Goal: Contribute content: Contribute content

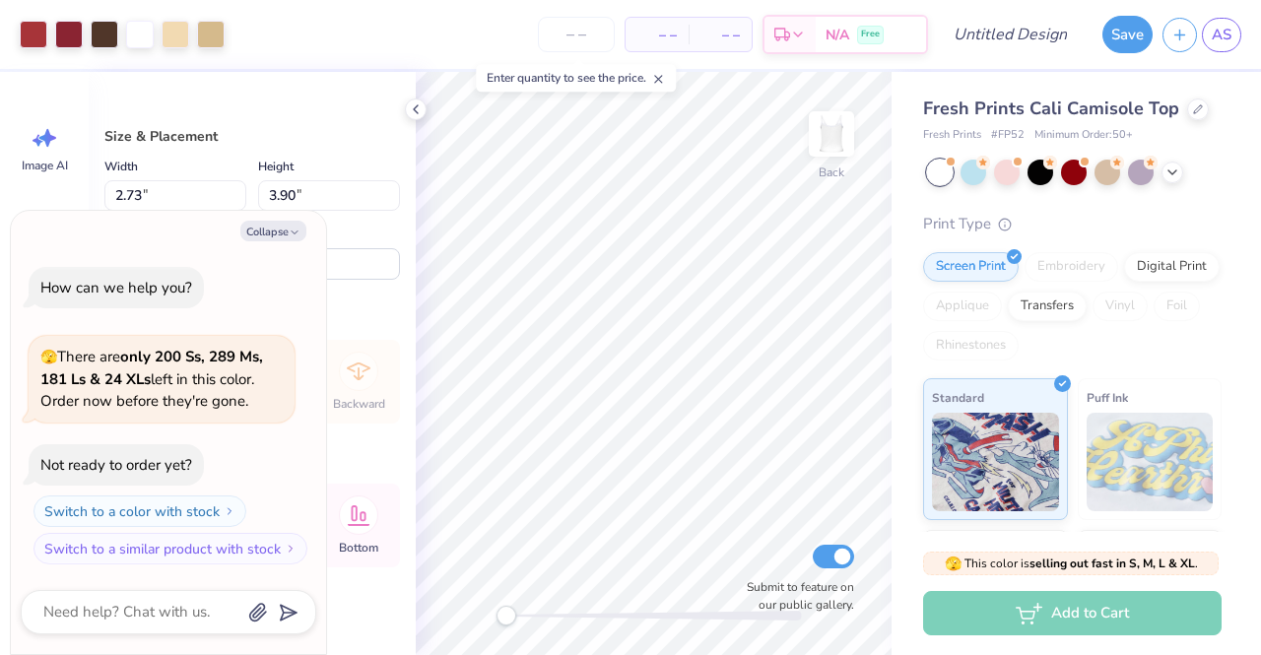
click at [353, 251] on div "Rotate 0.0" at bounding box center [329, 251] width 142 height 57
click at [323, 502] on div "Collapse How can we help you? 🫣 There are only 200 Ss, 289 Ms, 181 Ls & 24 XLs …" at bounding box center [168, 433] width 315 height 444
click at [411, 105] on icon at bounding box center [416, 110] width 16 height 16
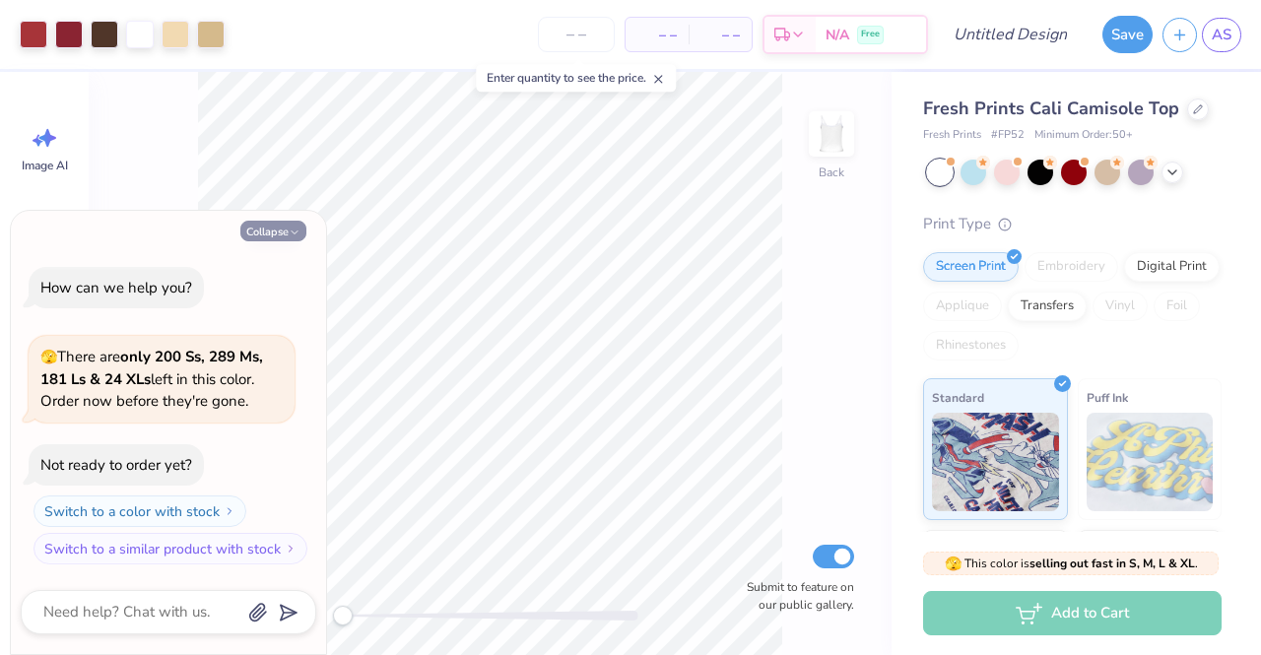
click at [266, 231] on button "Collapse" at bounding box center [273, 231] width 66 height 21
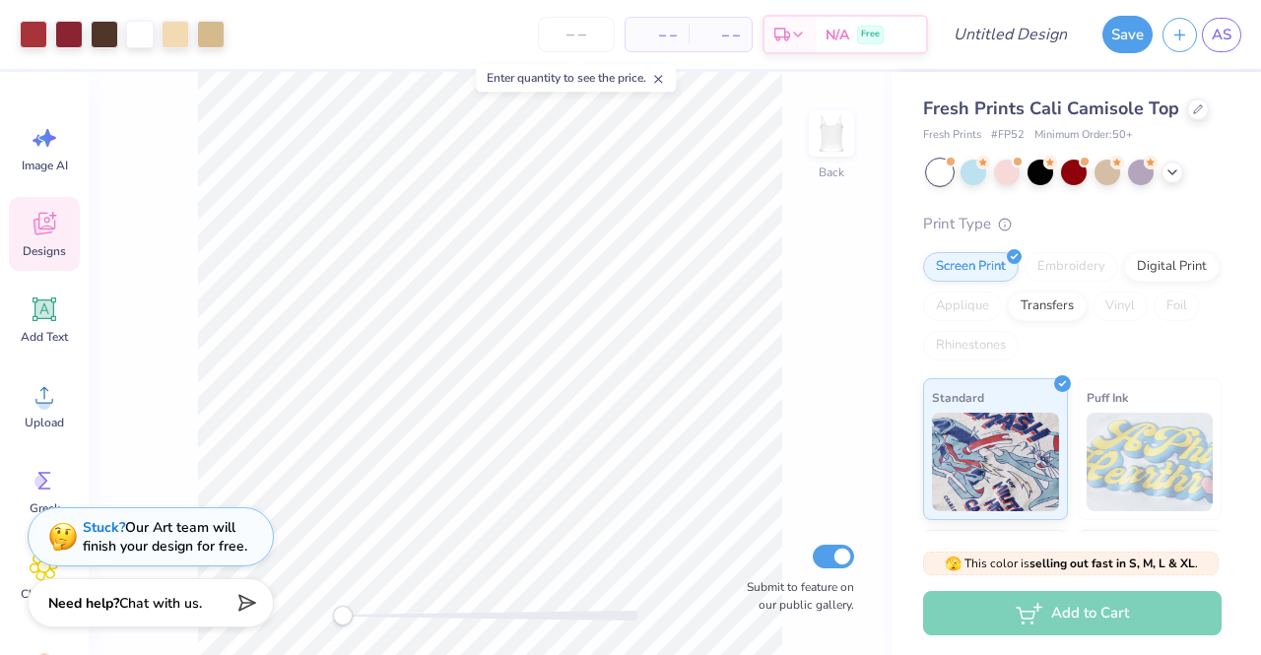
click at [55, 221] on icon at bounding box center [45, 224] width 22 height 23
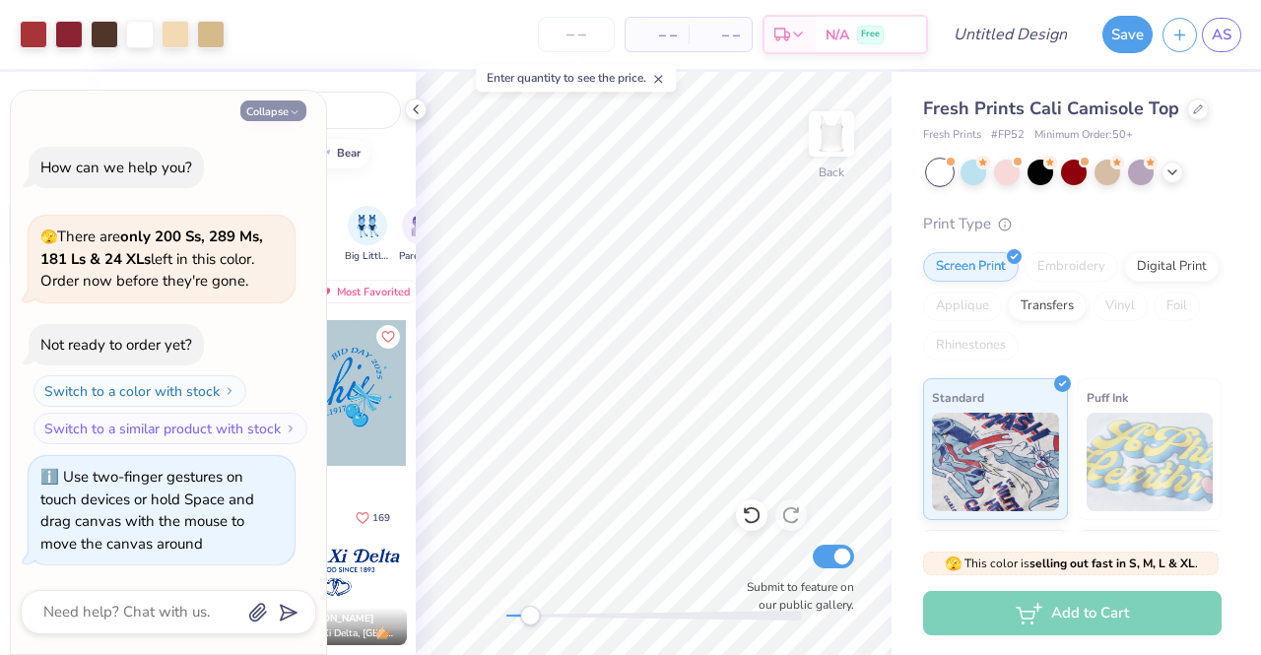
click at [277, 111] on button "Collapse" at bounding box center [273, 111] width 66 height 21
type textarea "x"
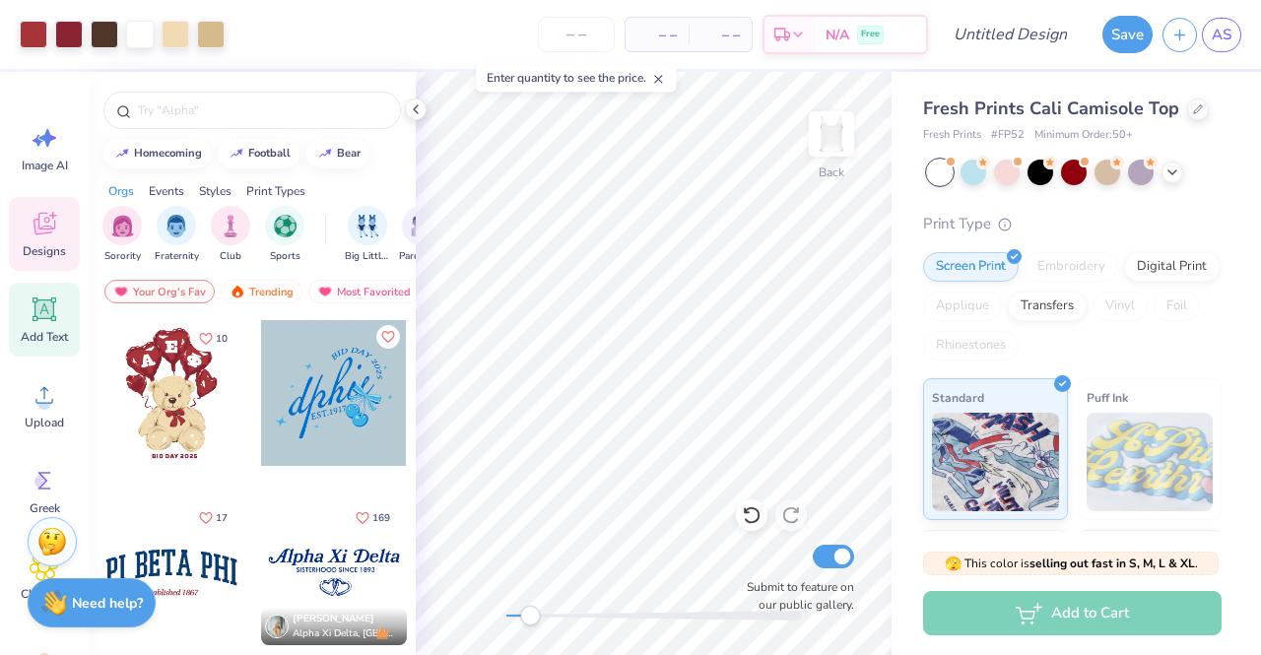
click at [40, 325] on div "Add Text" at bounding box center [44, 320] width 71 height 74
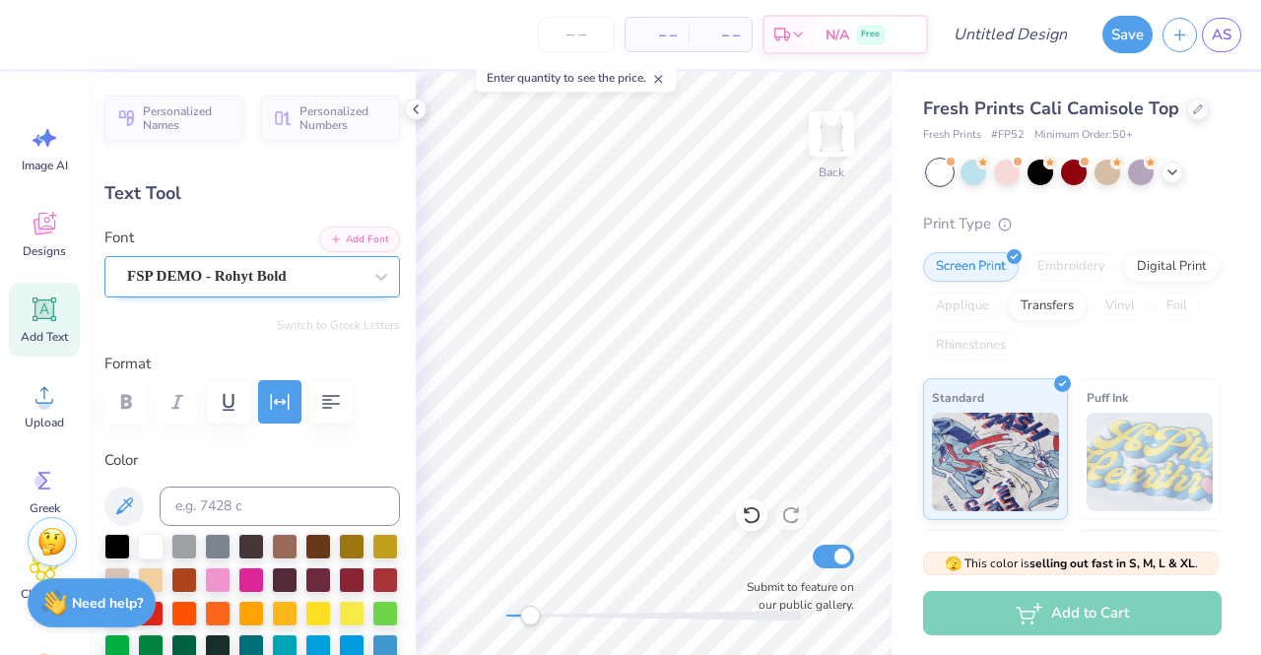
type input "1.33"
type input "0.13"
type input "5.72"
drag, startPoint x: 526, startPoint y: 618, endPoint x: 567, endPoint y: 622, distance: 40.6
click at [567, 622] on div "Accessibility label" at bounding box center [567, 616] width 20 height 20
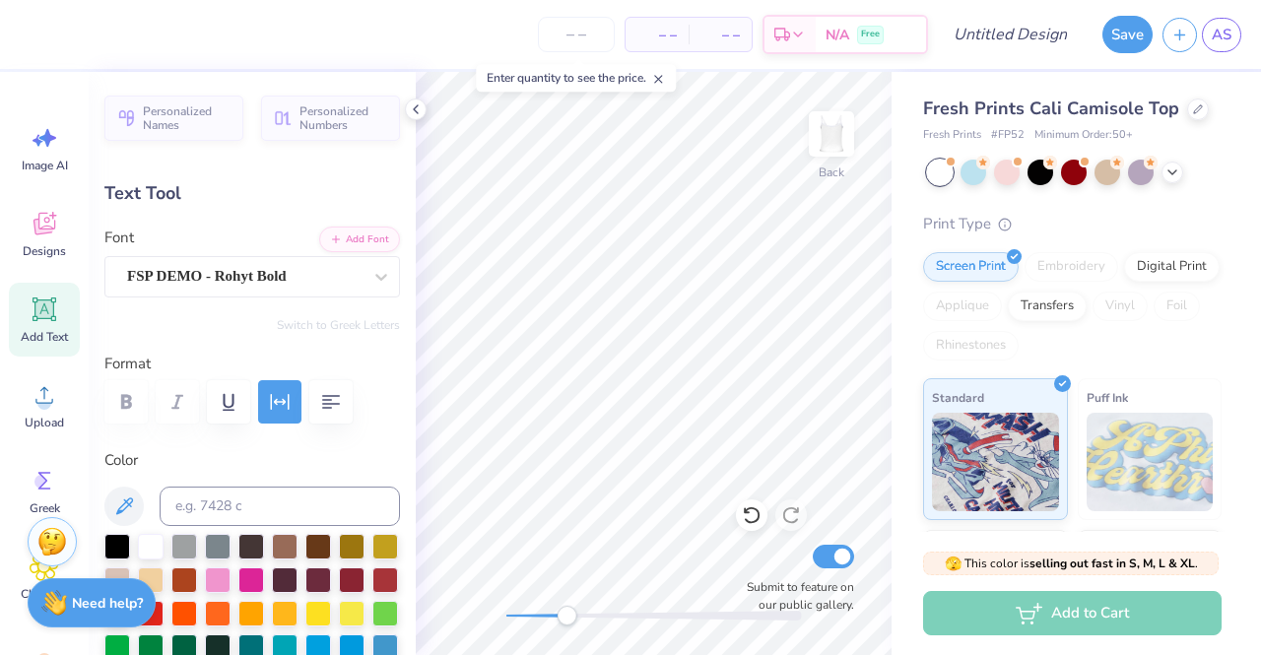
scroll to position [16, 2]
type textarea "B"
type textarea "est. 2020"
type input "0.42"
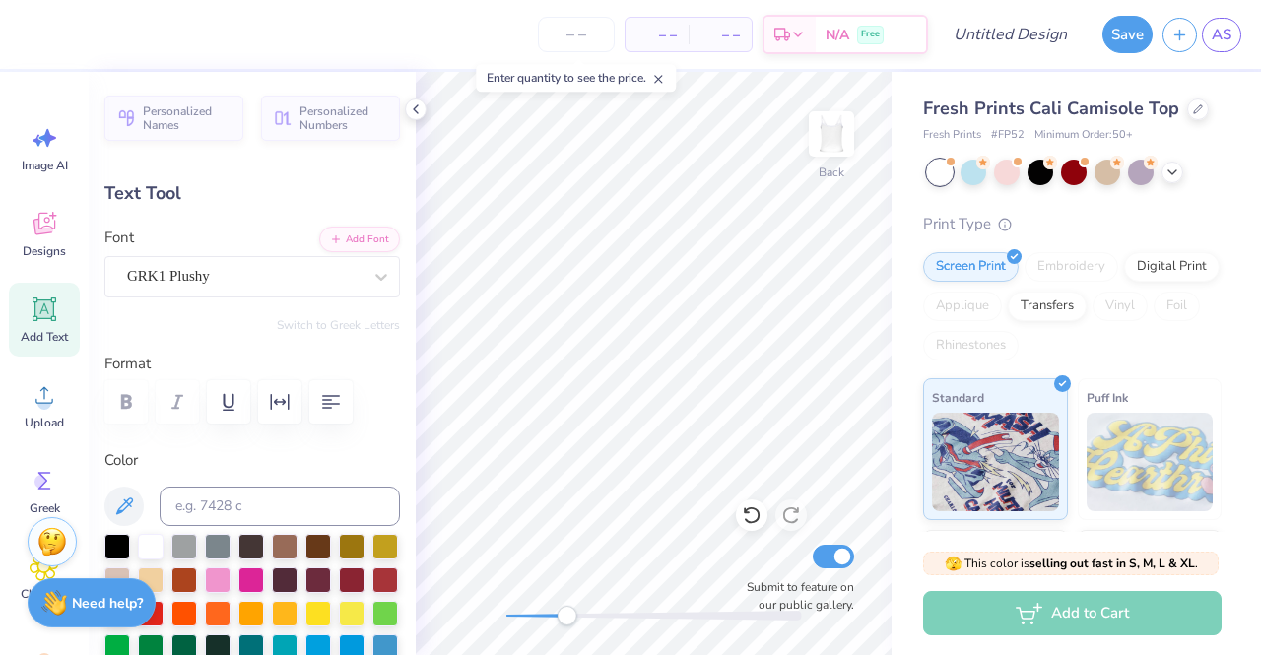
type input "0.41"
type input "2.73"
type input "-13.7"
type input "0.43"
type input "0.44"
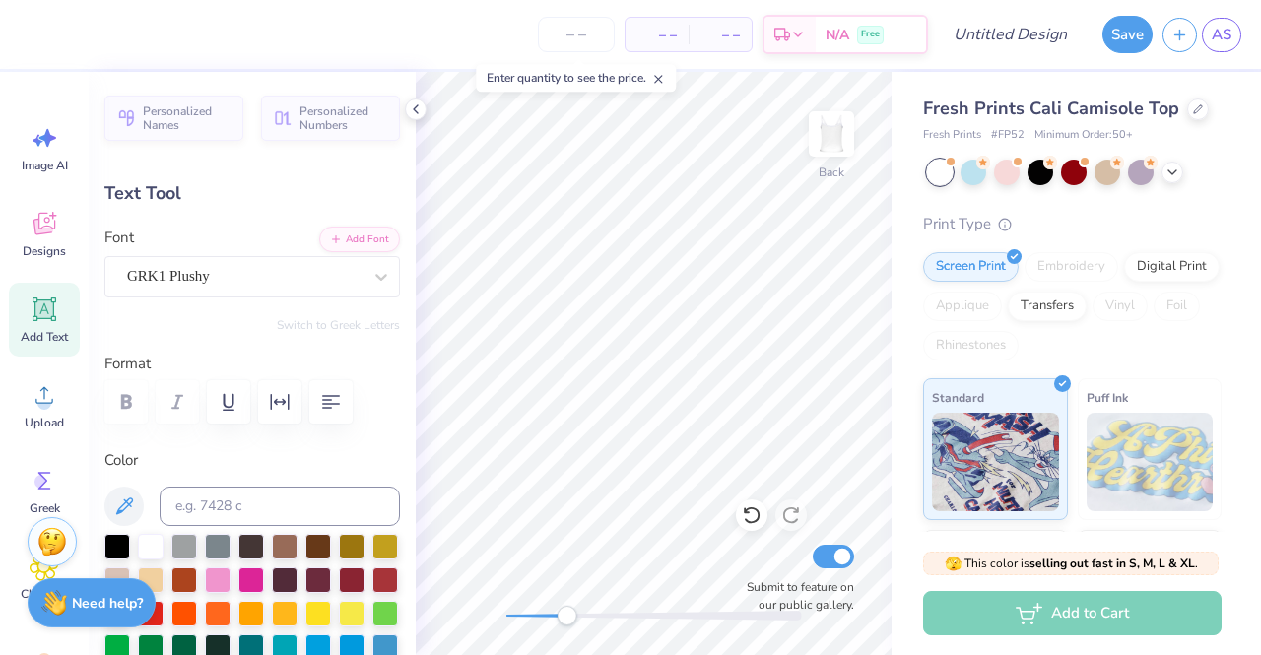
type input "2.70"
type input "22.4"
type textarea "F"
type textarea "R"
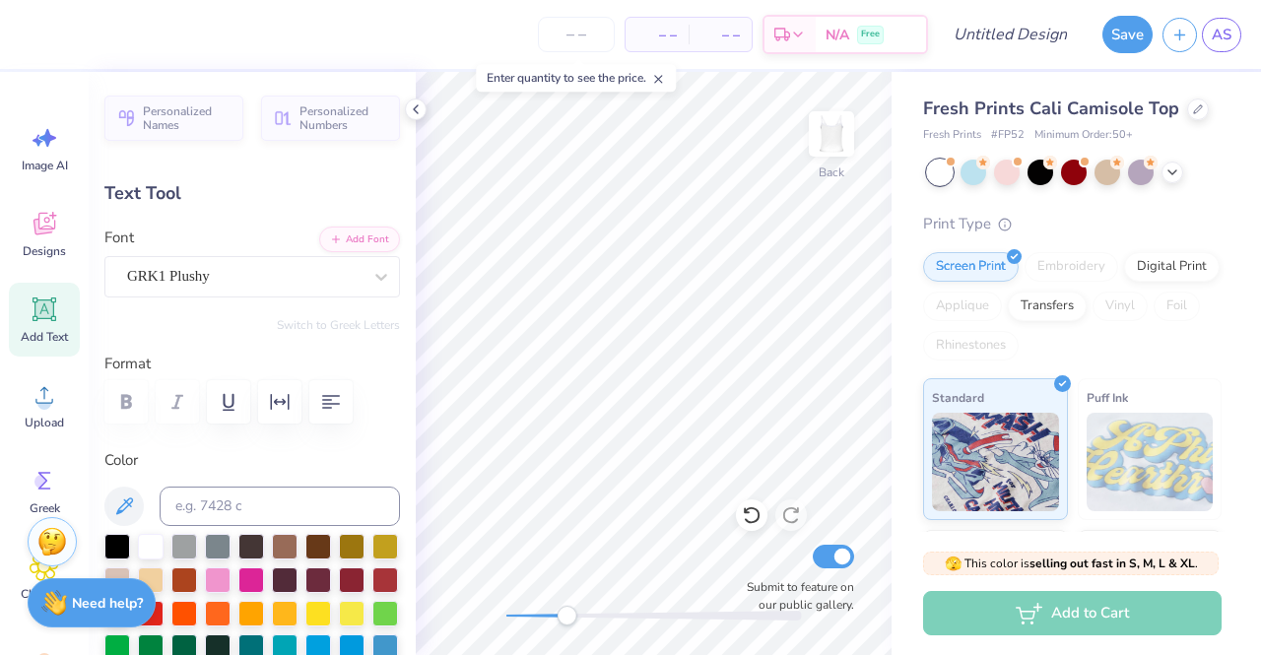
type input "0.38"
type input "0.37"
type input "2.33"
type input "-0.5"
type input "0.0"
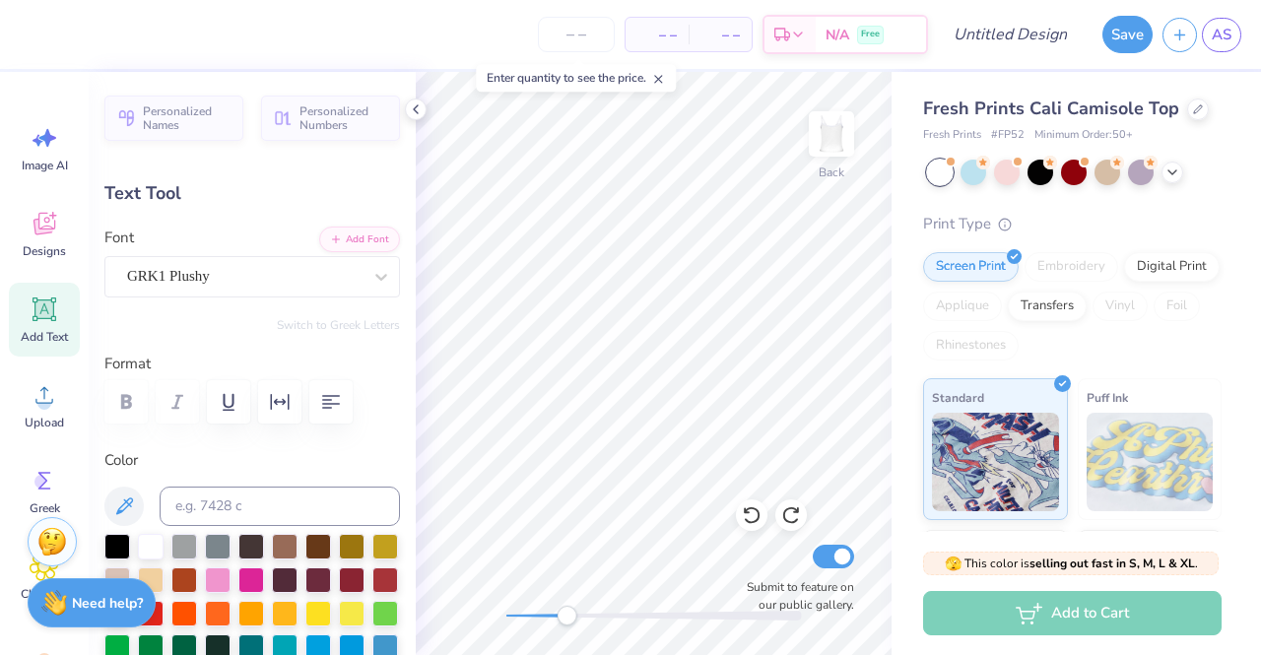
type textarea "r"
type input "0.38"
type input "0.37"
type input "2.33"
type input "-0.5"
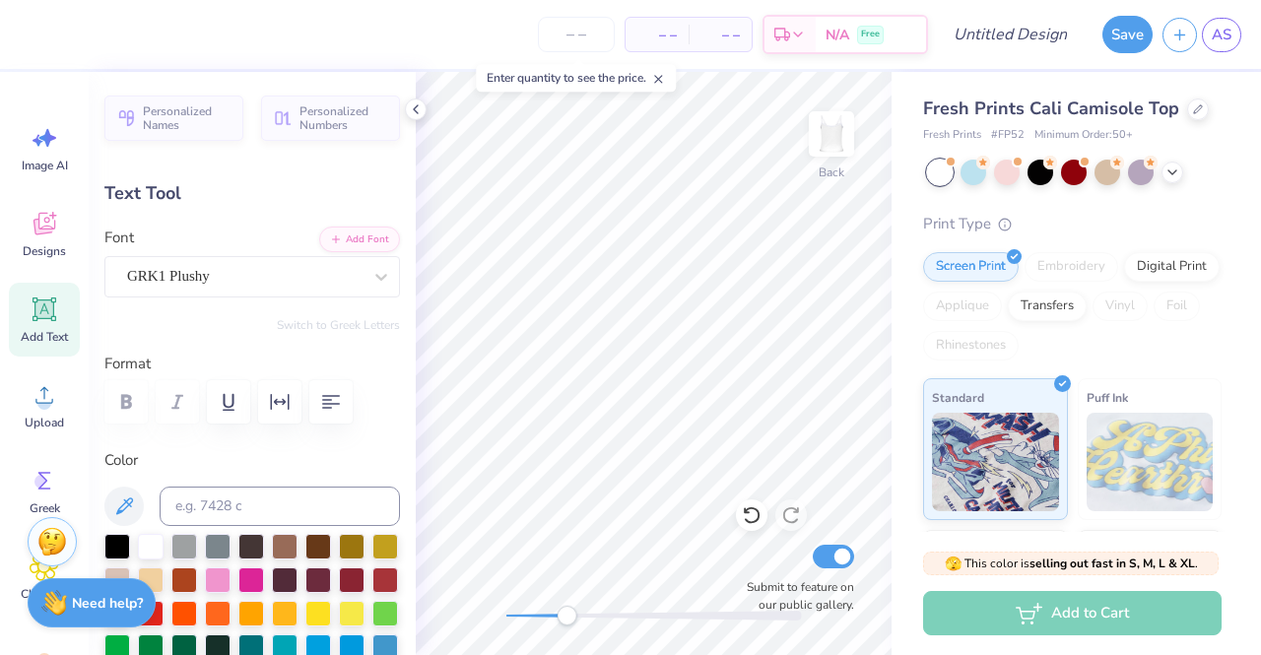
type textarea "s"
type textarea "S"
type input "0.0"
type input "0.42"
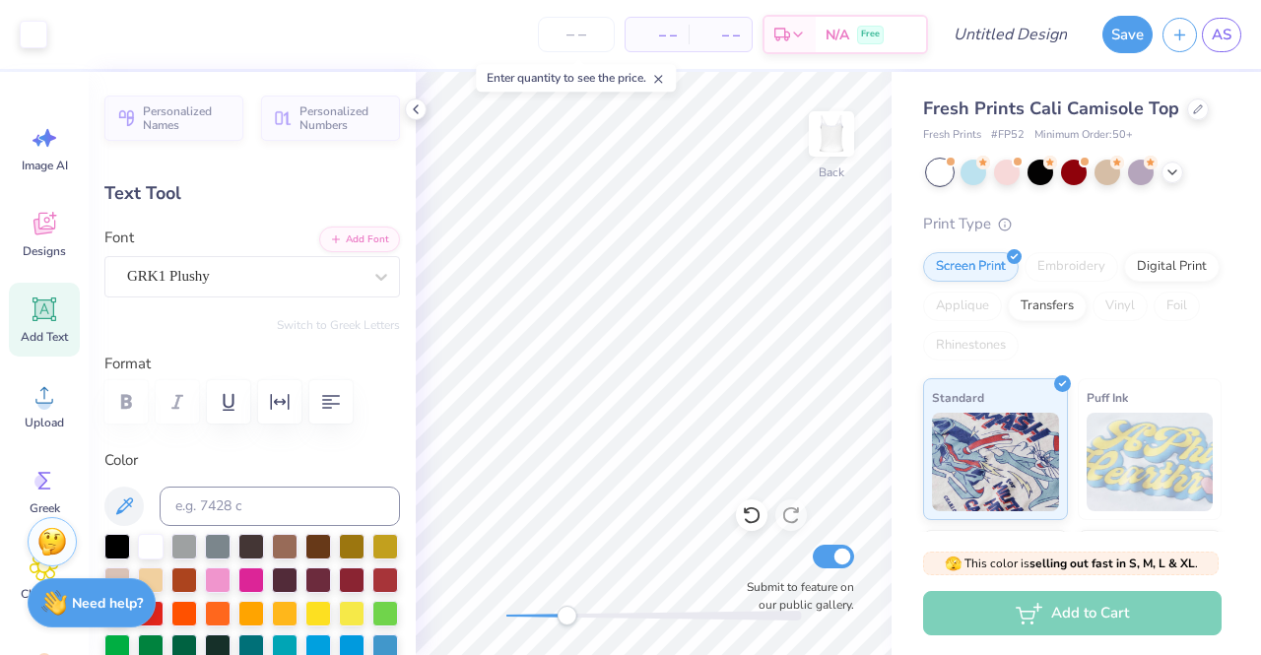
type input "0.41"
type input "2.73"
type input "0.0"
type input "0.43"
type input "0.46"
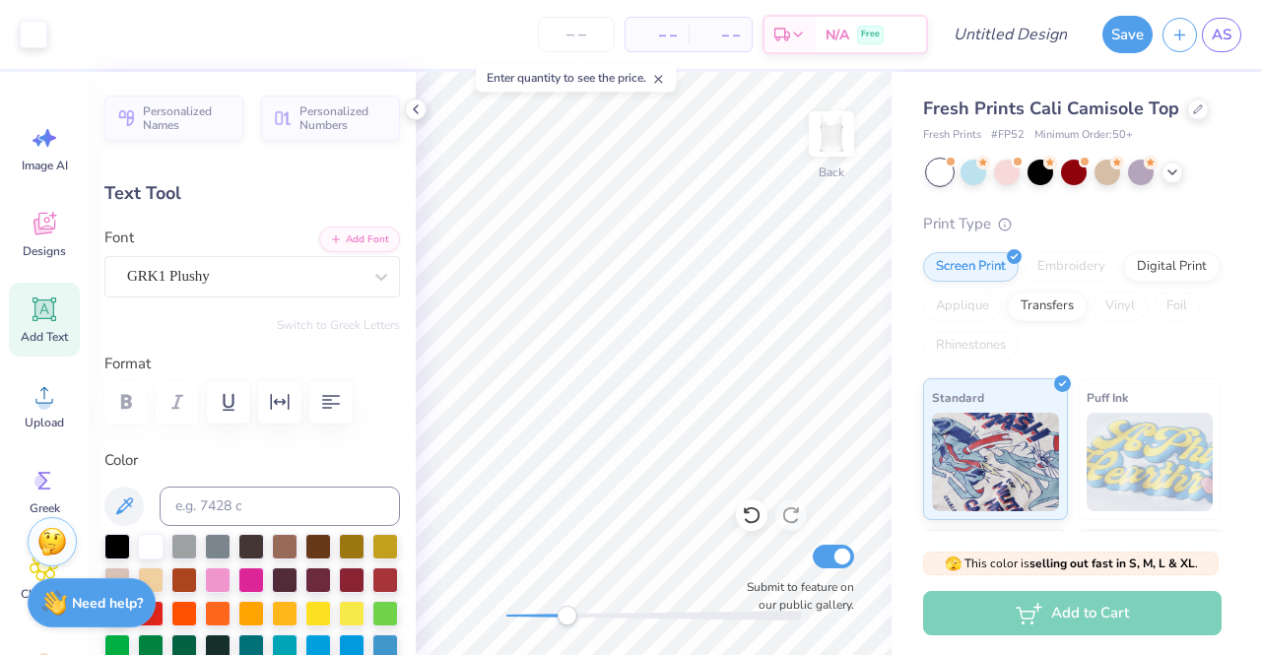
type input "2.69"
type input "0.0"
type input "0.38"
type input "0.37"
type input "2.32"
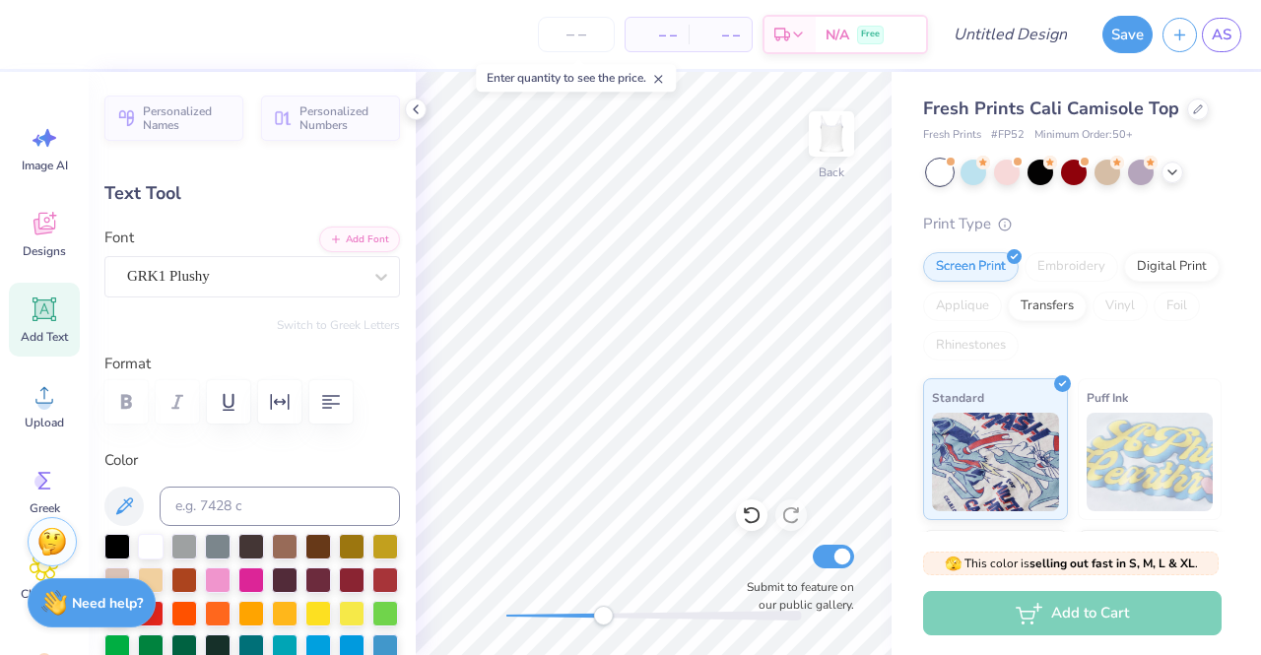
drag, startPoint x: 570, startPoint y: 612, endPoint x: 609, endPoint y: 610, distance: 39.5
click at [609, 610] on div "Accessibility label" at bounding box center [603, 616] width 20 height 20
type input "0.0"
drag, startPoint x: 597, startPoint y: 614, endPoint x: 503, endPoint y: 614, distance: 94.6
click at [503, 614] on div "Accessibility label" at bounding box center [507, 616] width 20 height 20
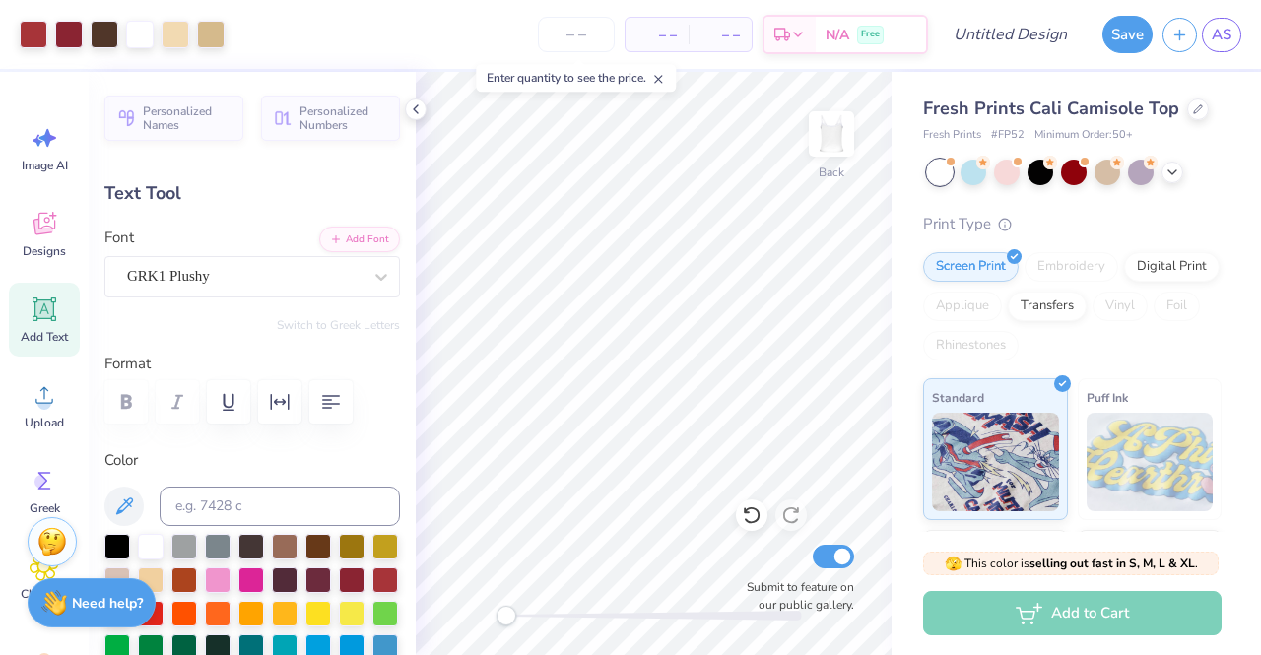
click at [1145, 216] on div "Print Type" at bounding box center [1072, 224] width 299 height 23
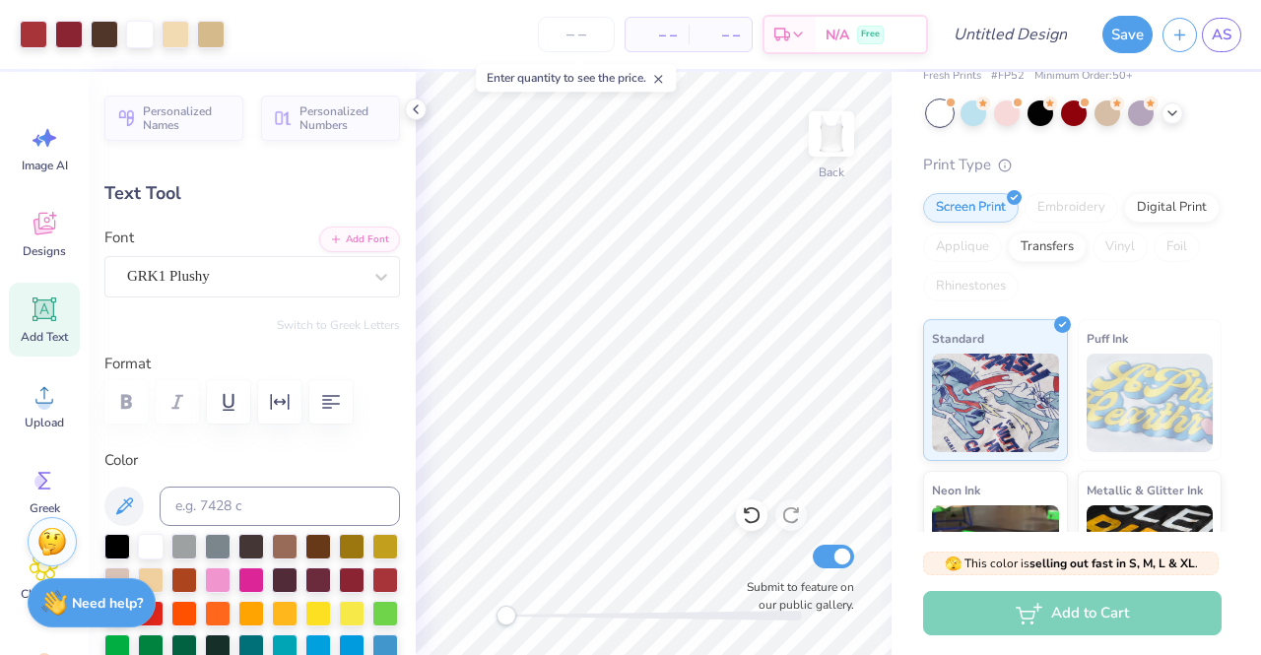
scroll to position [0, 0]
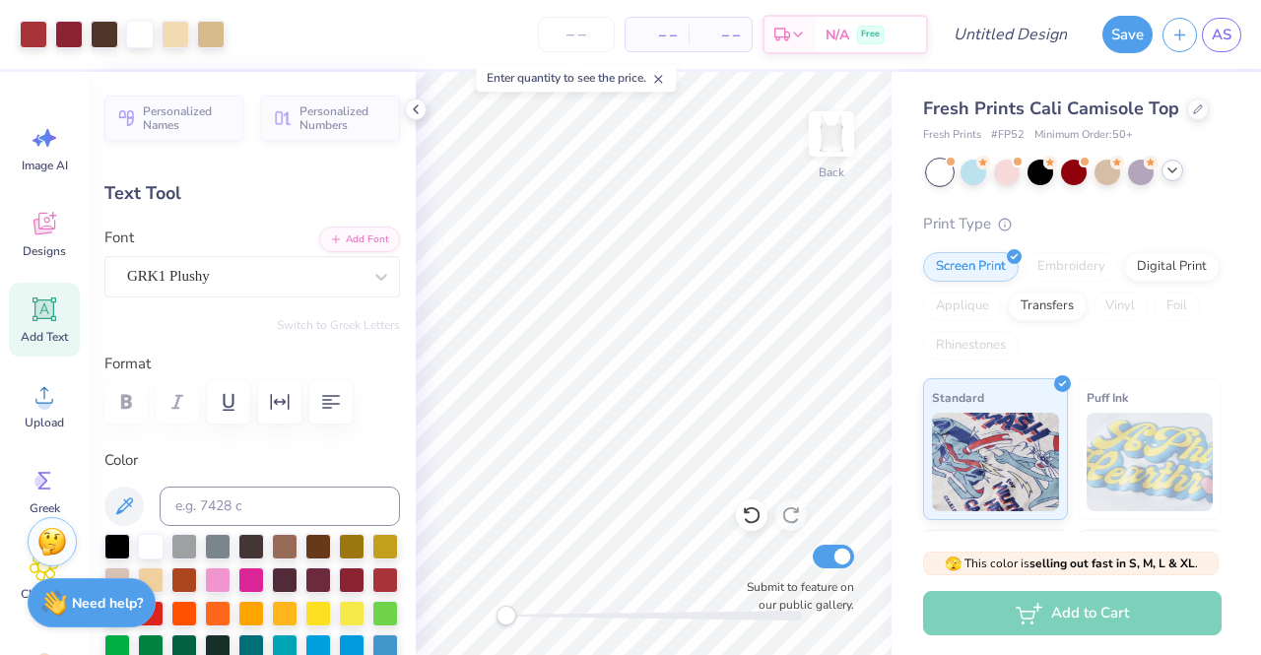
click at [1175, 175] on icon at bounding box center [1173, 171] width 16 height 16
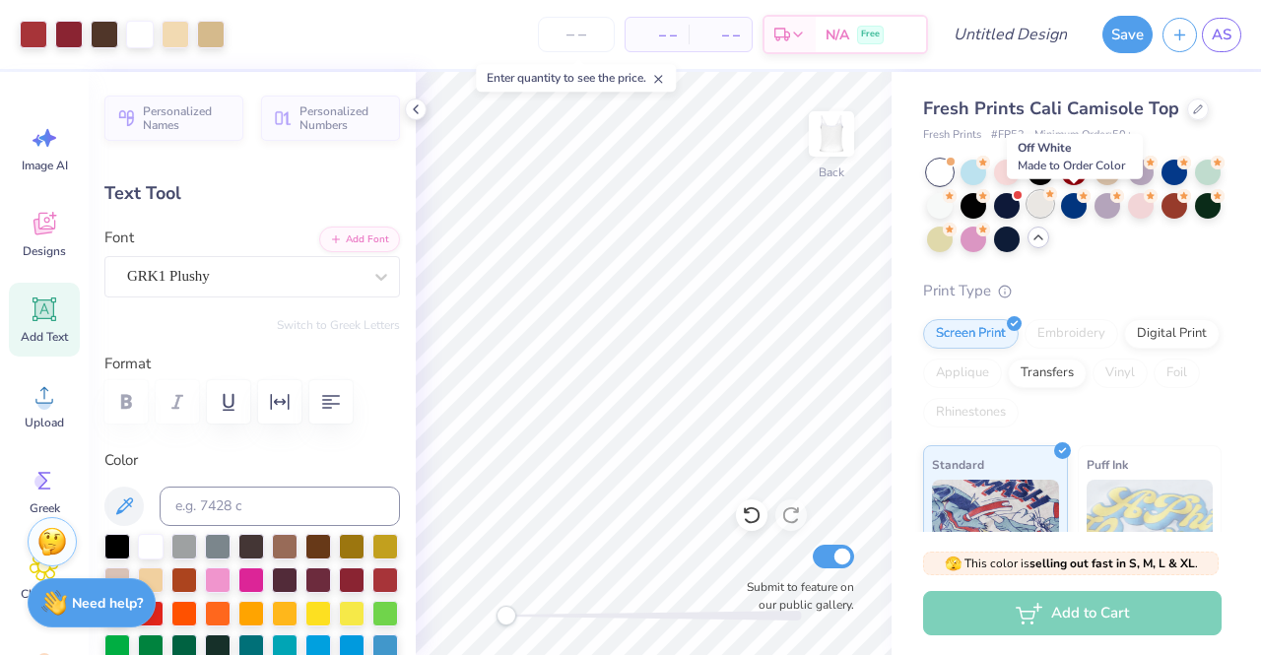
click at [1054, 207] on div at bounding box center [1041, 204] width 26 height 26
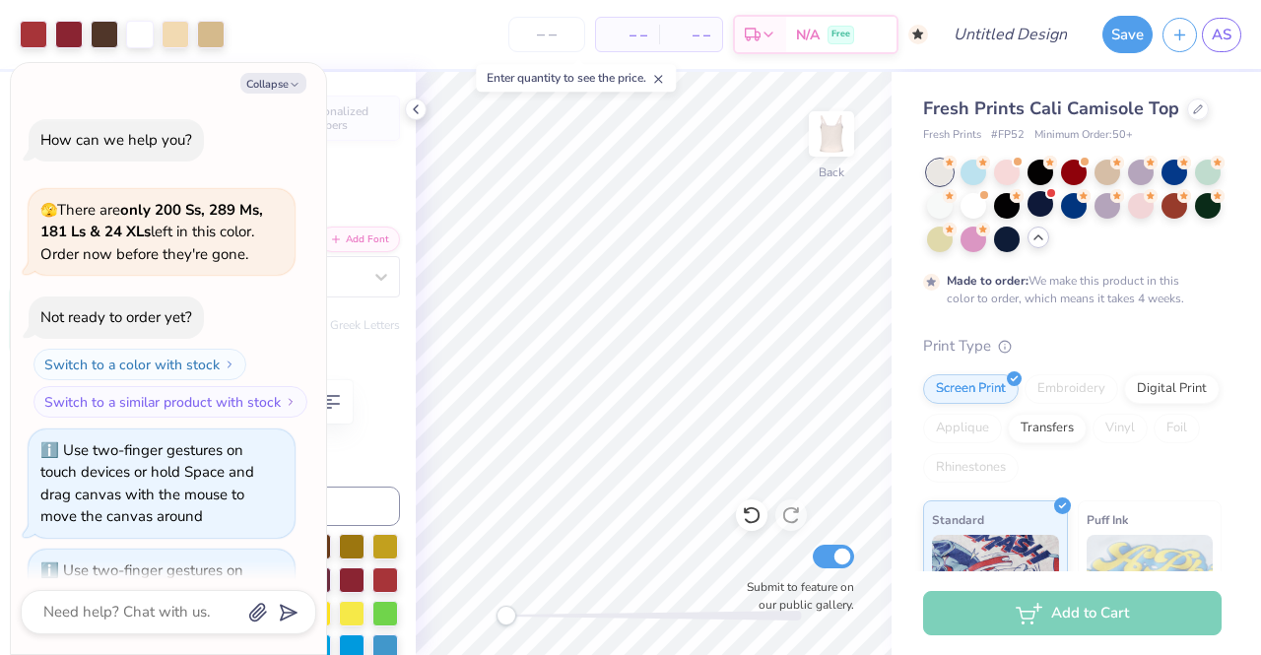
scroll to position [254, 0]
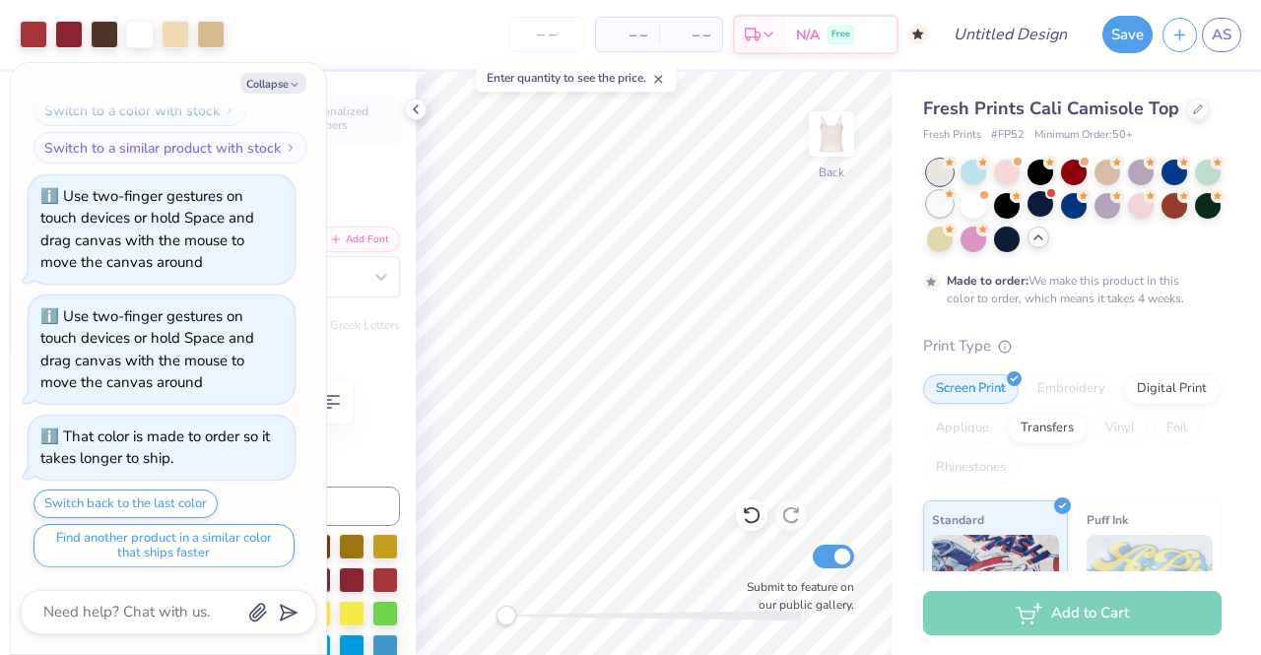
click at [953, 202] on div at bounding box center [940, 204] width 26 height 26
click at [953, 207] on div at bounding box center [940, 204] width 26 height 26
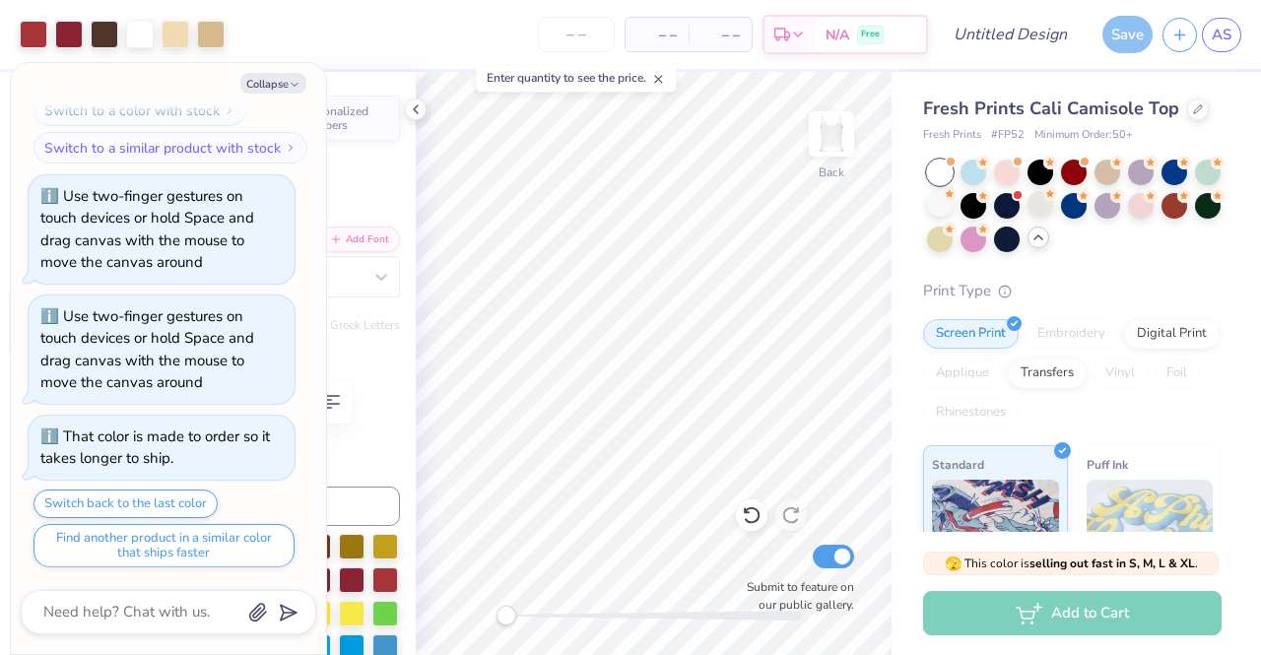
scroll to position [729, 0]
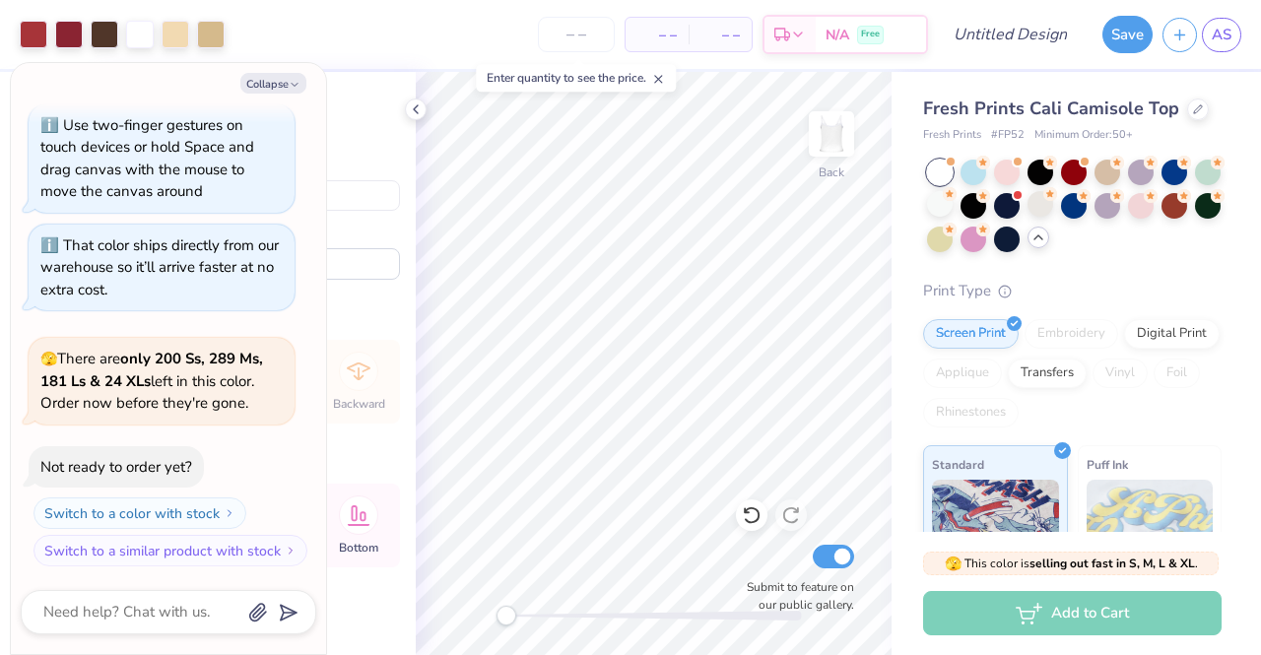
type textarea "x"
type input "0.69"
click at [282, 91] on button "Collapse" at bounding box center [273, 83] width 66 height 21
type textarea "x"
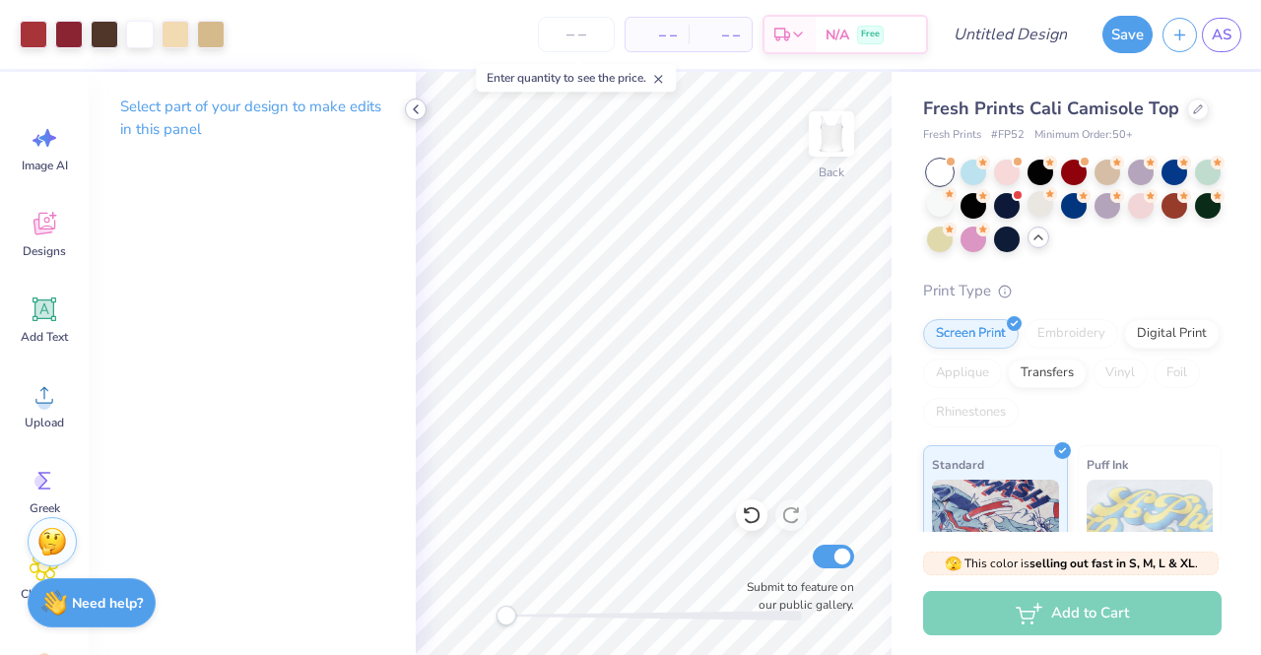
click at [413, 113] on icon at bounding box center [416, 110] width 16 height 16
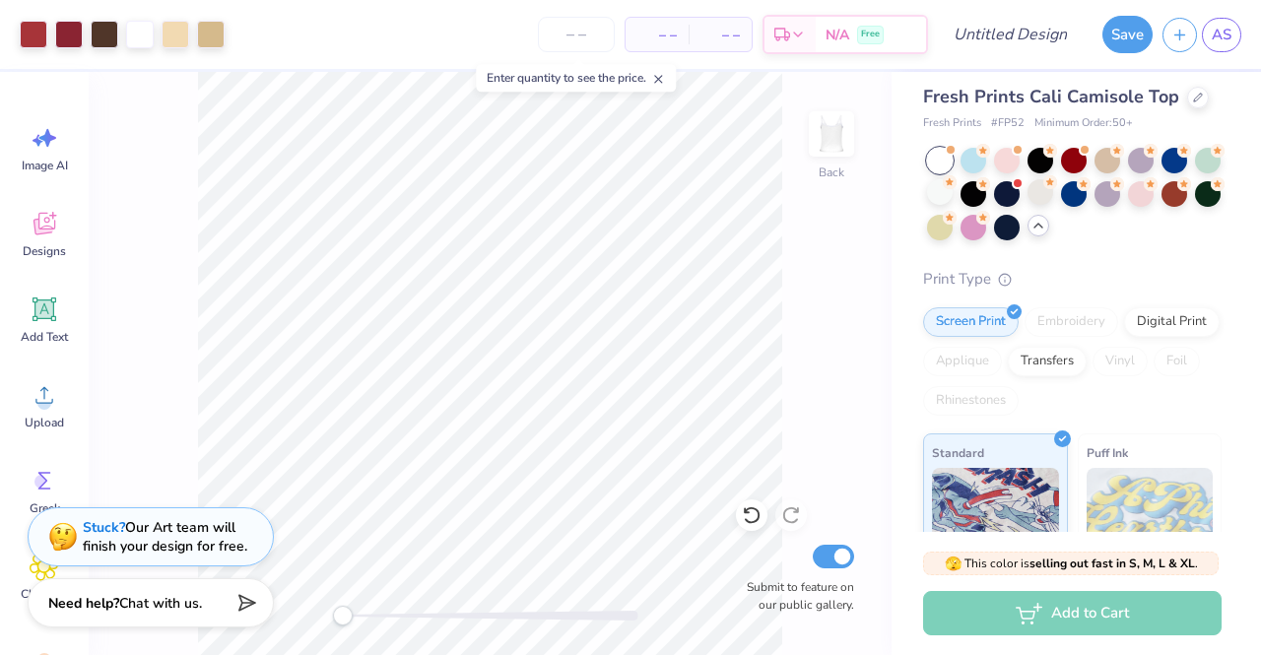
scroll to position [0, 0]
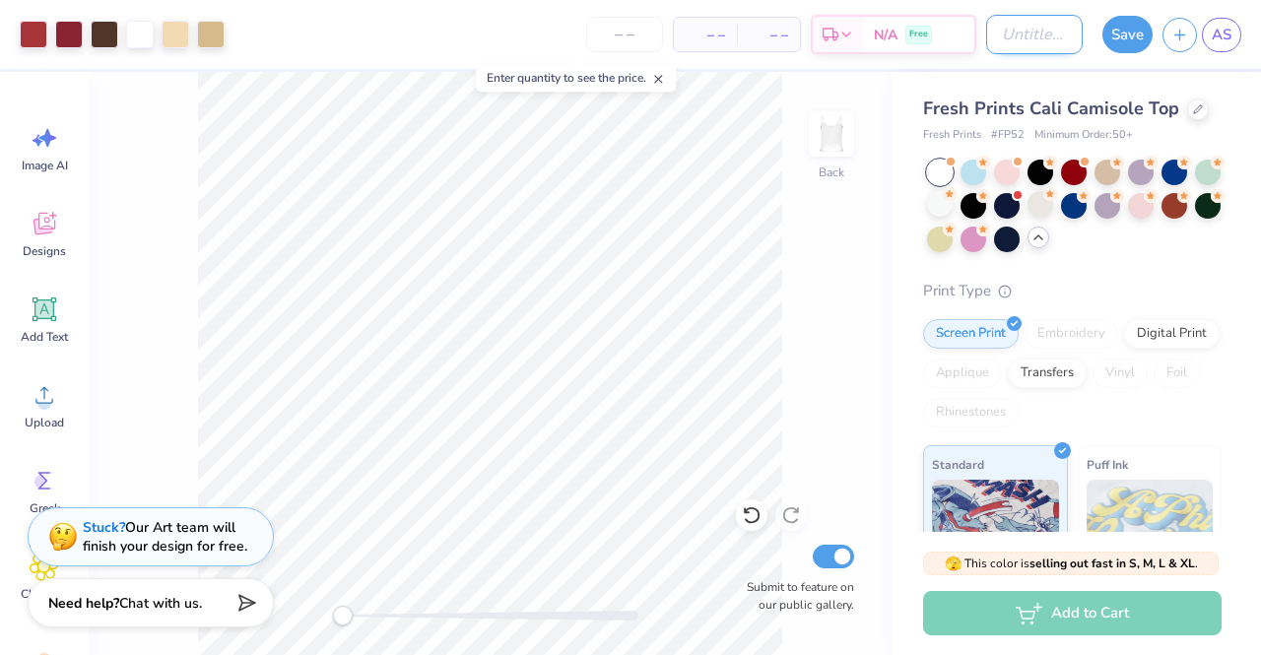
click at [1033, 42] on input "Design Title" at bounding box center [1035, 34] width 97 height 39
type input "bear tank"
click at [1116, 31] on button "Save" at bounding box center [1128, 31] width 50 height 37
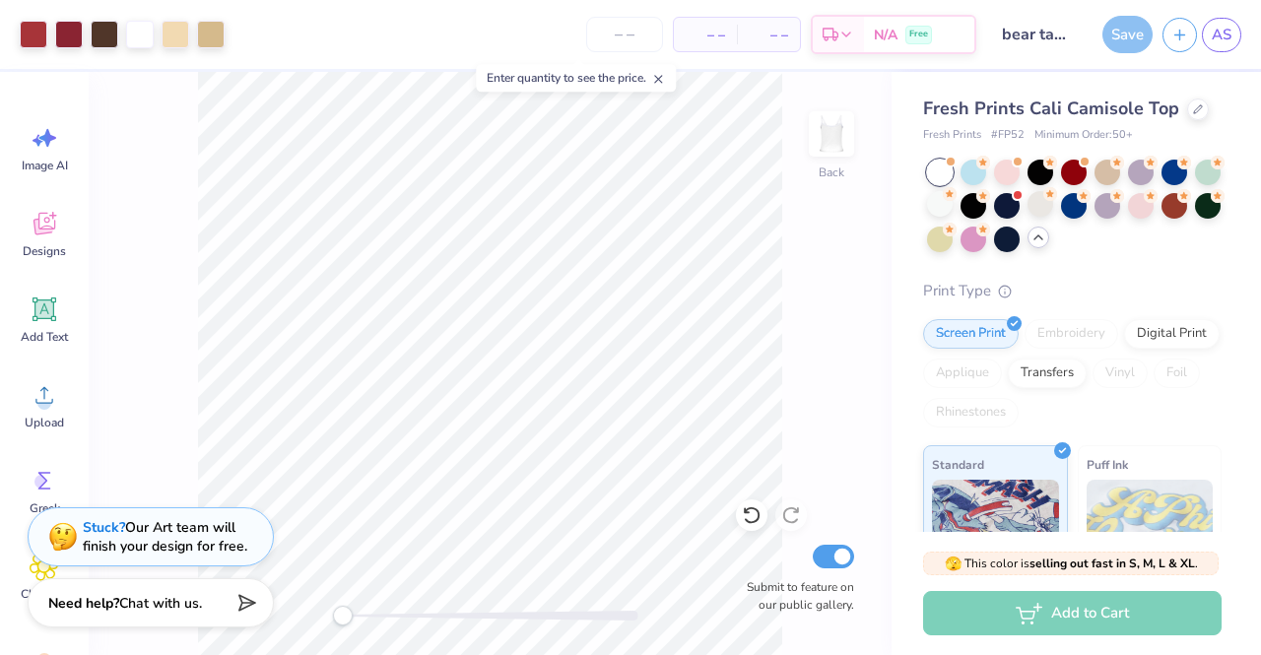
drag, startPoint x: 1260, startPoint y: 206, endPoint x: 1260, endPoint y: 192, distance: 13.8
click at [1260, 192] on div "Fresh Prints Cali Camisole Top Fresh Prints # FP52 Minimum Order: 50 + Print Ty…" at bounding box center [1077, 302] width 370 height 460
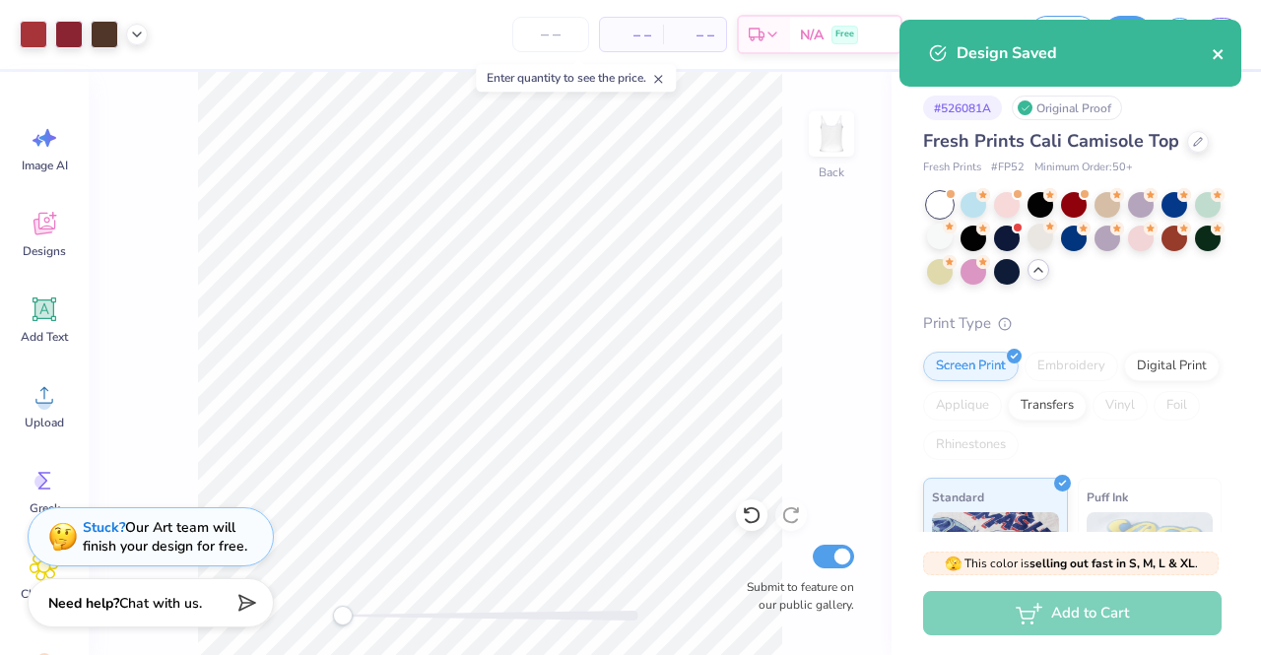
click at [1219, 54] on icon "close" at bounding box center [1218, 54] width 10 height 10
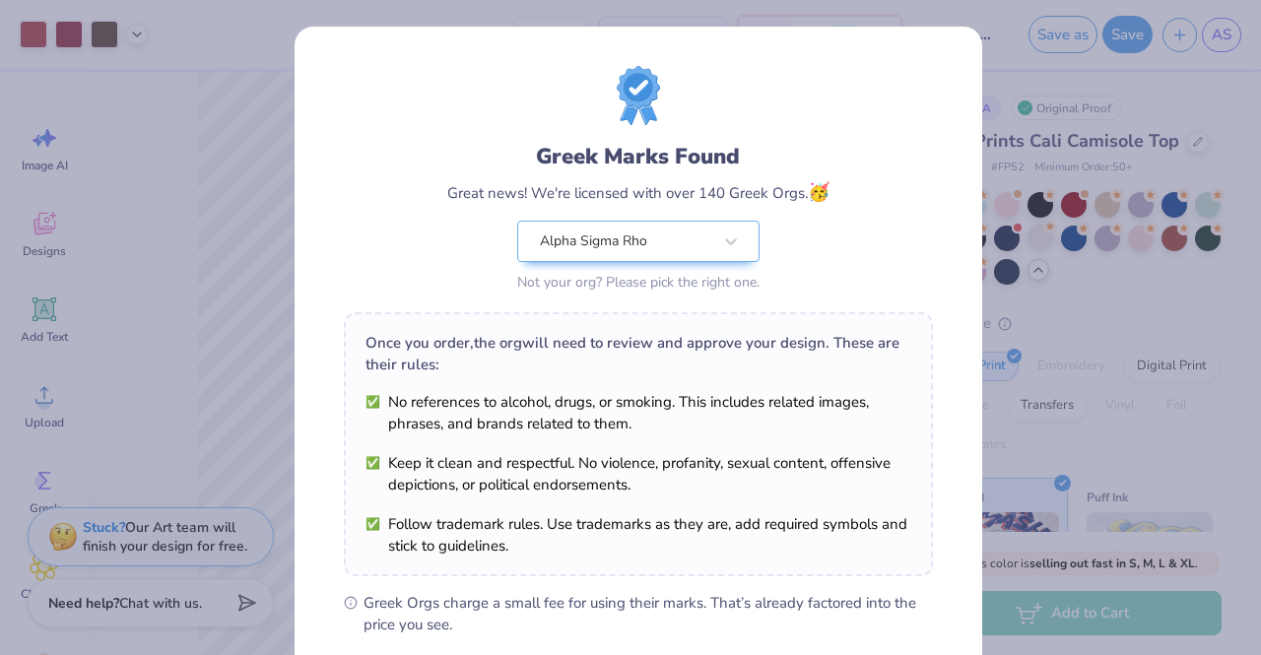
click at [1033, 129] on div "Greek Marks Found Great news! We're licensed with over 140 Greek Orgs. 🥳 Alpha …" at bounding box center [630, 327] width 1261 height 655
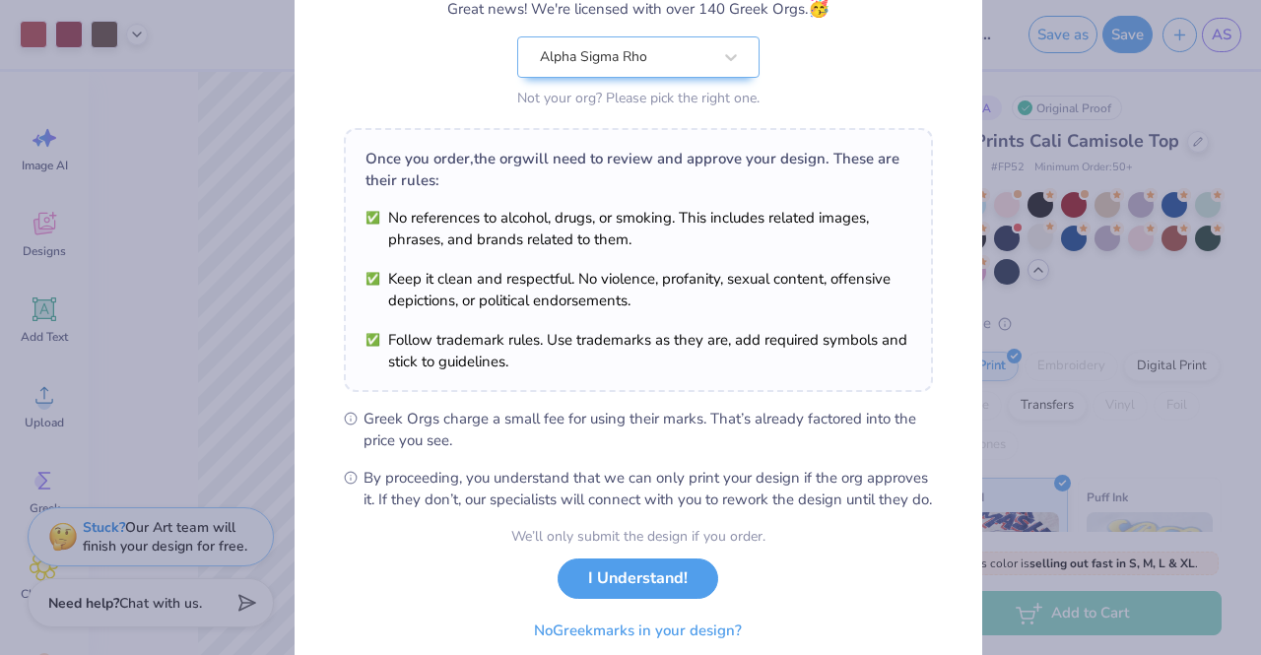
scroll to position [225, 0]
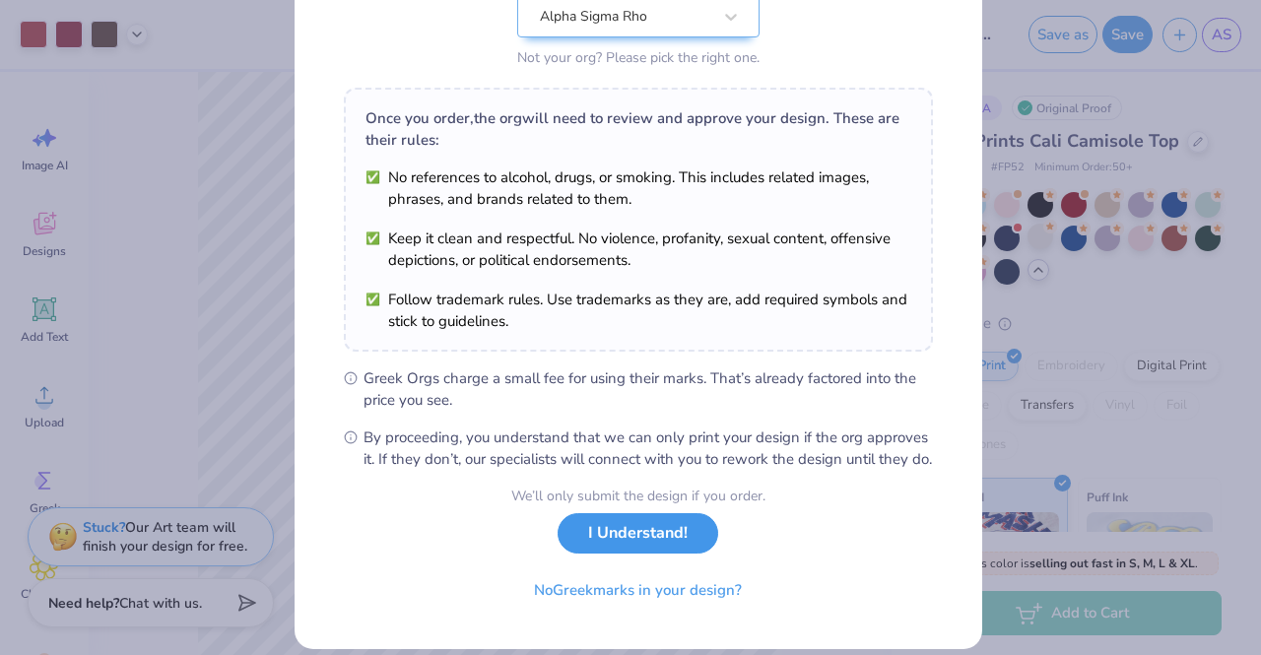
click at [676, 547] on button "I Understand!" at bounding box center [638, 533] width 161 height 40
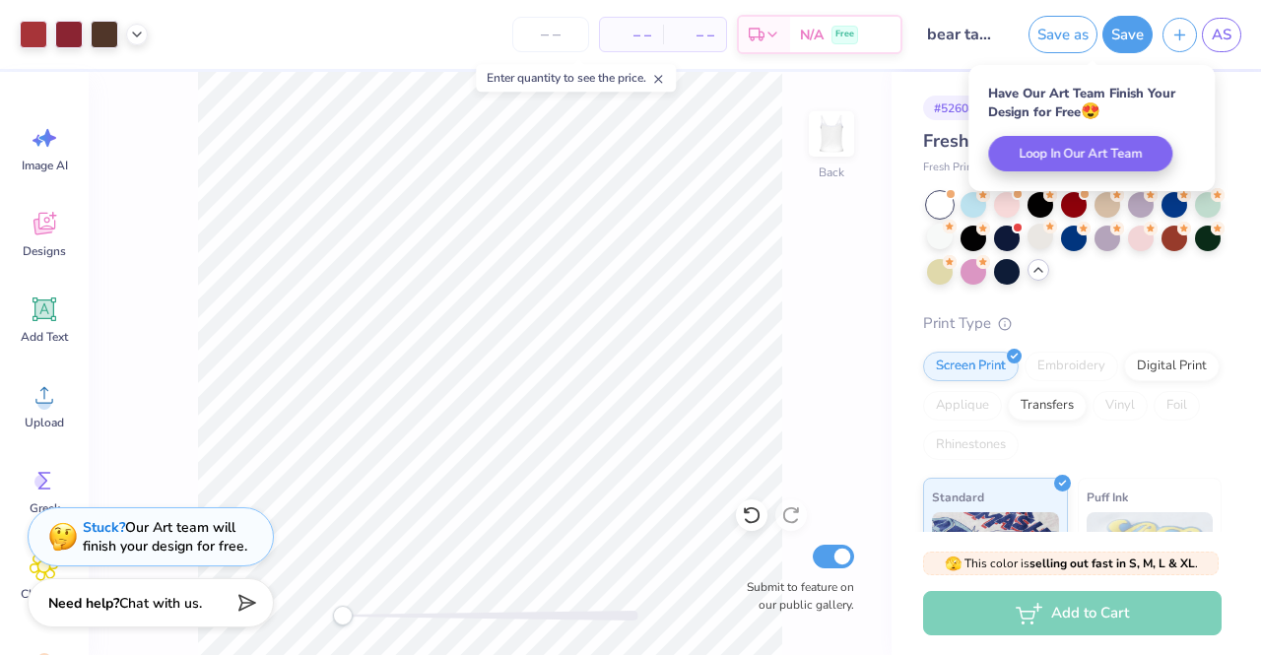
scroll to position [0, 0]
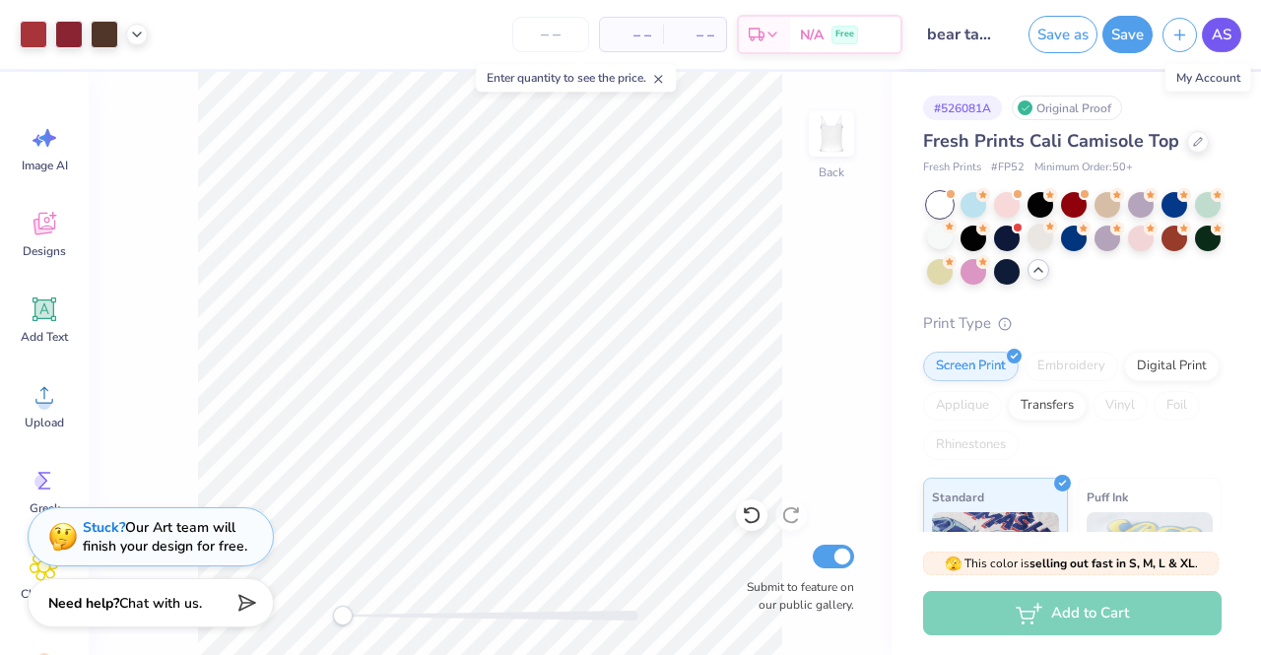
click at [1229, 34] on span "AS" at bounding box center [1222, 35] width 20 height 23
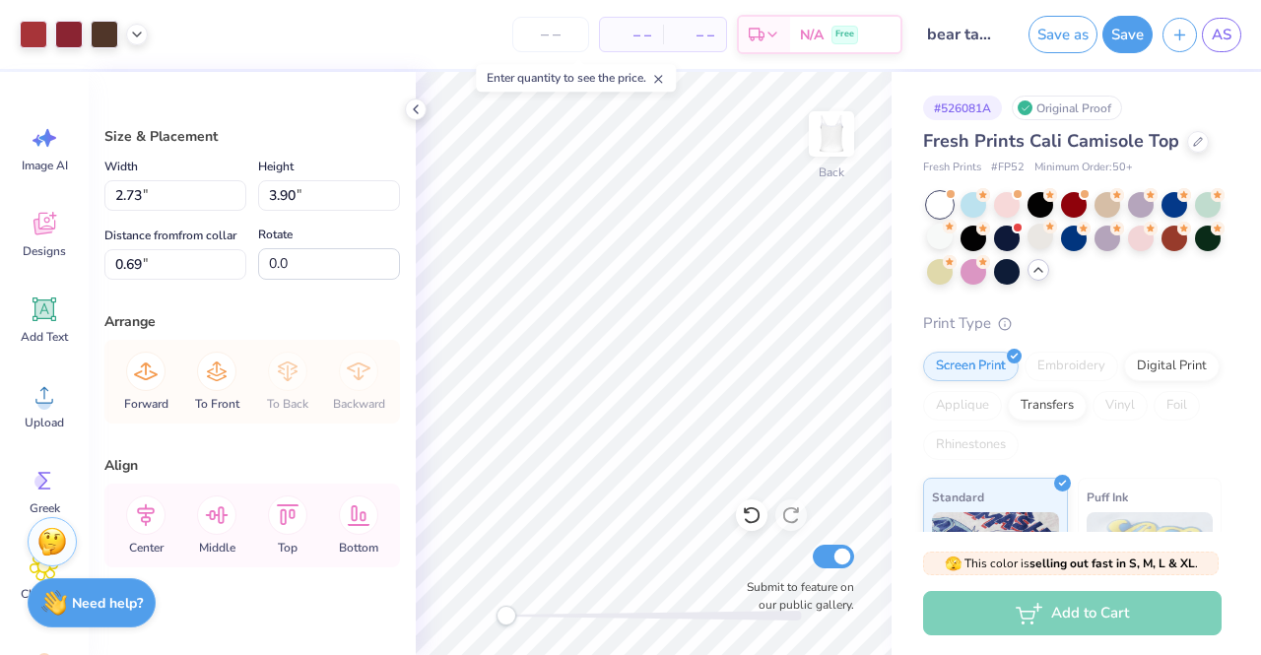
type input "1.22"
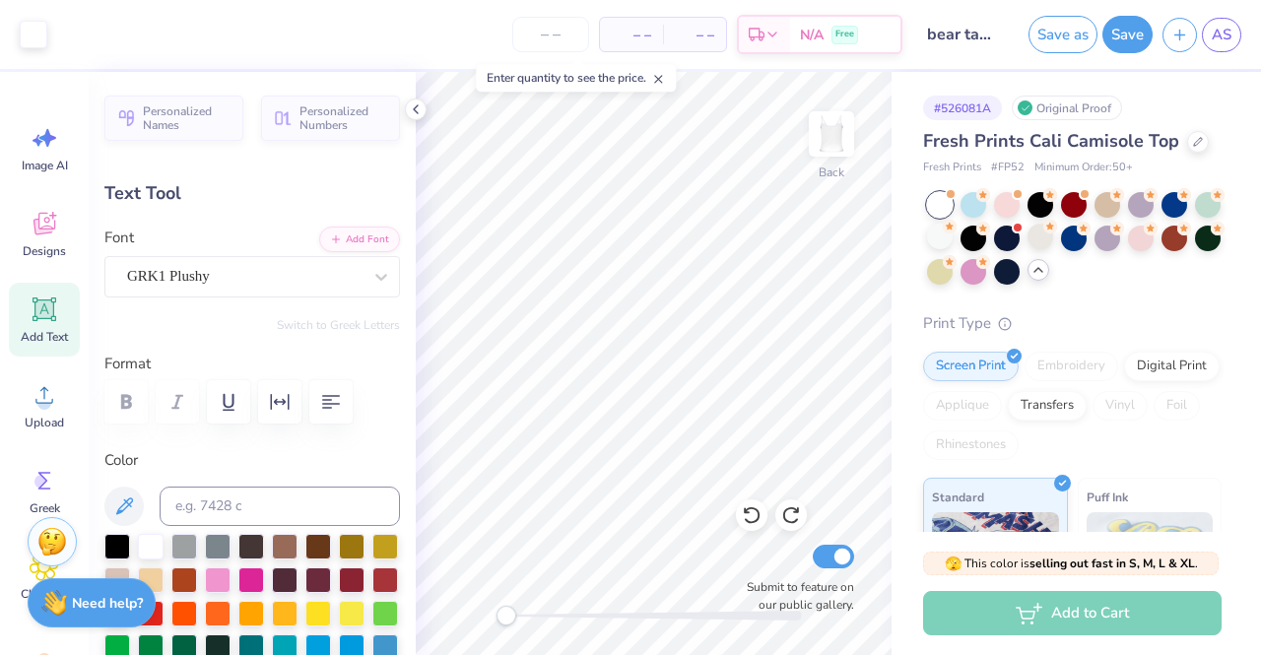
type input "22.4"
drag, startPoint x: 507, startPoint y: 616, endPoint x: 574, endPoint y: 614, distance: 67.0
click at [574, 614] on div "Accessibility label" at bounding box center [577, 616] width 20 height 20
type textarea "R"
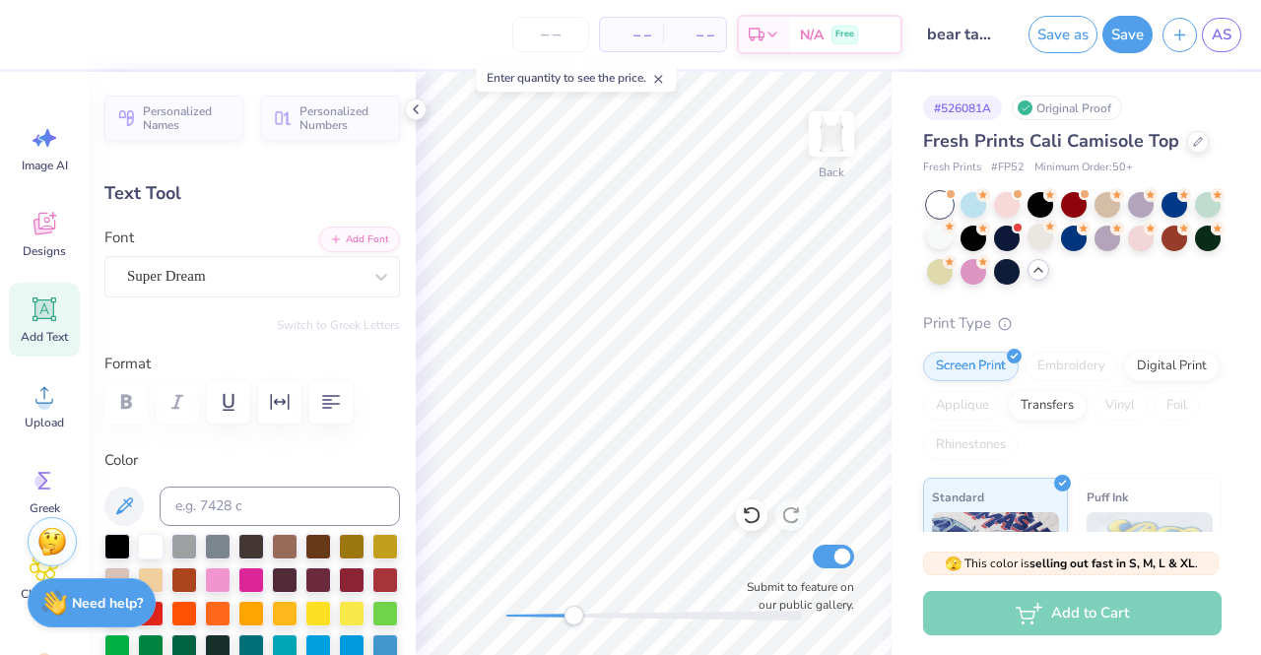
type input "3.96"
type input "1.15"
type input "6.43"
type input "0.0"
click at [1136, 32] on button "Save" at bounding box center [1128, 31] width 50 height 37
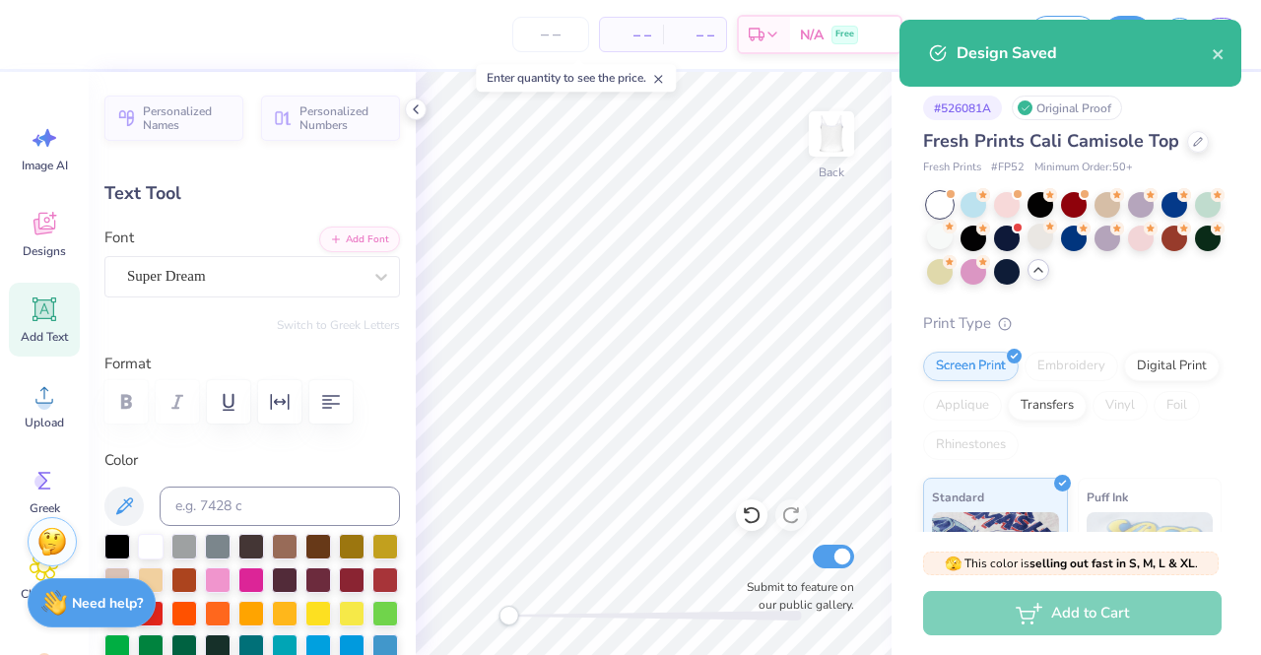
drag, startPoint x: 562, startPoint y: 622, endPoint x: 509, endPoint y: 616, distance: 53.5
click at [509, 616] on div "Accessibility label" at bounding box center [509, 616] width 20 height 20
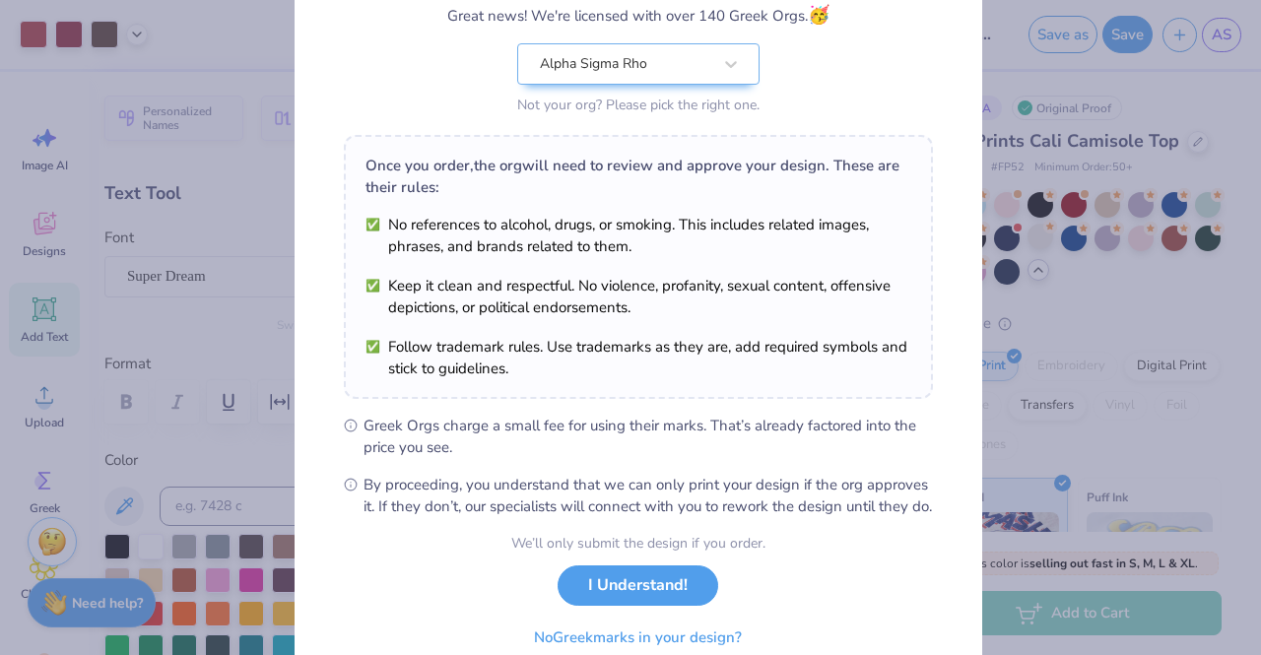
scroll to position [264, 0]
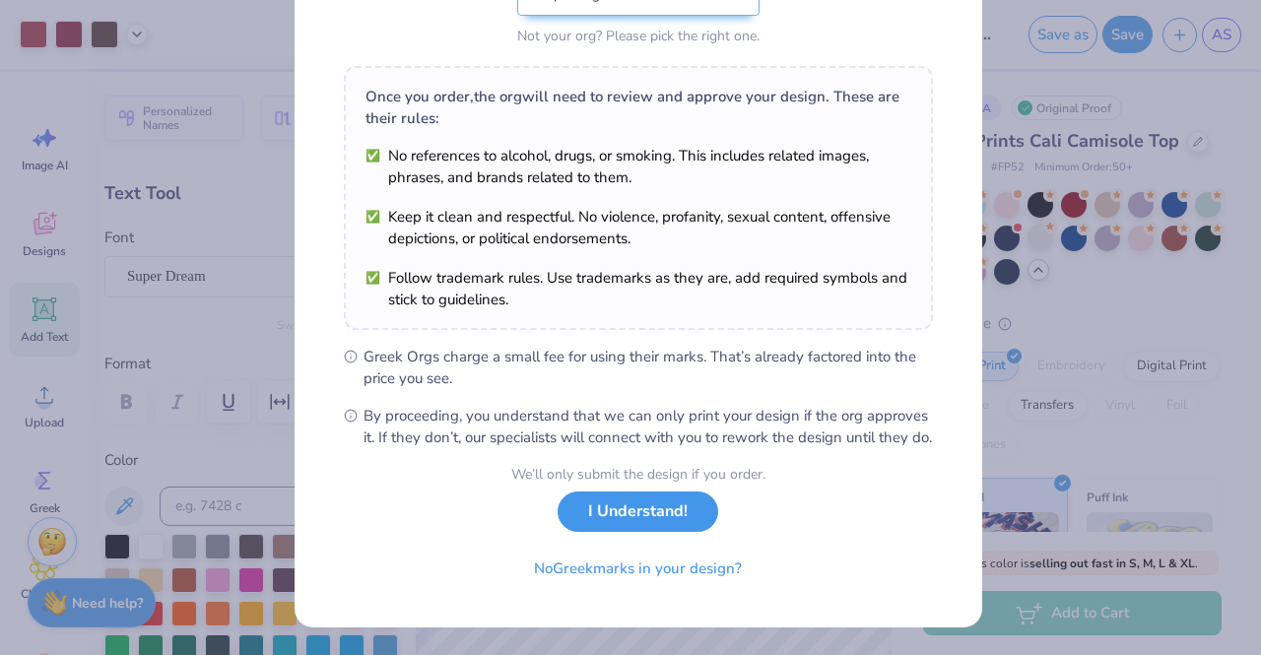
click at [680, 517] on button "I Understand!" at bounding box center [638, 512] width 161 height 40
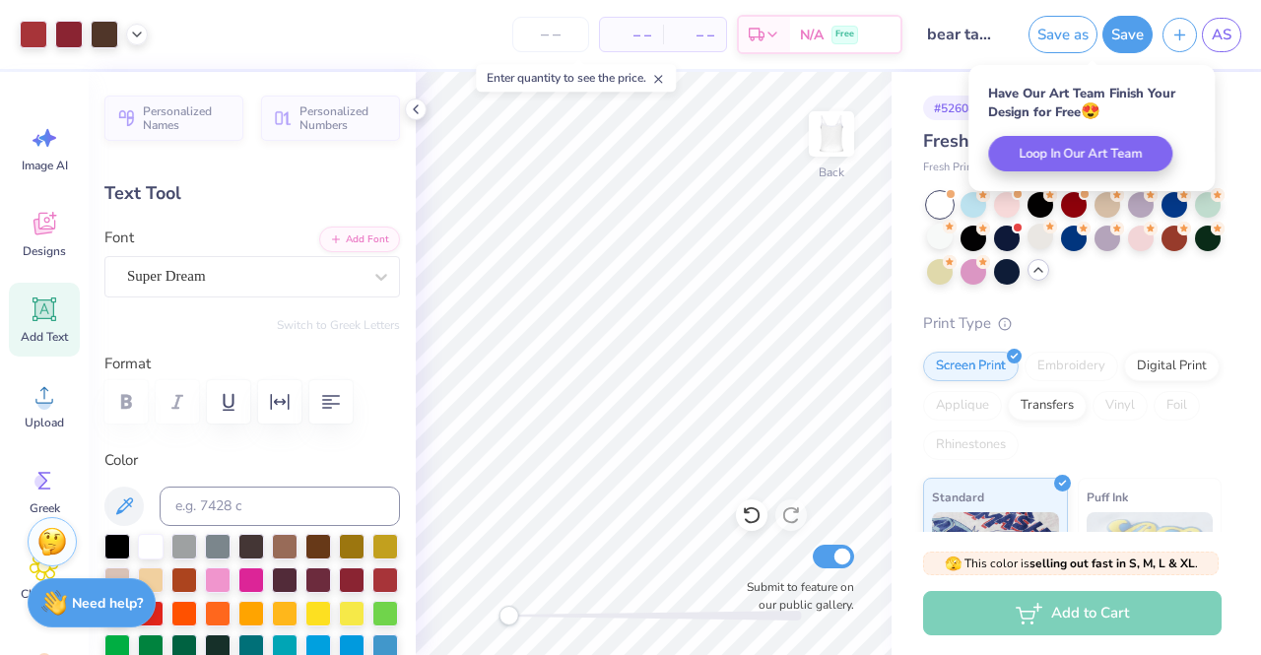
scroll to position [0, 0]
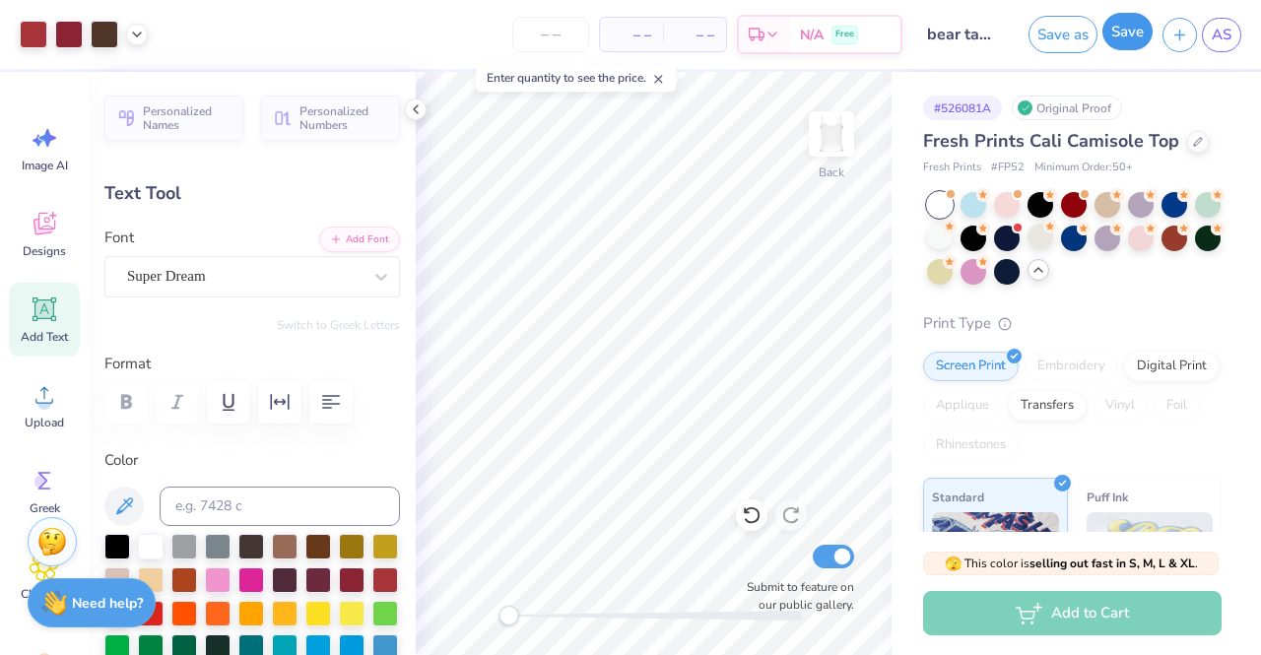
click at [1134, 41] on button "Save" at bounding box center [1128, 31] width 50 height 37
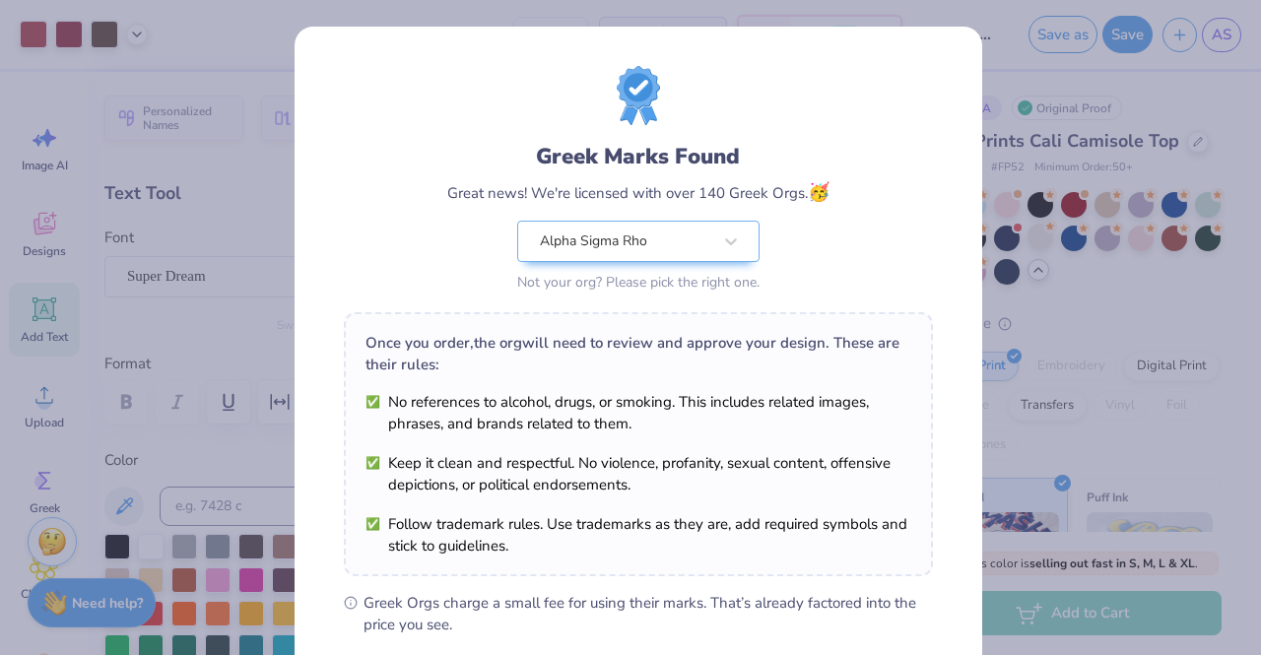
click at [1072, 161] on div "Greek Marks Found Great news! We're licensed with over 140 Greek Orgs. 🥳 Alpha …" at bounding box center [630, 327] width 1261 height 655
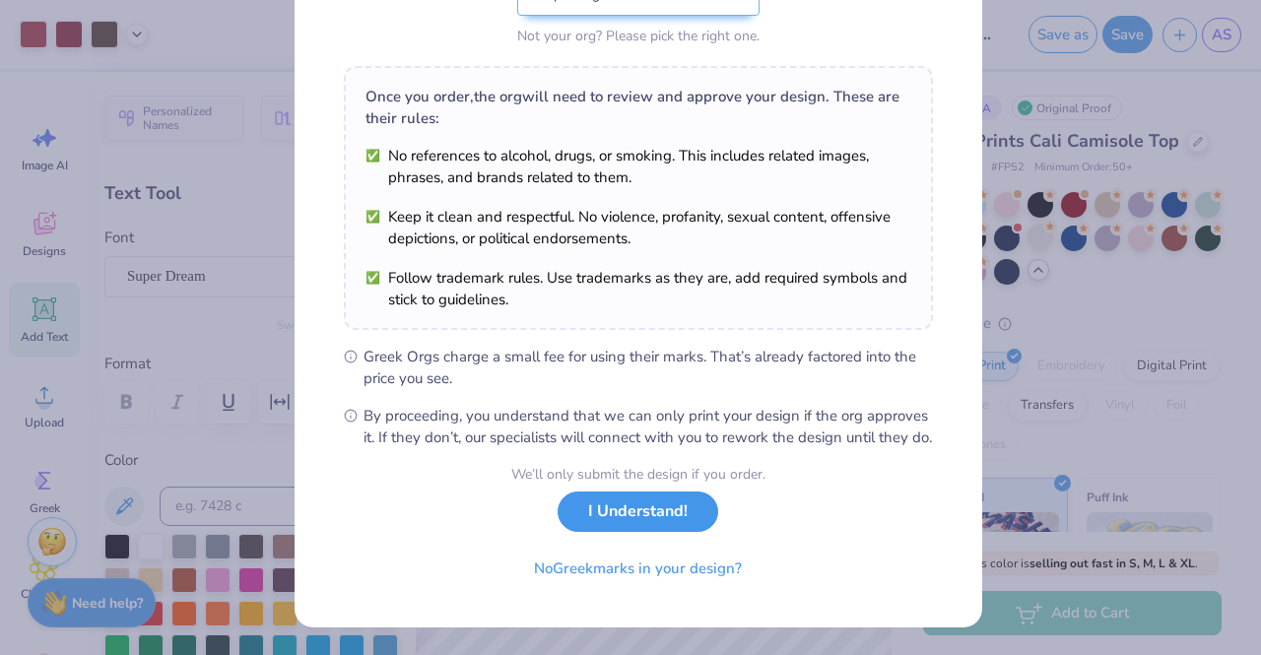
click at [619, 530] on button "I Understand!" at bounding box center [638, 512] width 161 height 40
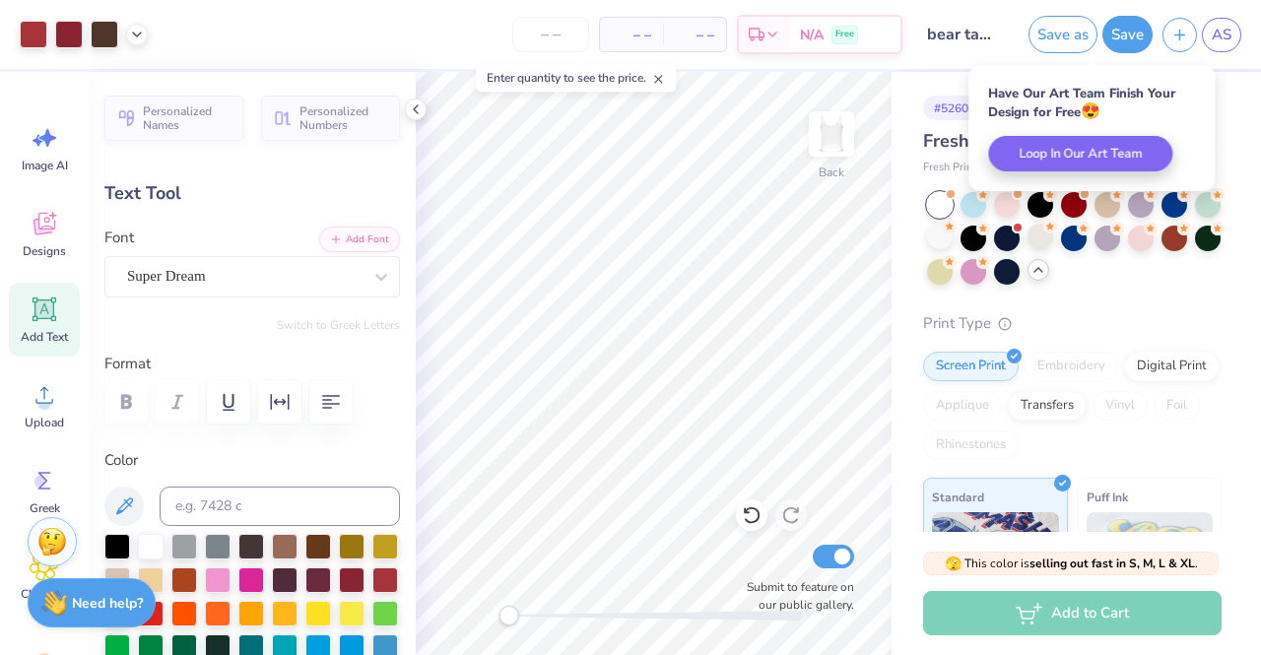
scroll to position [0, 0]
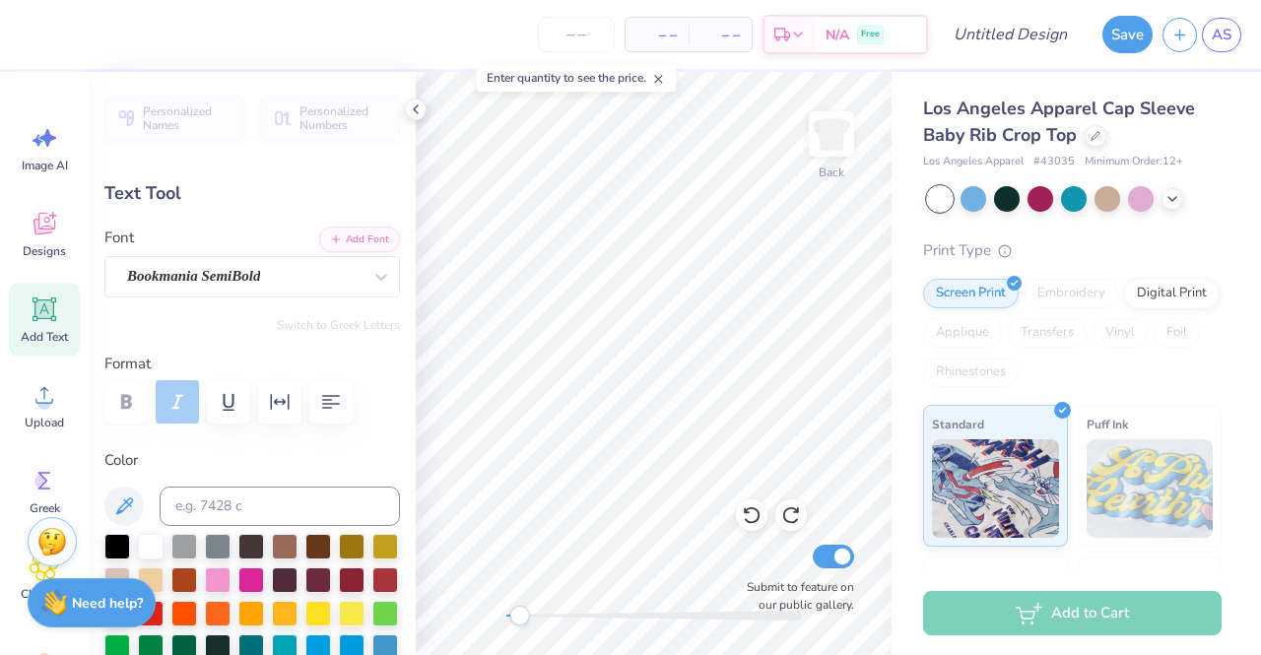
scroll to position [16, 3]
type textarea "Xi"
type input "0.76"
type input "0.65"
type input "2.04"
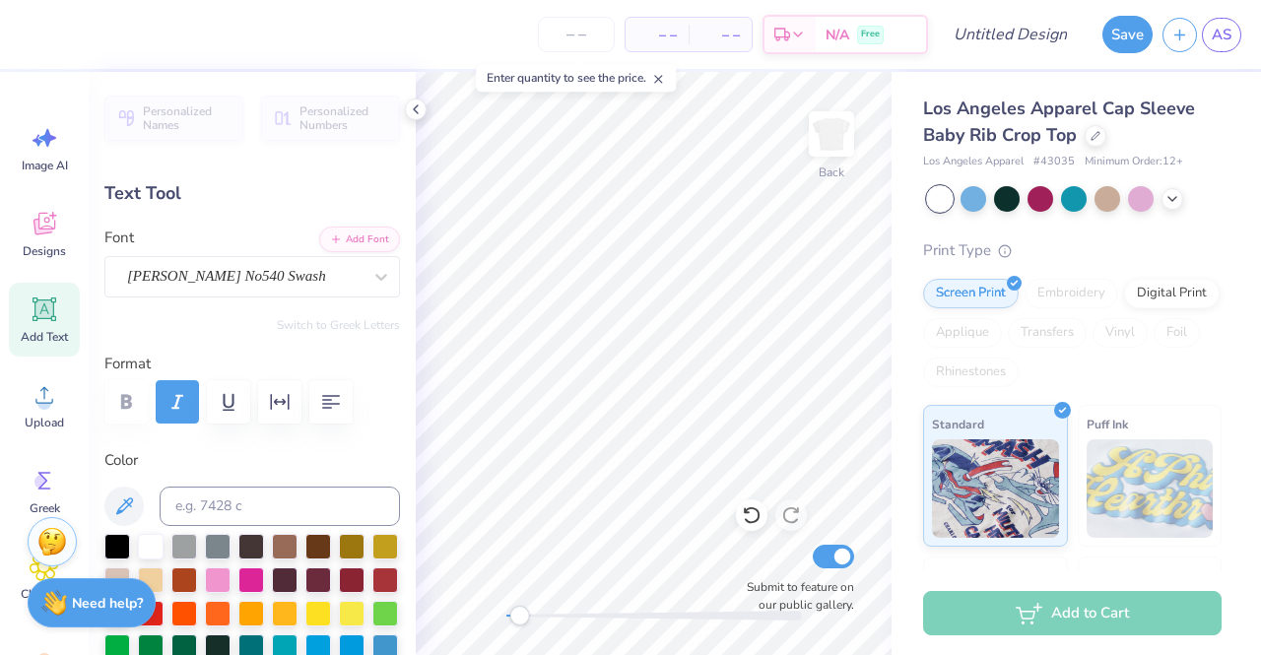
type input "-2.2"
type input "1.46"
type input "0.67"
type input "2.02"
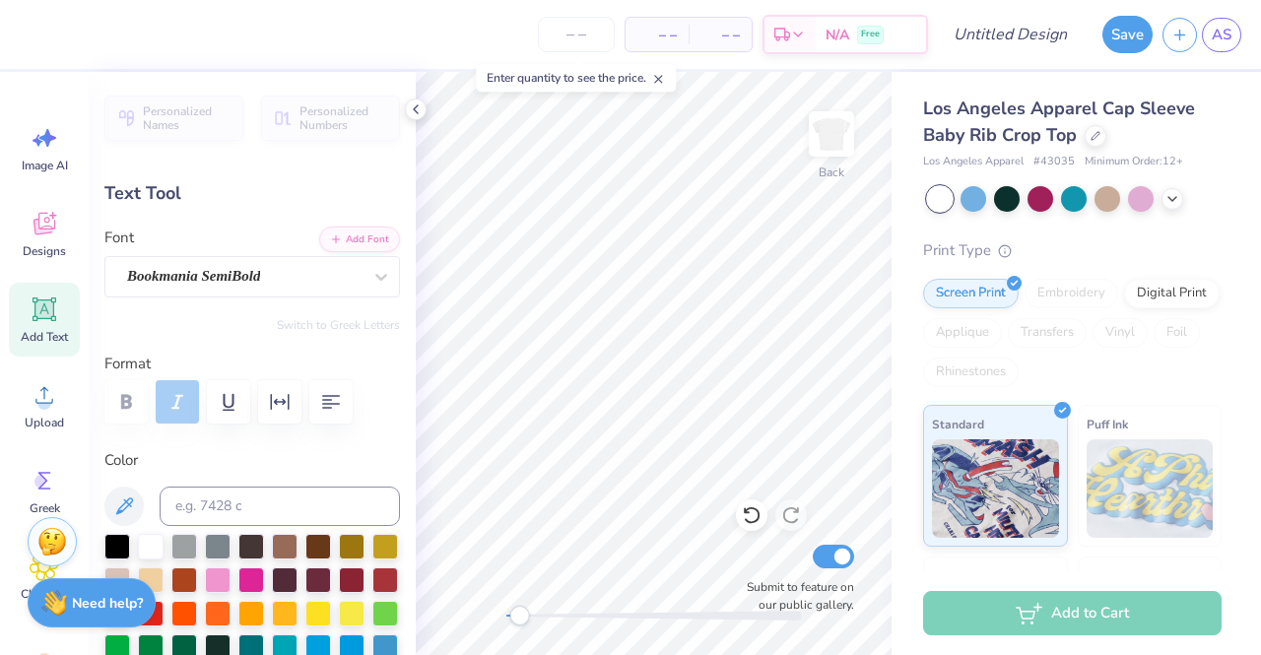
type input "0.0"
type input "1.79"
type input "0.82"
type textarea "lpha Sigma Rho"
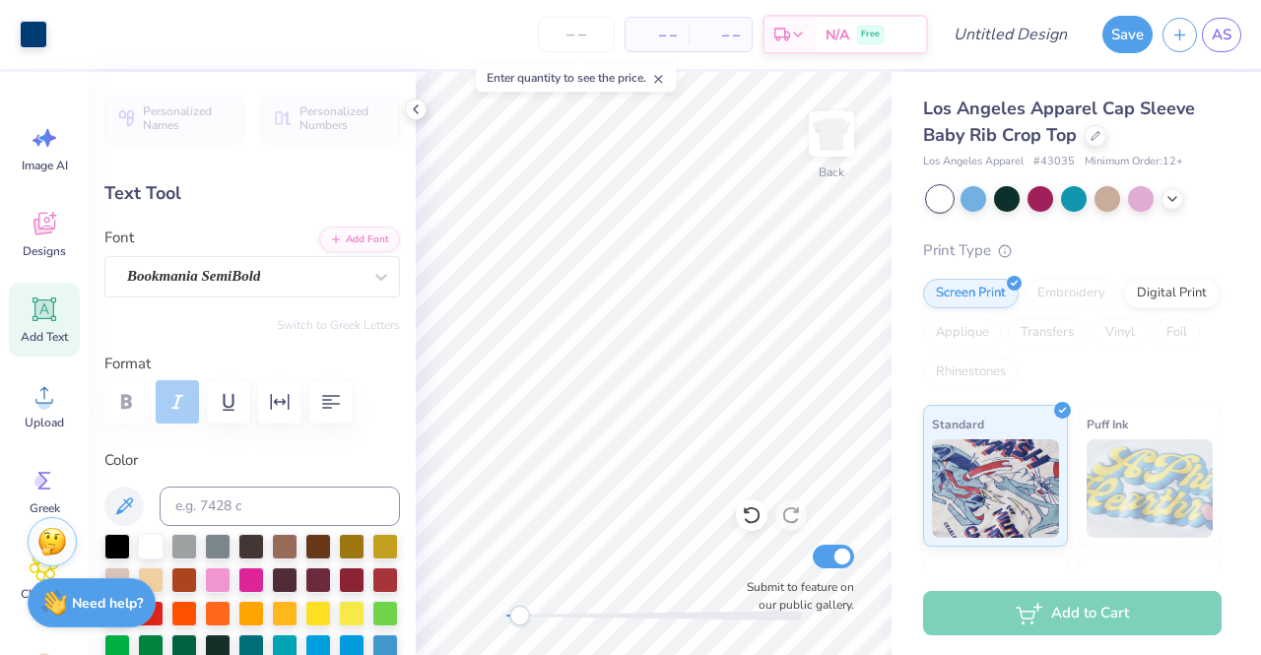
type input "6.63"
type input "0.83"
type input "2.14"
type textarea "Alpha Sigma Rho"
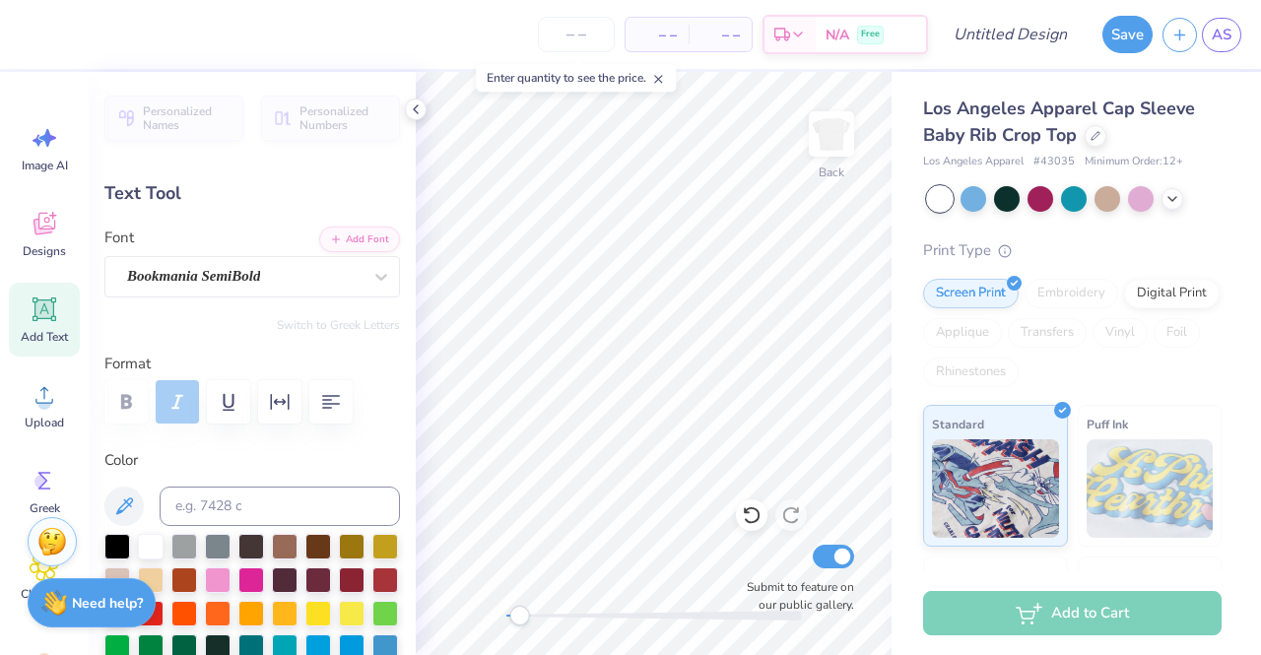
type input "6.97"
type input "0.80"
type input "2.16"
type textarea "lpha Sigma Rho"
type input "1.03"
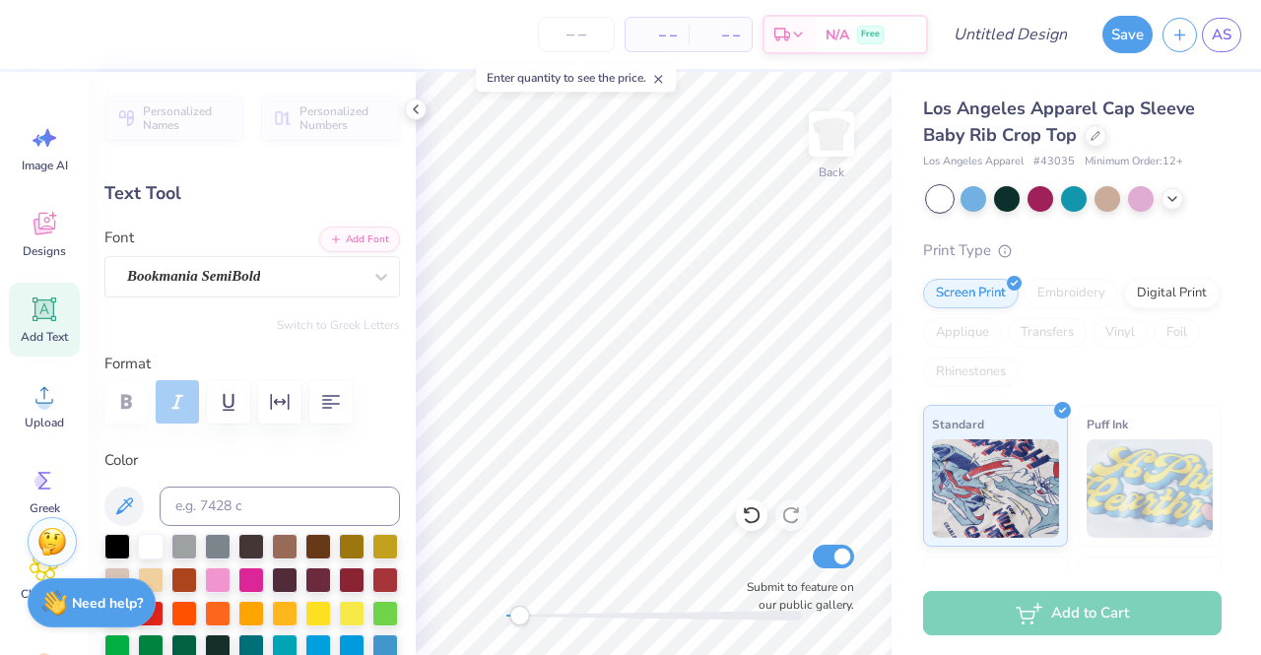
type input "0.72"
type input "2.01"
type input "0.0"
type input "6.34"
type input "0.80"
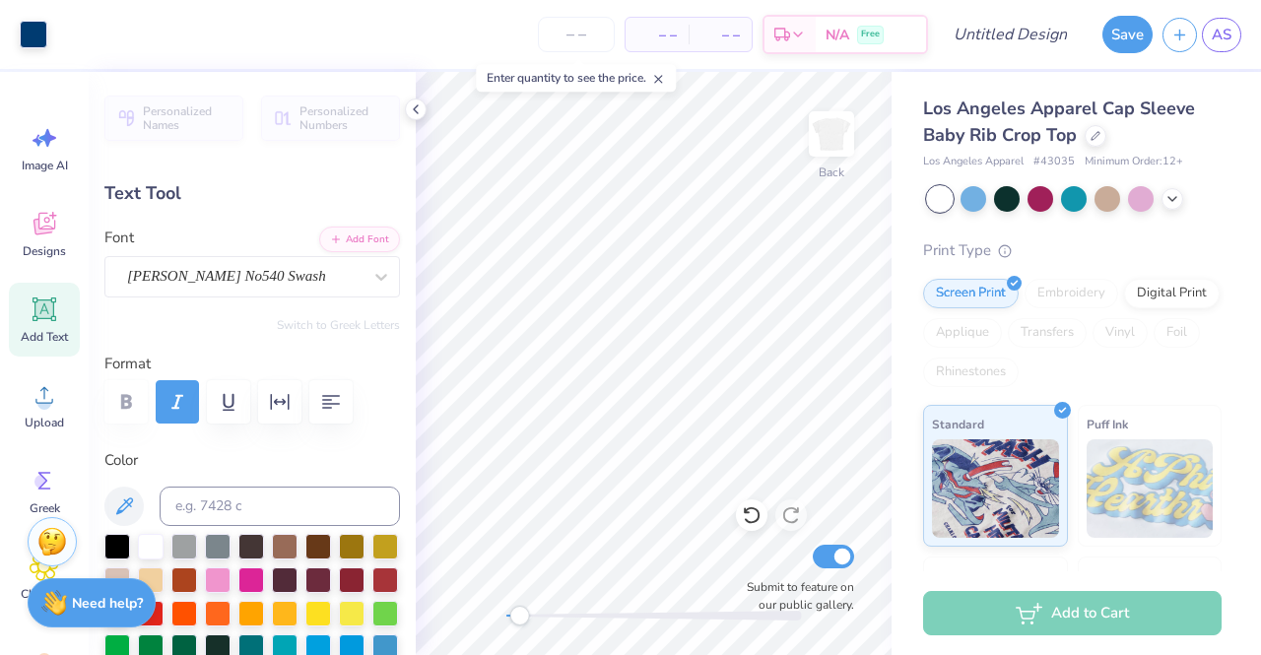
type input "9.15"
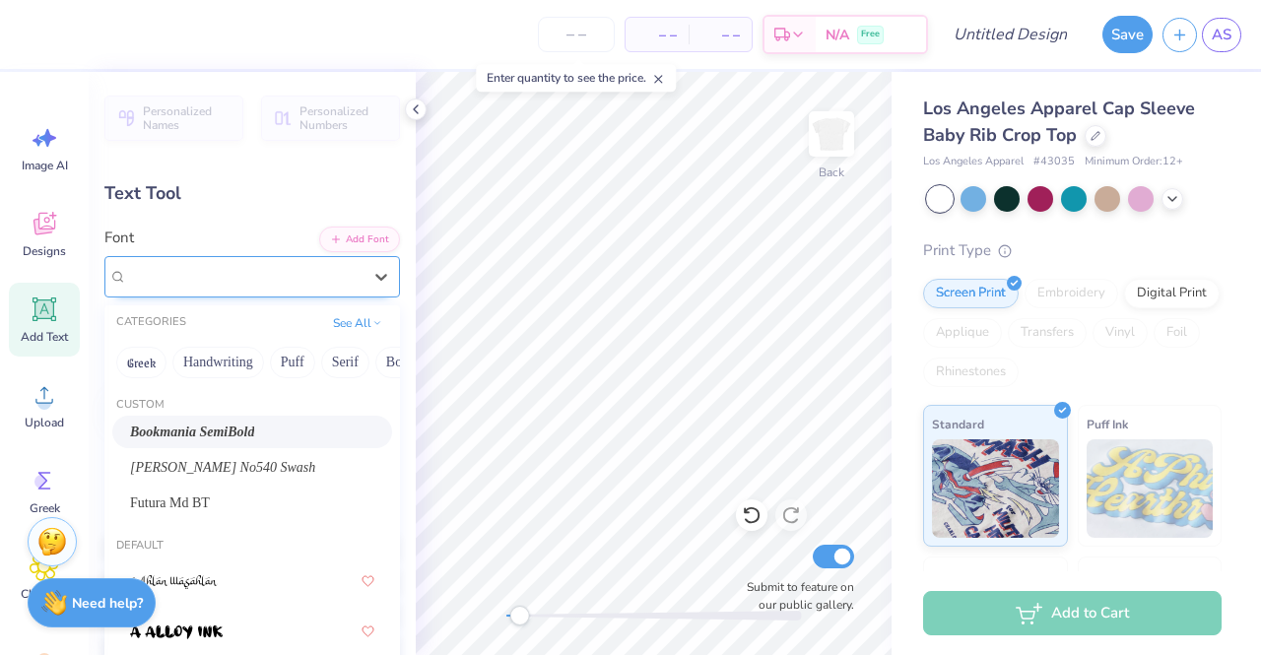
click at [328, 281] on div "Bookmania SemiBold" at bounding box center [244, 276] width 238 height 31
click at [300, 468] on div "Caslon Becker No540 Swash" at bounding box center [252, 467] width 244 height 21
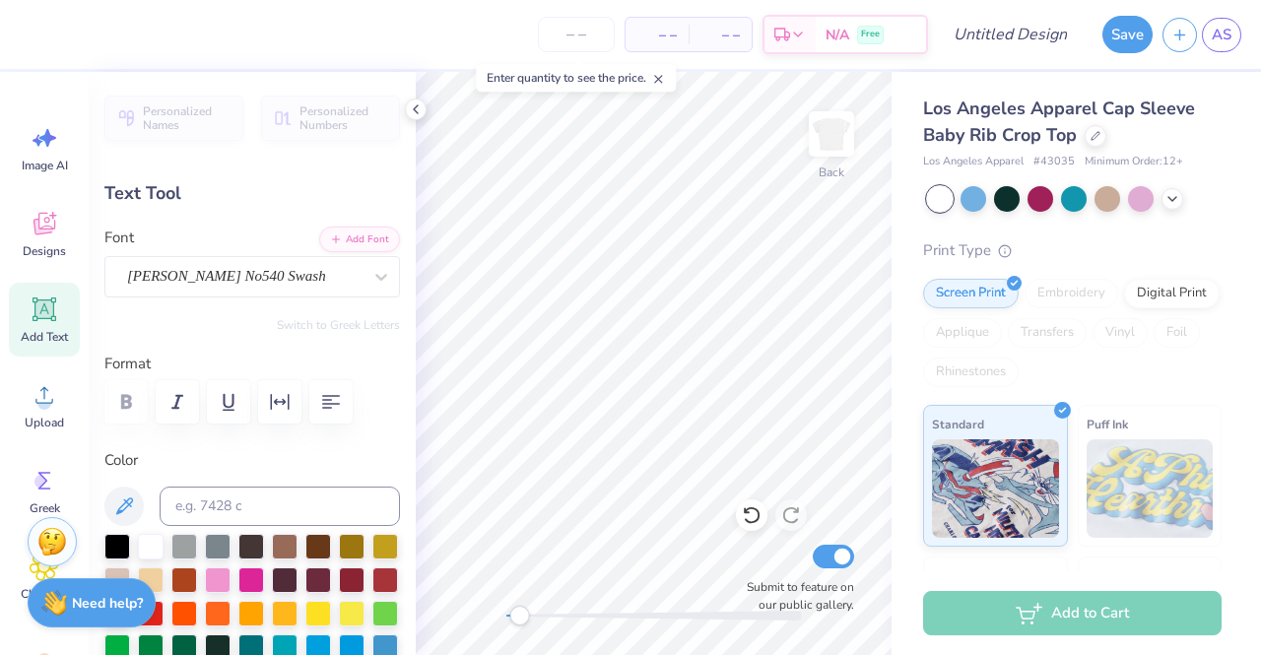
type textarea "Alpha Sigma Rho"
type input "3.87"
type input "0.25"
type input "2.93"
type textarea "SISTERHOOD SINCE 2020"
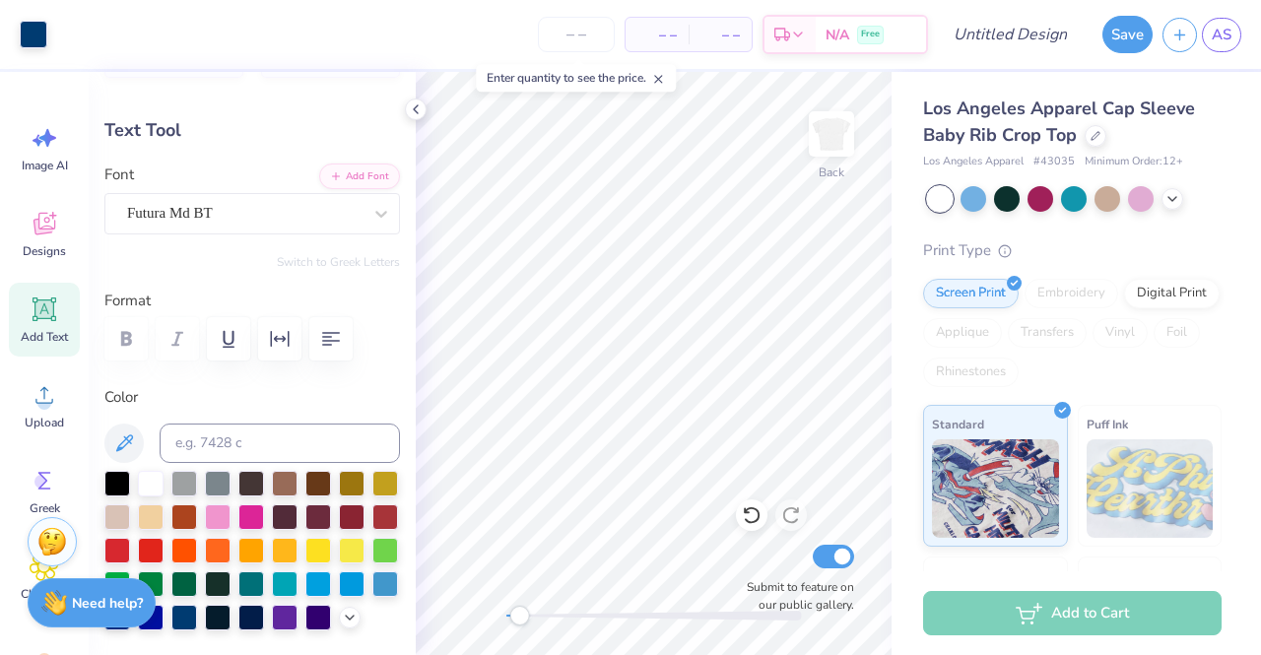
scroll to position [0, 0]
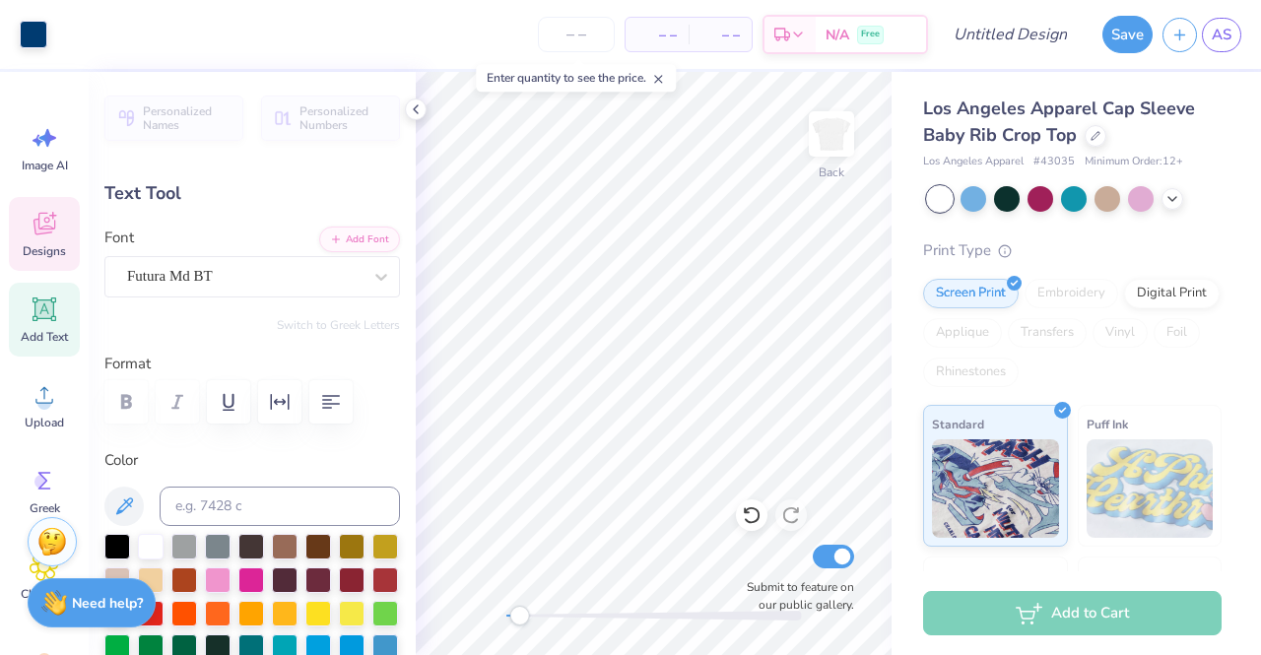
click at [46, 232] on icon at bounding box center [43, 227] width 19 height 16
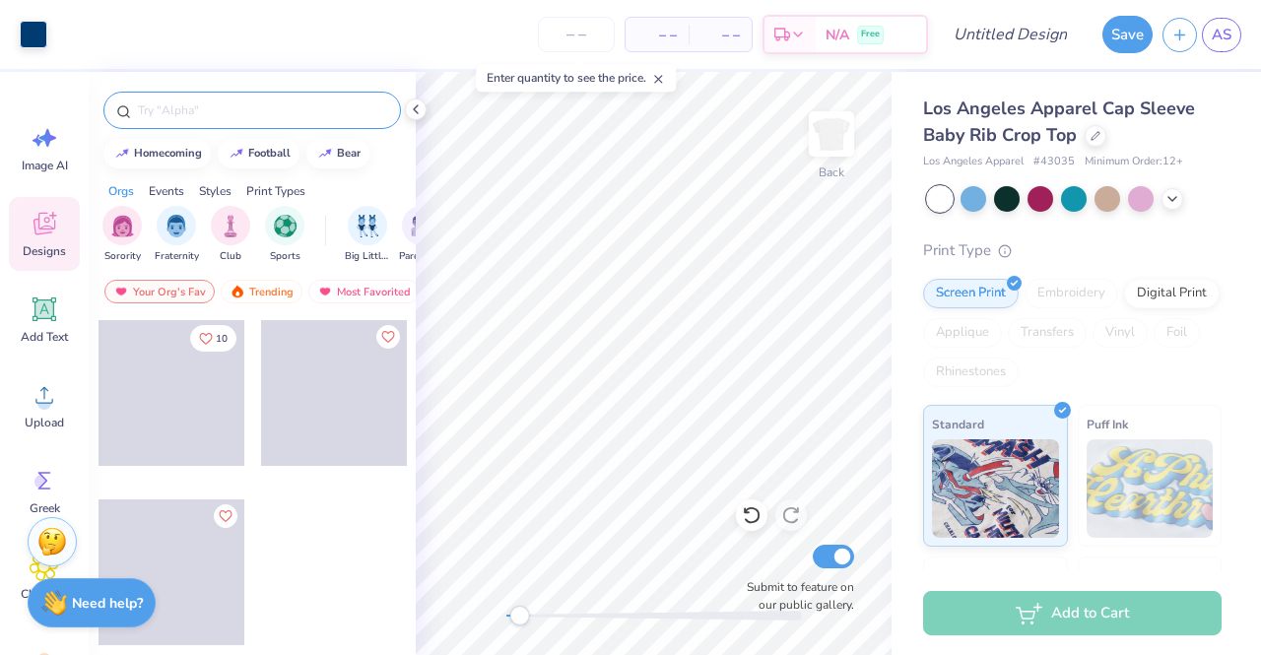
click at [225, 98] on div at bounding box center [252, 110] width 298 height 37
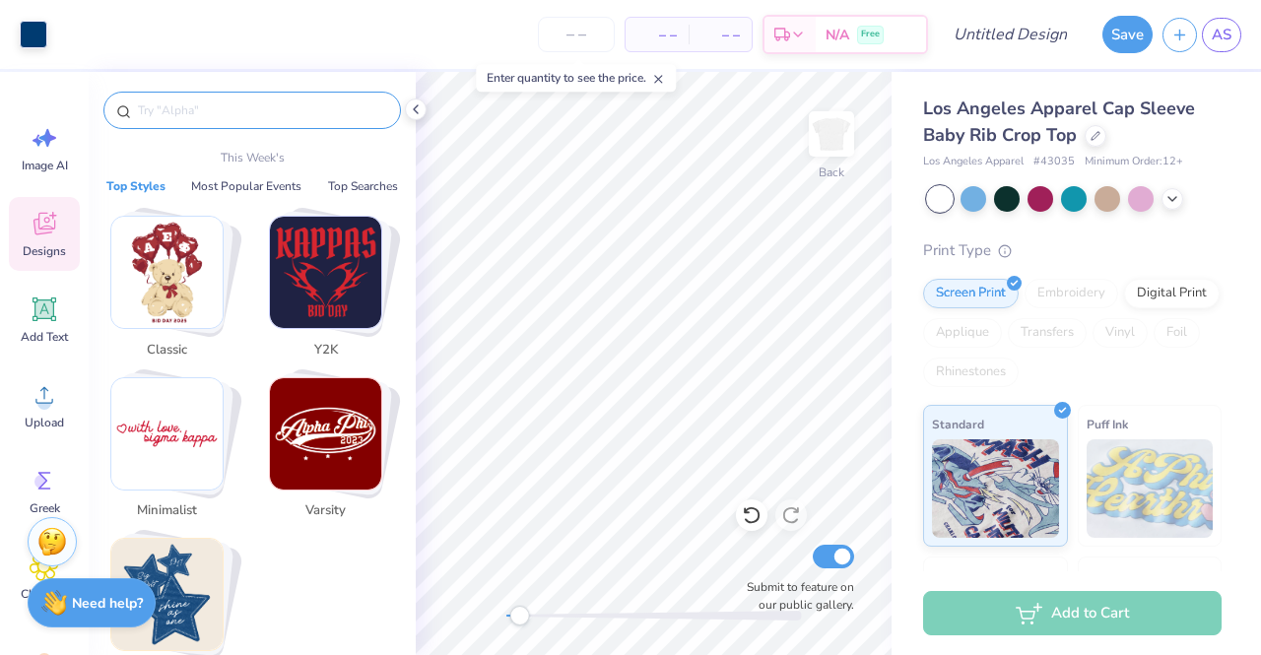
click at [228, 109] on input "text" at bounding box center [262, 111] width 252 height 20
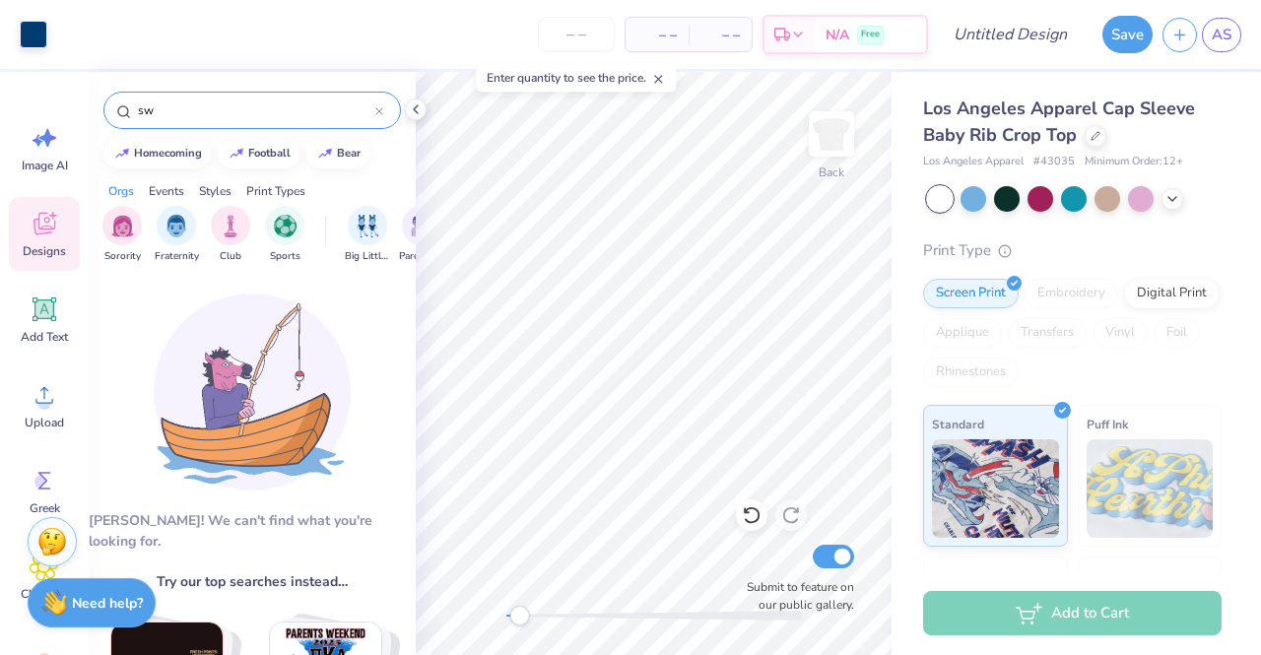
type input "s"
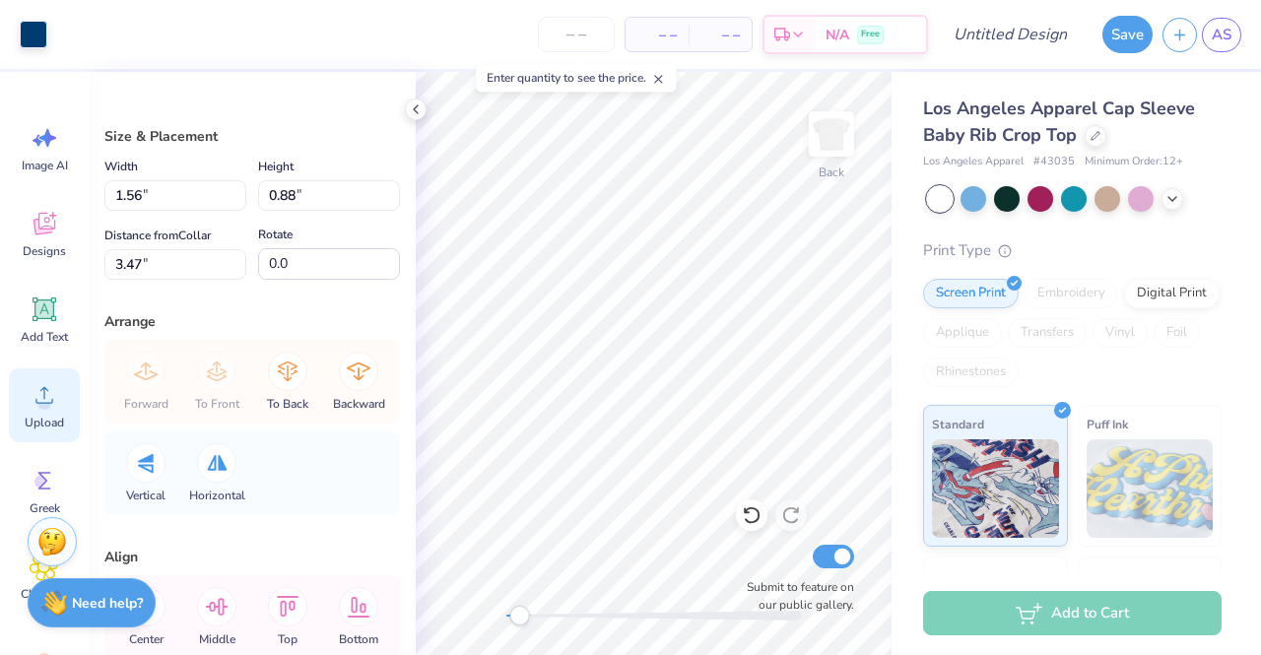
click at [35, 392] on icon at bounding box center [45, 395] width 30 height 30
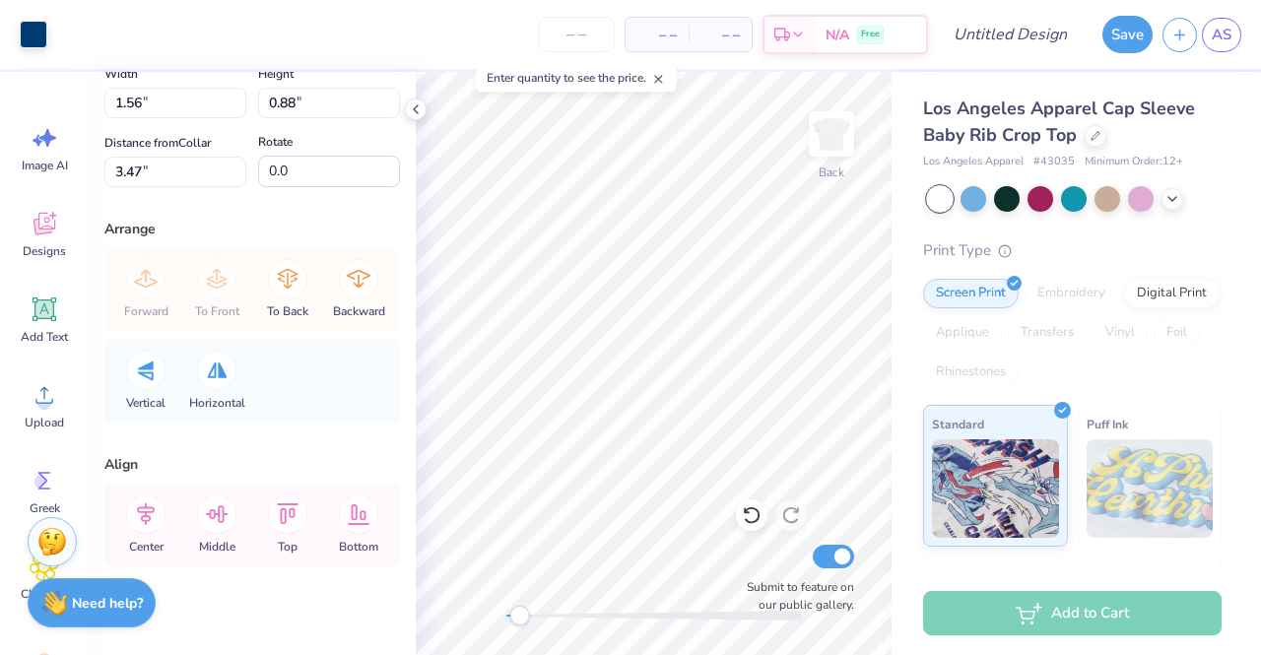
scroll to position [110, 0]
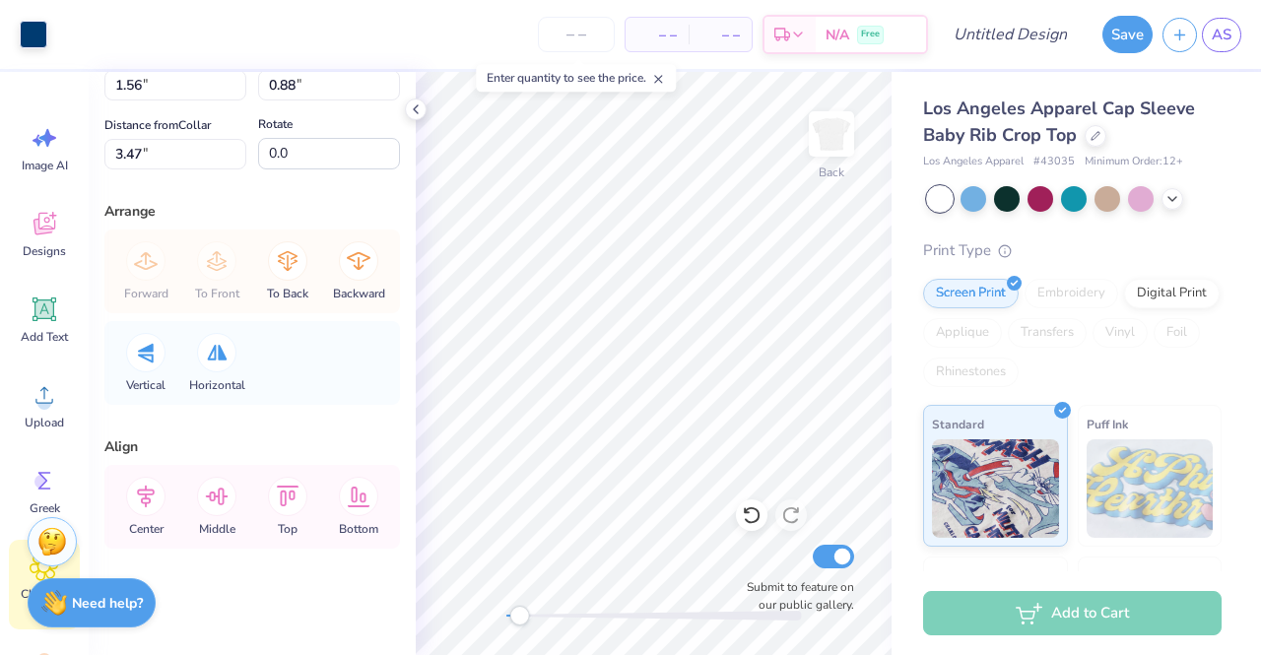
click at [22, 576] on div "Clipart & logos" at bounding box center [44, 585] width 71 height 90
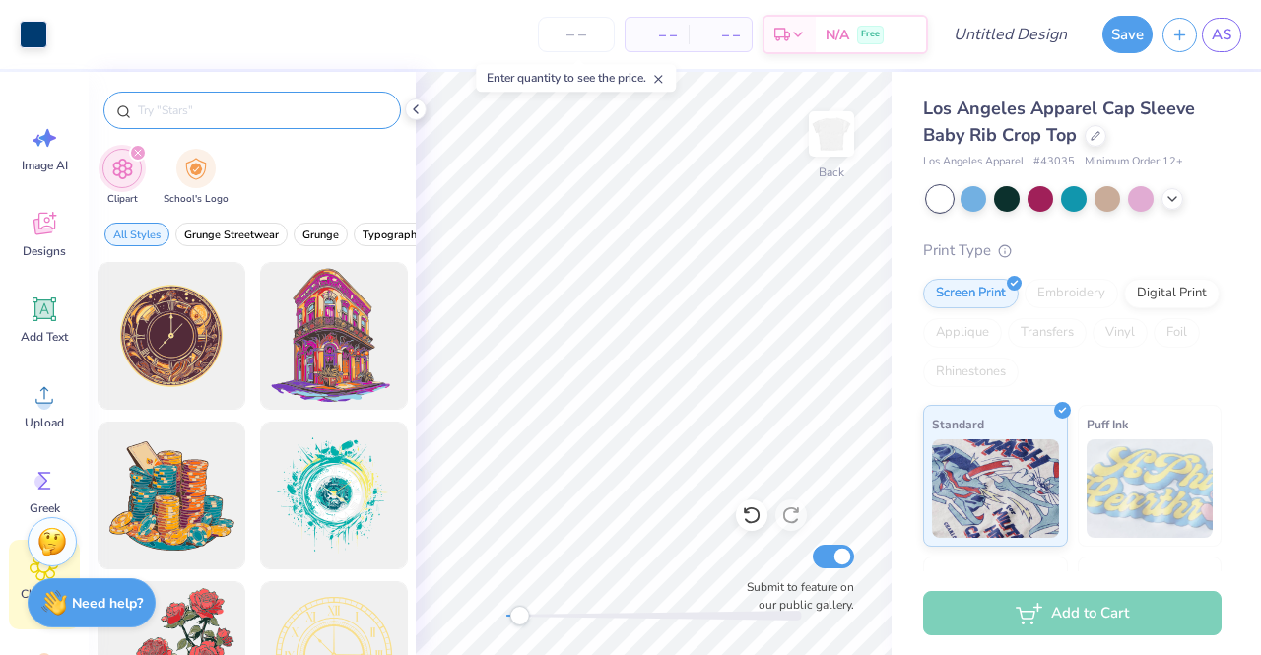
click at [217, 115] on input "text" at bounding box center [262, 111] width 252 height 20
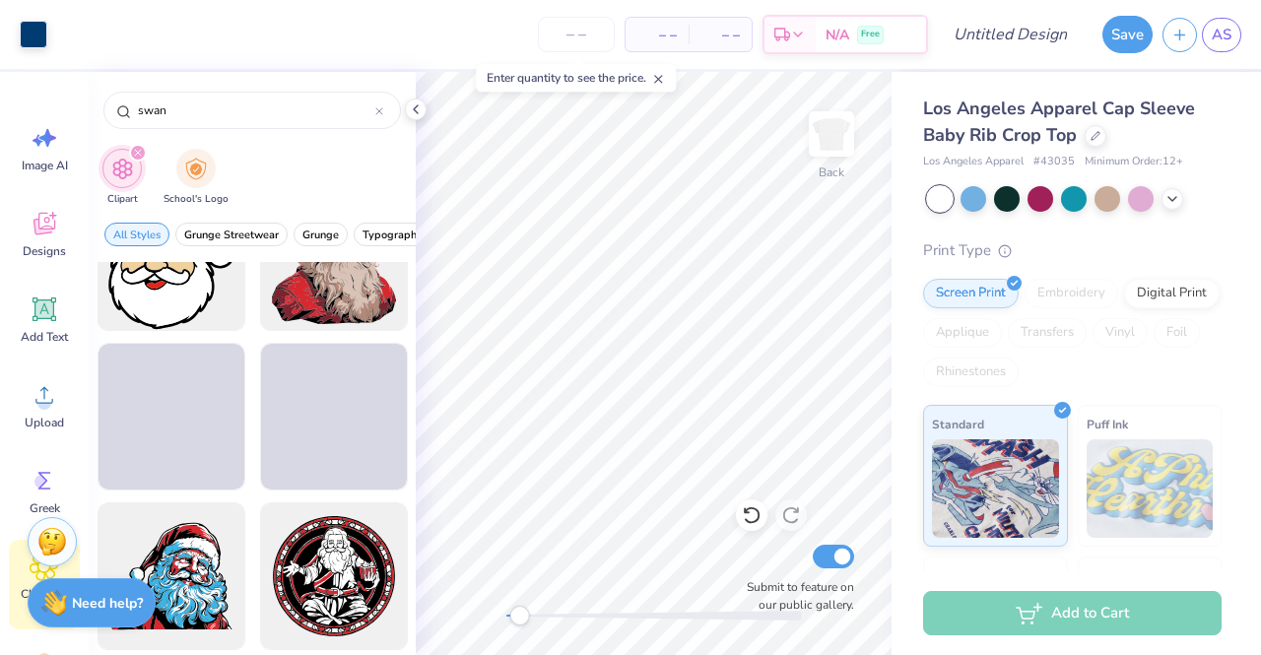
scroll to position [4097, 0]
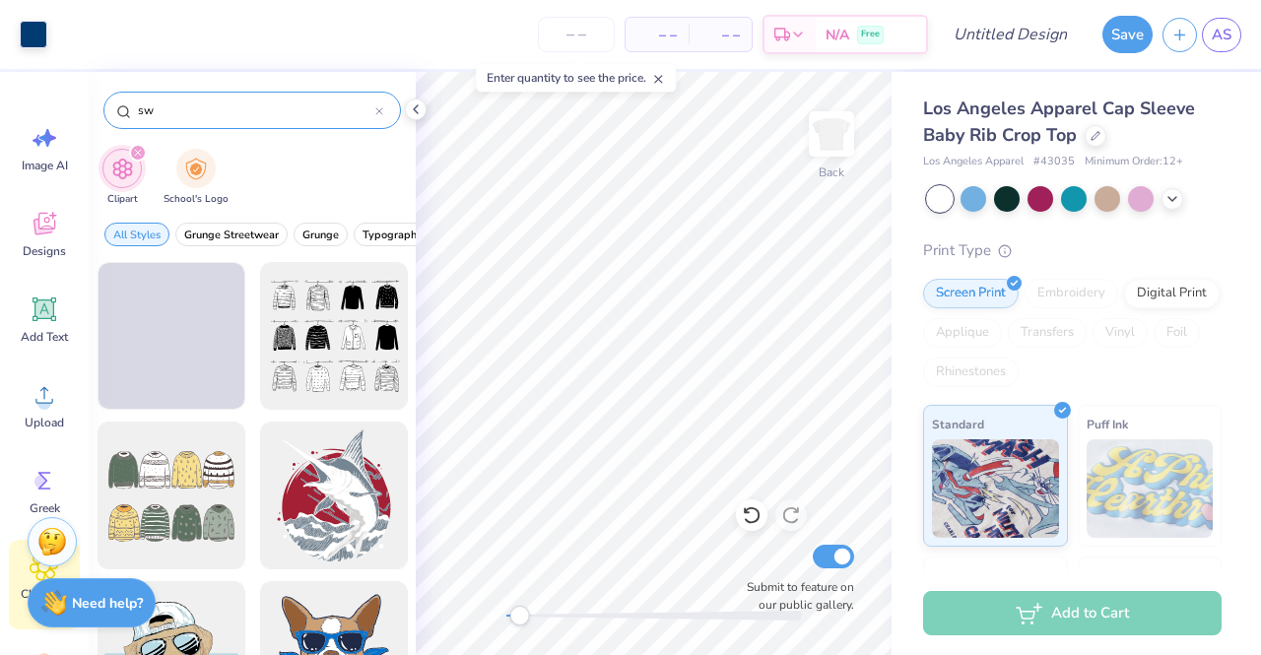
type input "s"
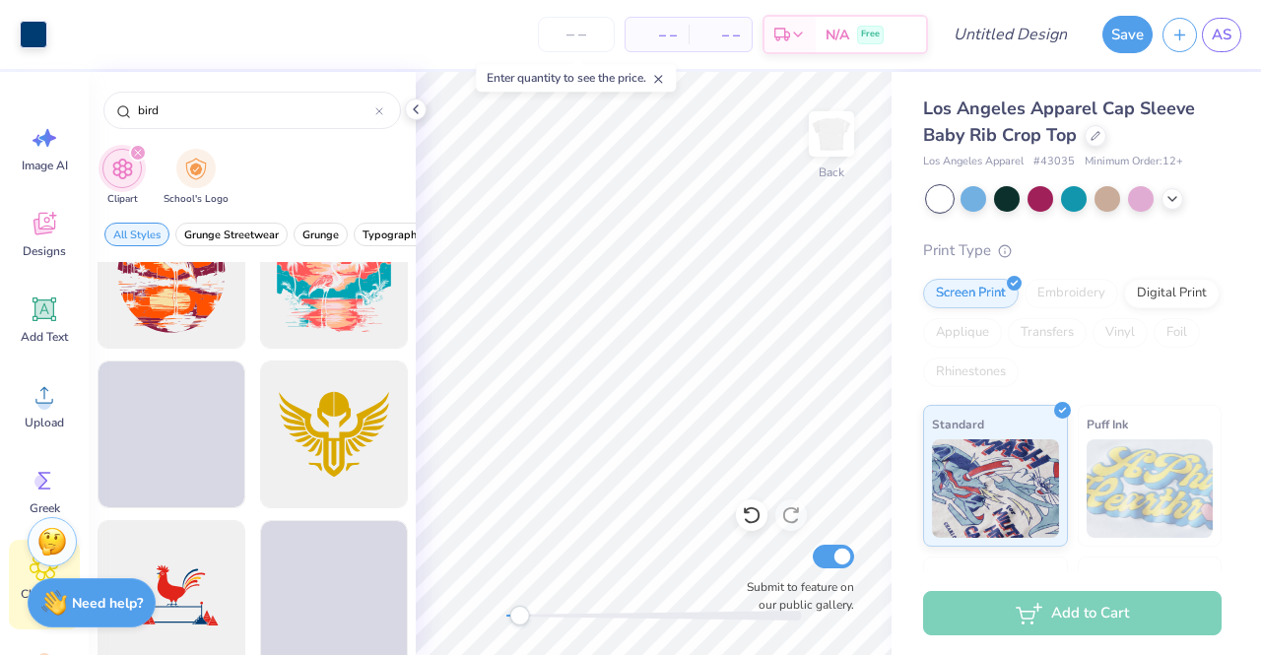
scroll to position [10733, 0]
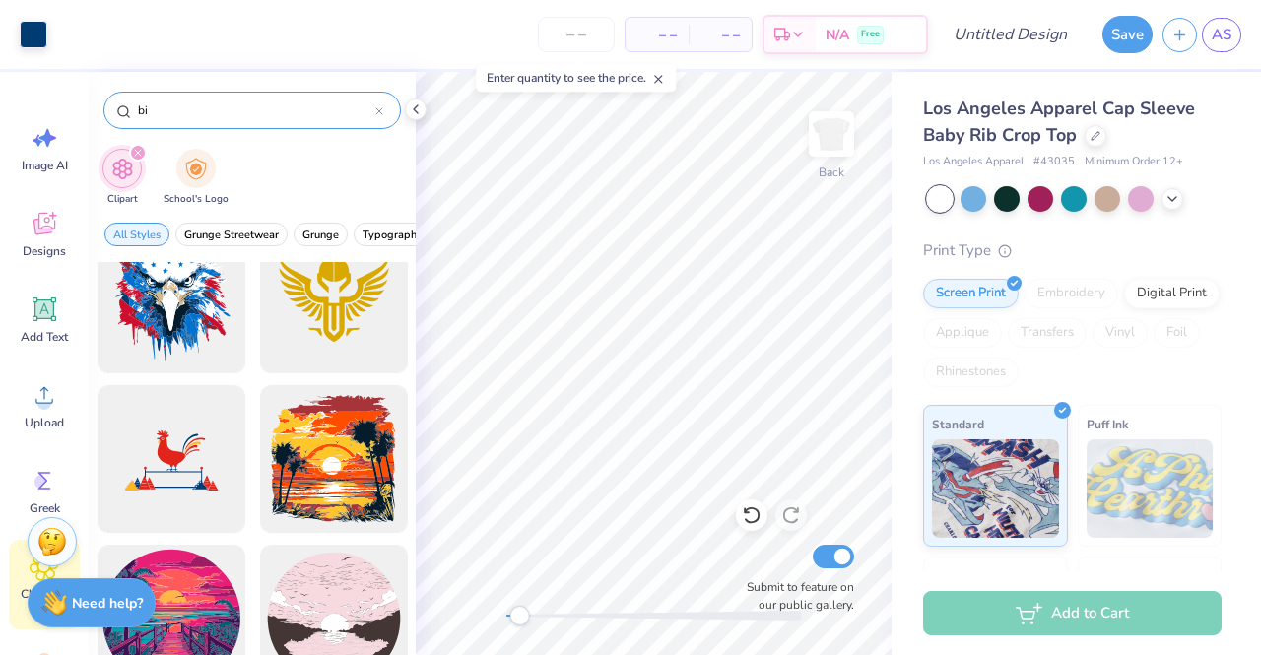
type input "b"
type input "swan"
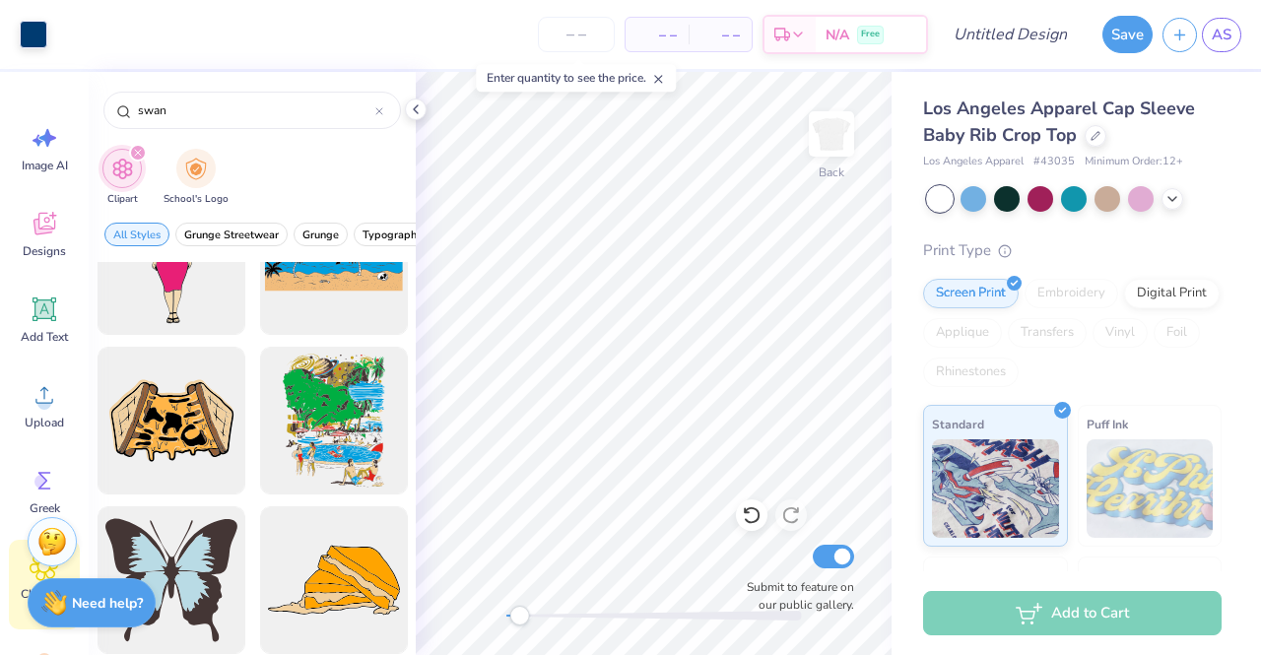
scroll to position [6656, 0]
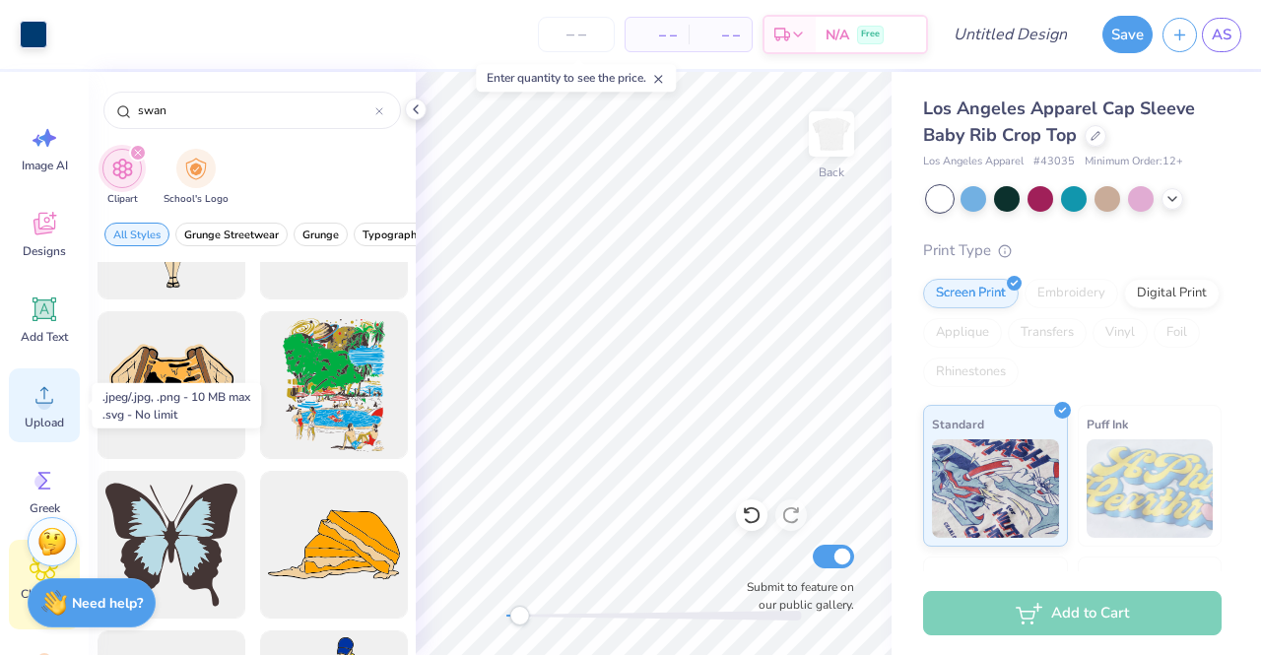
click at [43, 385] on icon at bounding box center [45, 395] width 30 height 30
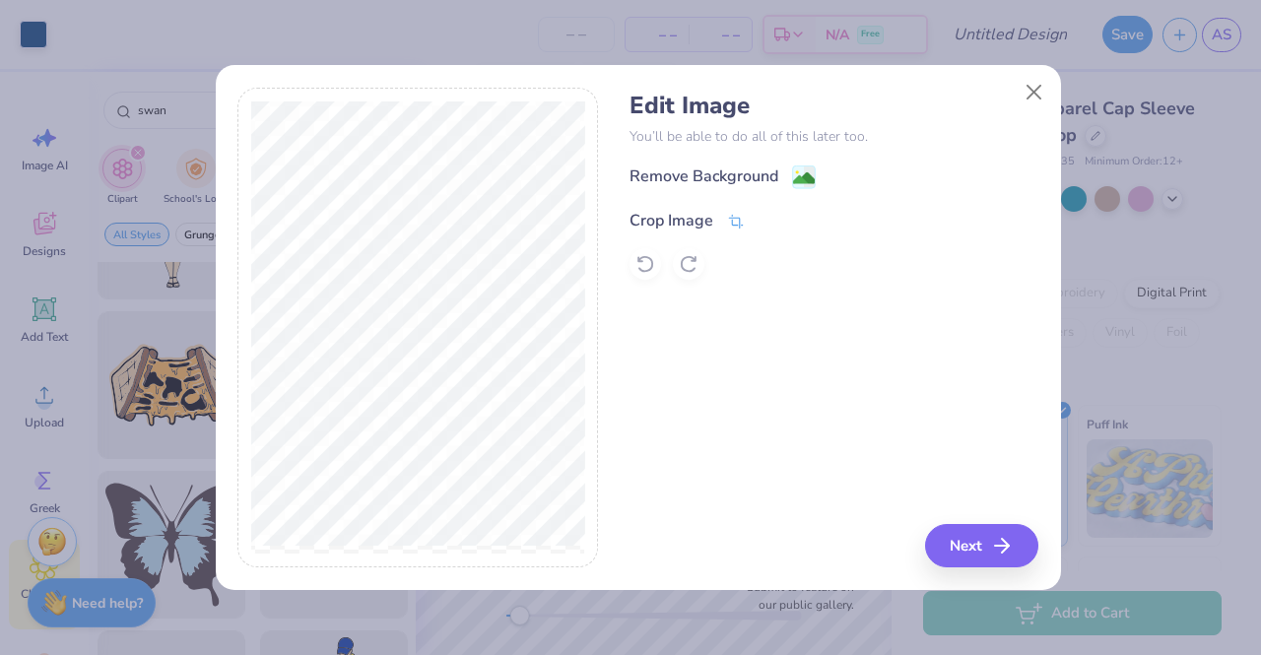
click at [666, 211] on div "Crop Image" at bounding box center [672, 221] width 84 height 24
click at [966, 538] on div "Edit Image You’ll be able to do all of this later too. Remove Background Crop I…" at bounding box center [834, 328] width 409 height 481
click at [849, 424] on div "Edit Image You’ll be able to do all of this later too. Remove Background Crop I…" at bounding box center [834, 328] width 409 height 481
click at [777, 217] on button at bounding box center [769, 218] width 21 height 21
click at [970, 552] on button "Next" at bounding box center [984, 545] width 113 height 43
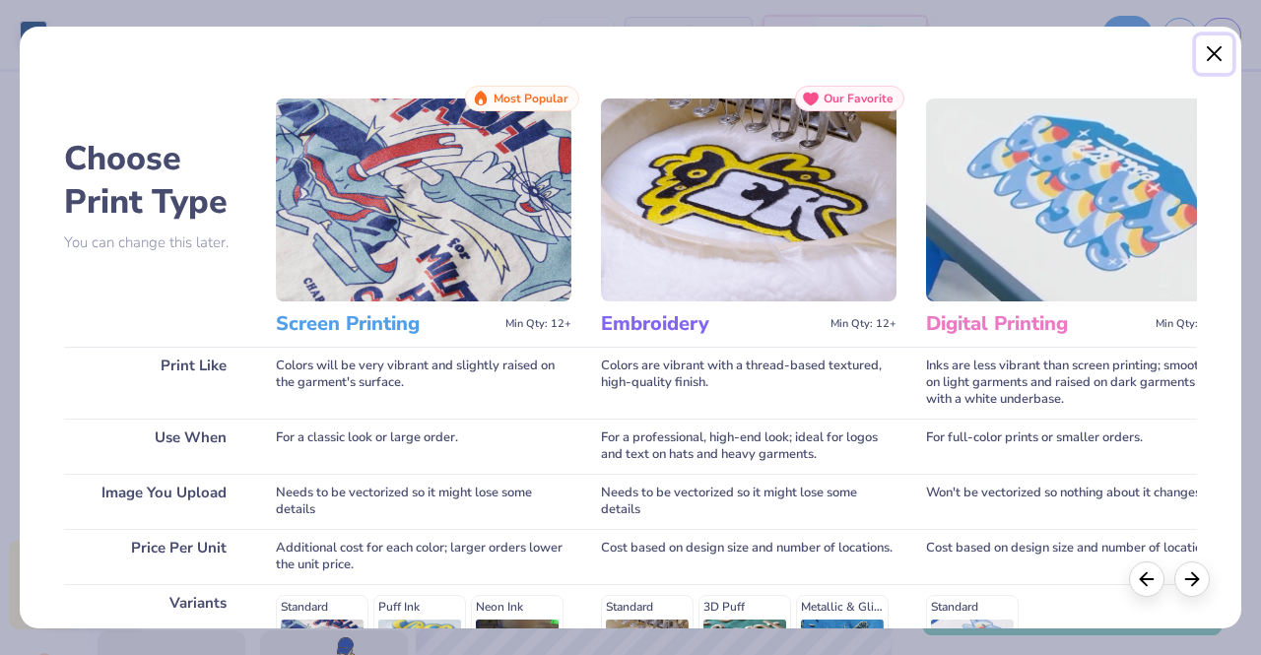
click at [1213, 54] on button "Close" at bounding box center [1214, 53] width 37 height 37
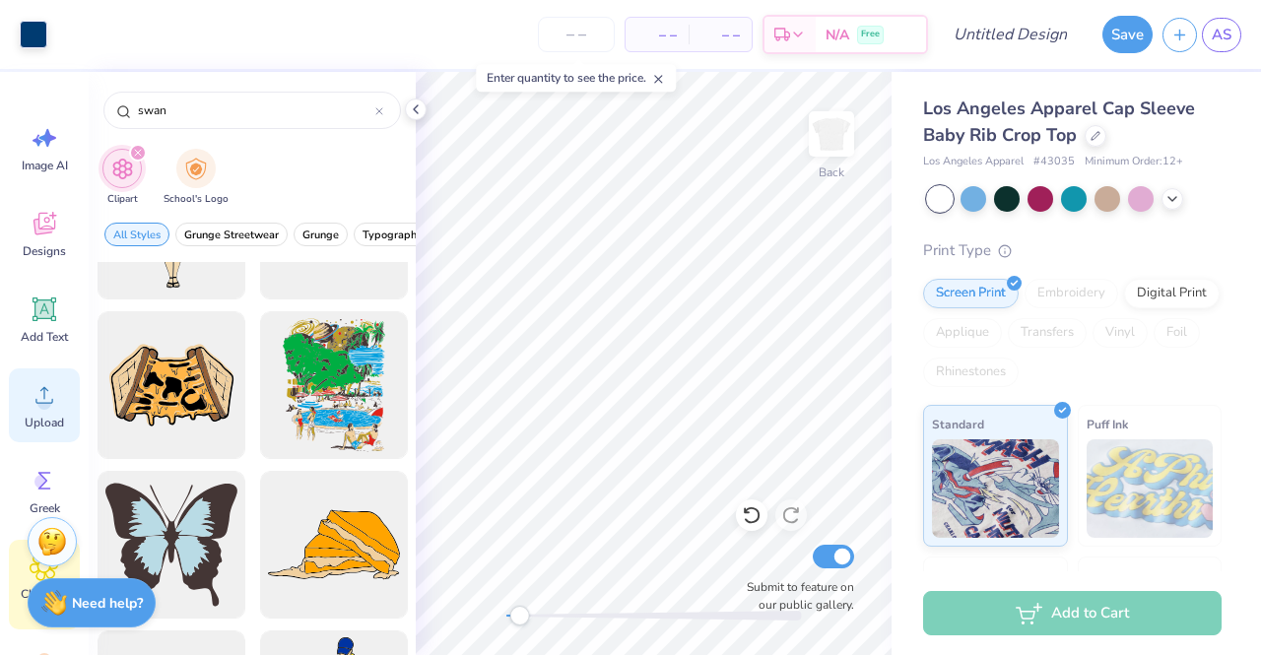
click at [50, 393] on icon at bounding box center [45, 395] width 30 height 30
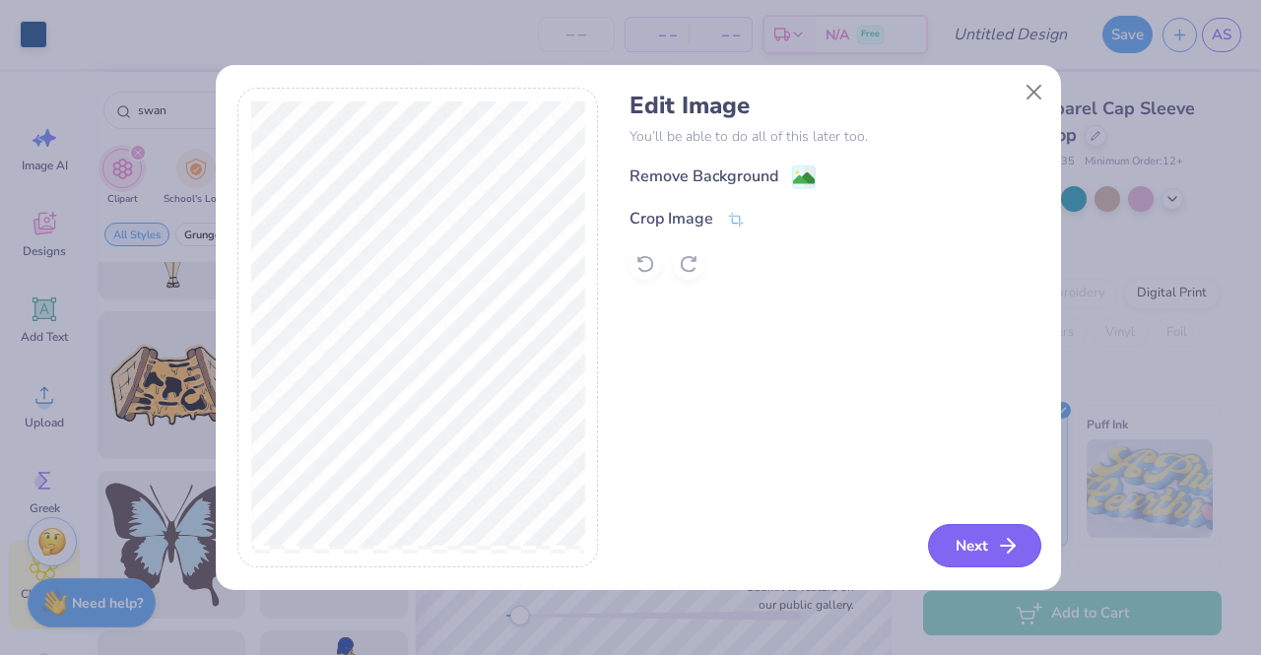
click at [973, 561] on button "Next" at bounding box center [984, 545] width 113 height 43
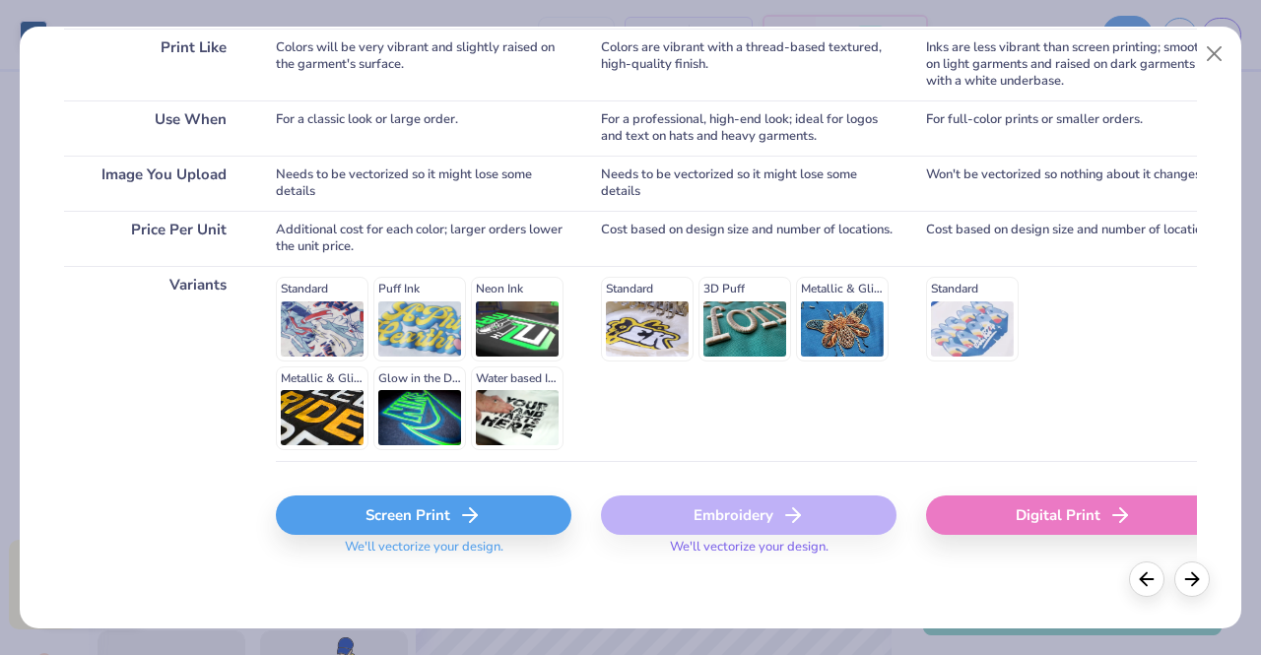
scroll to position [325, 0]
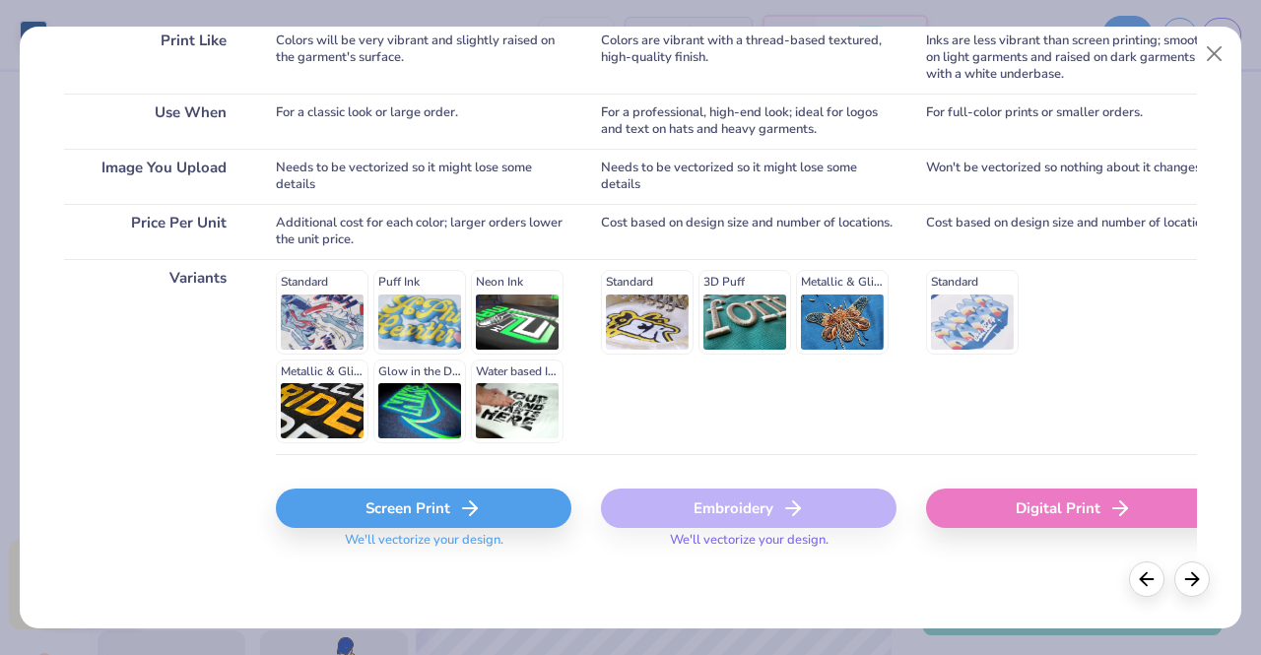
click at [503, 510] on div "Screen Print" at bounding box center [424, 508] width 296 height 39
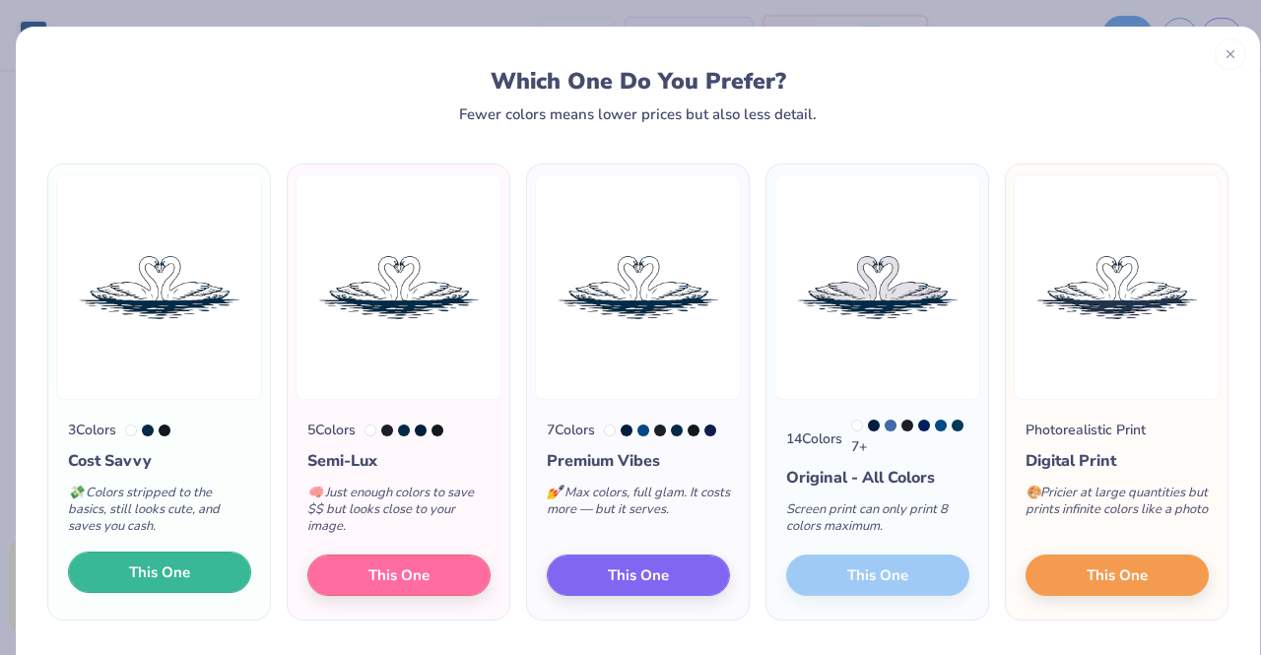
click at [217, 577] on button "This One" at bounding box center [159, 572] width 183 height 41
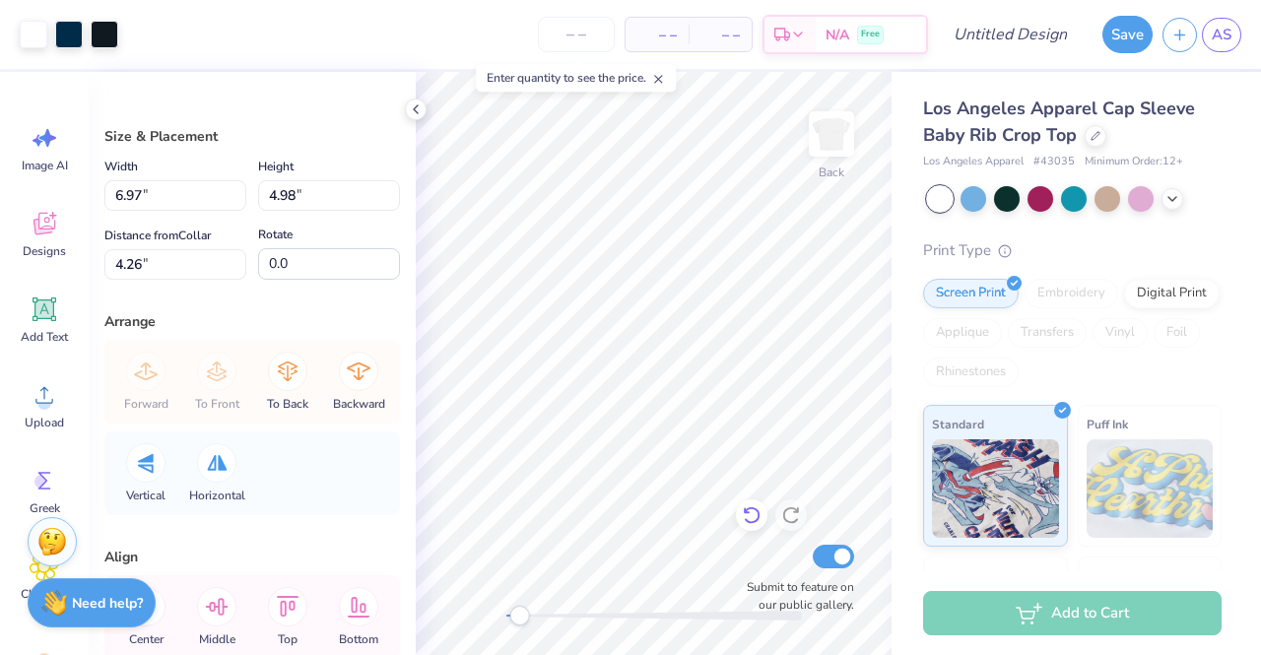
type input "3.04"
type input "2.17"
type input "7.07"
type input "3.04"
type input "2.17"
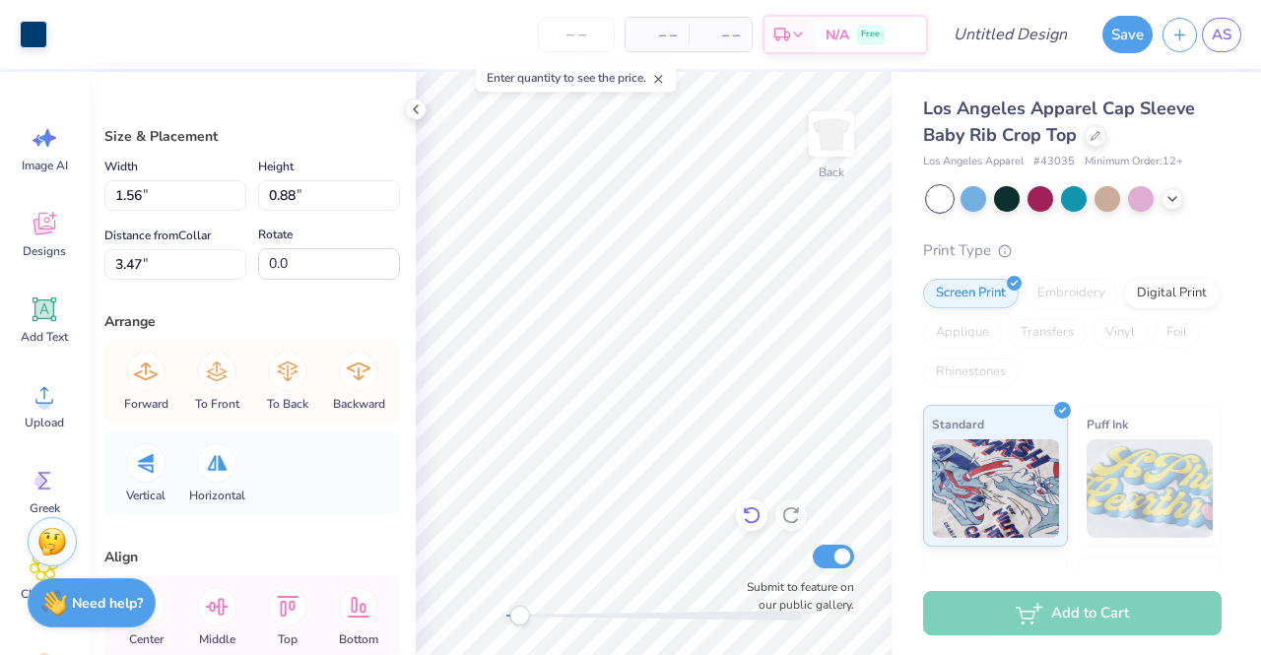
type input "7.07"
type input "1.56"
type input "0.88"
type input "3.47"
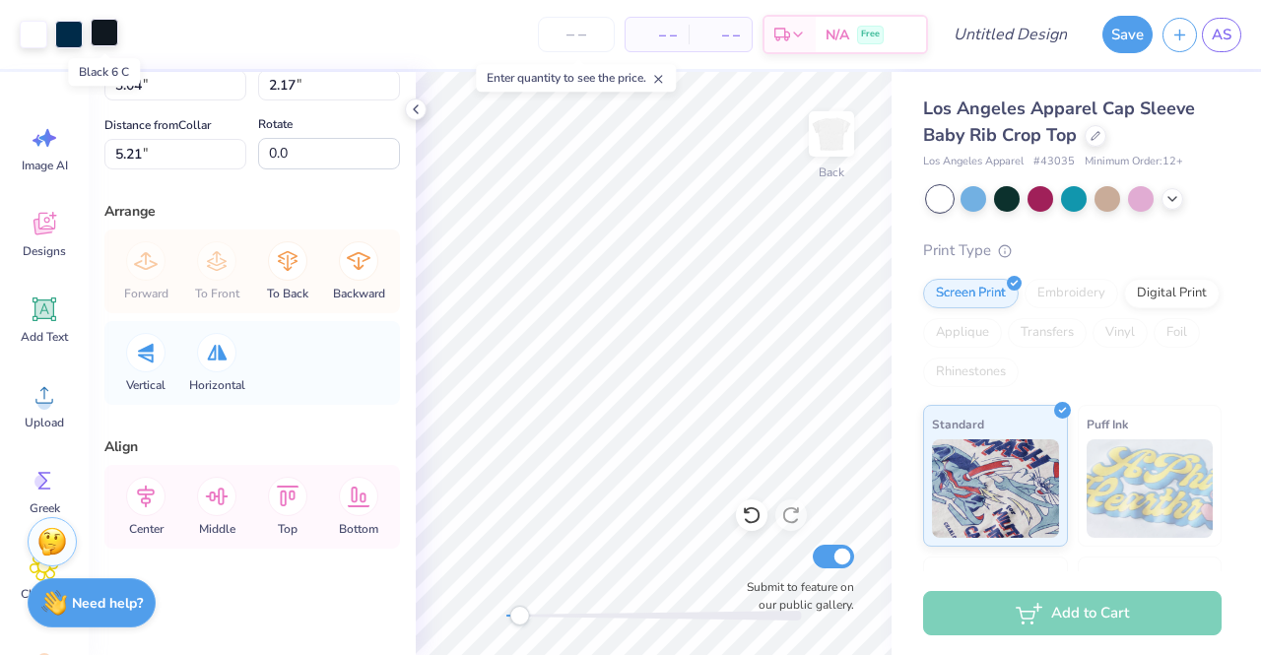
click at [97, 32] on div at bounding box center [105, 33] width 28 height 28
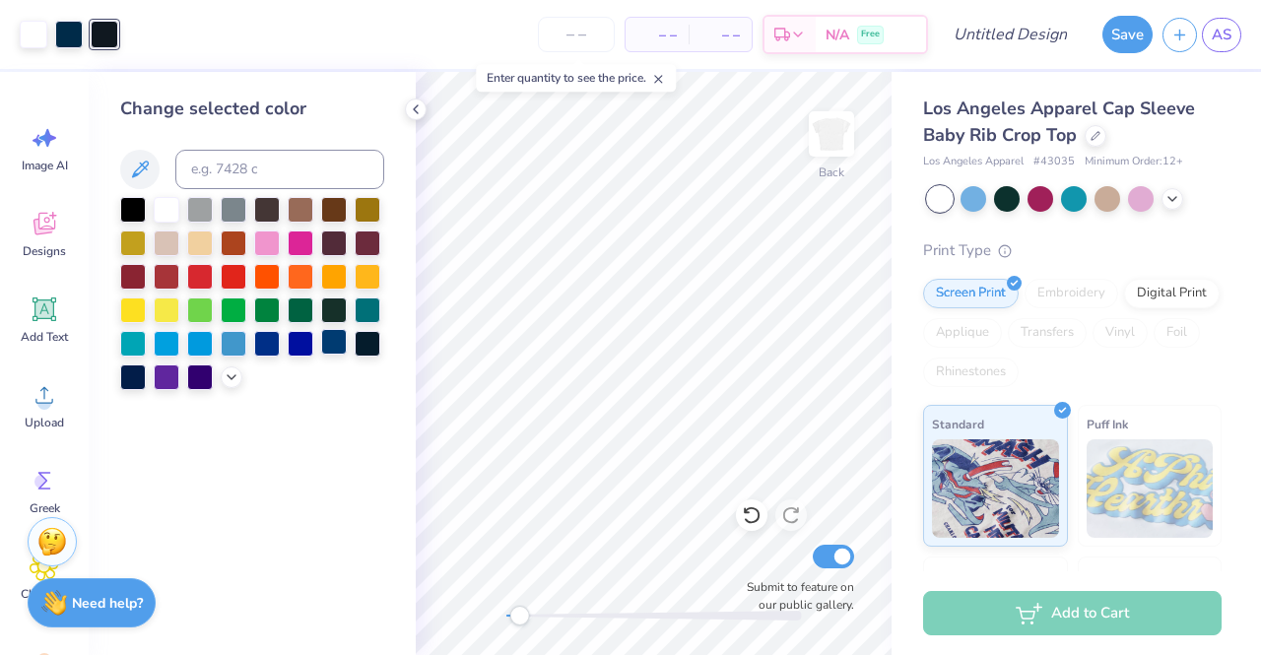
click at [338, 348] on div at bounding box center [334, 342] width 26 height 26
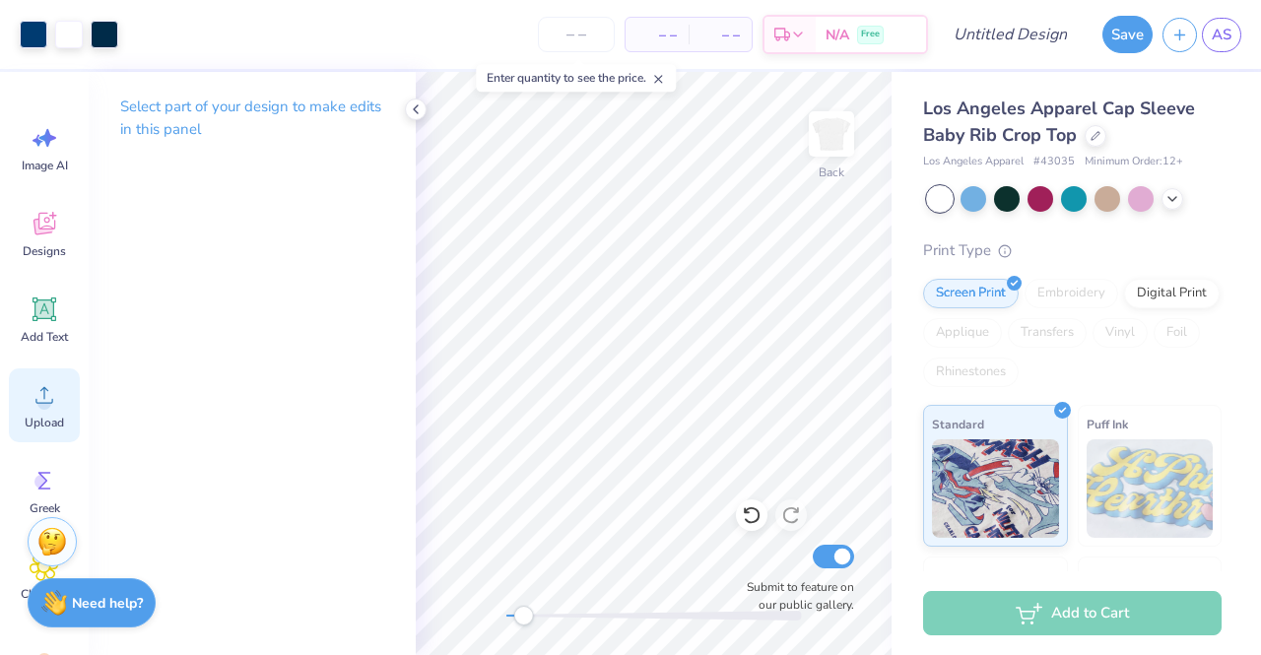
click at [46, 400] on circle at bounding box center [44, 403] width 14 height 14
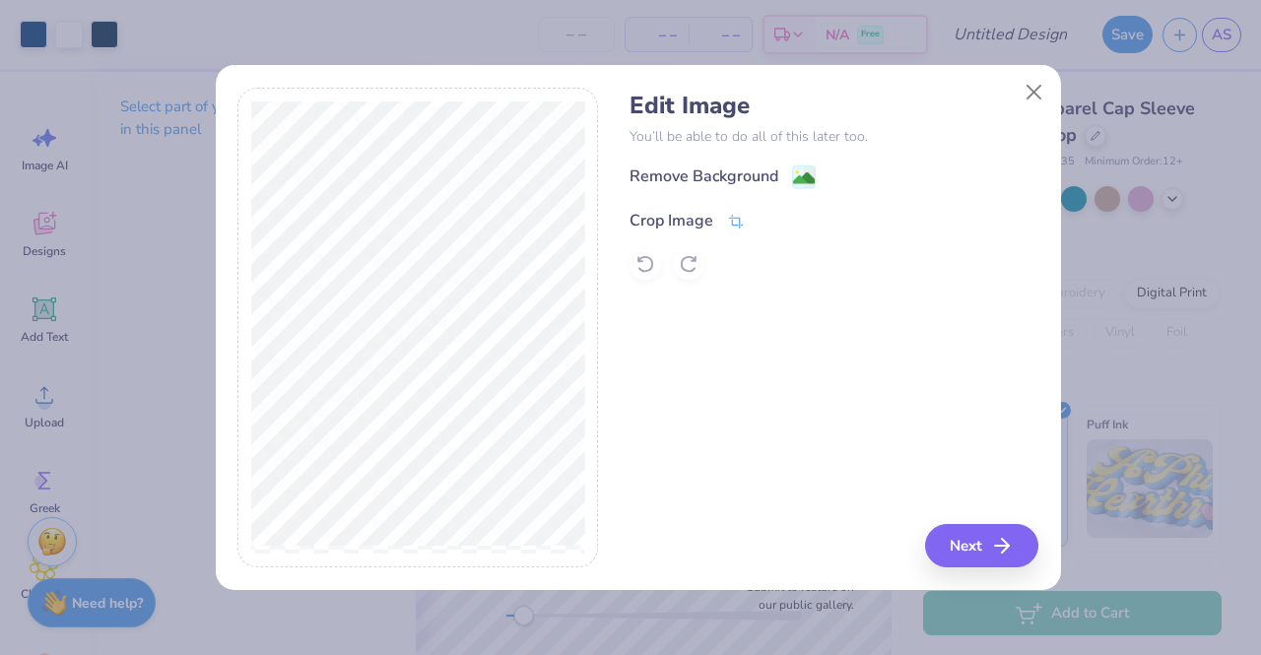
click at [681, 218] on div "Crop Image" at bounding box center [672, 221] width 84 height 24
click at [763, 219] on icon at bounding box center [769, 219] width 12 height 12
click at [811, 168] on icon at bounding box center [804, 180] width 24 height 24
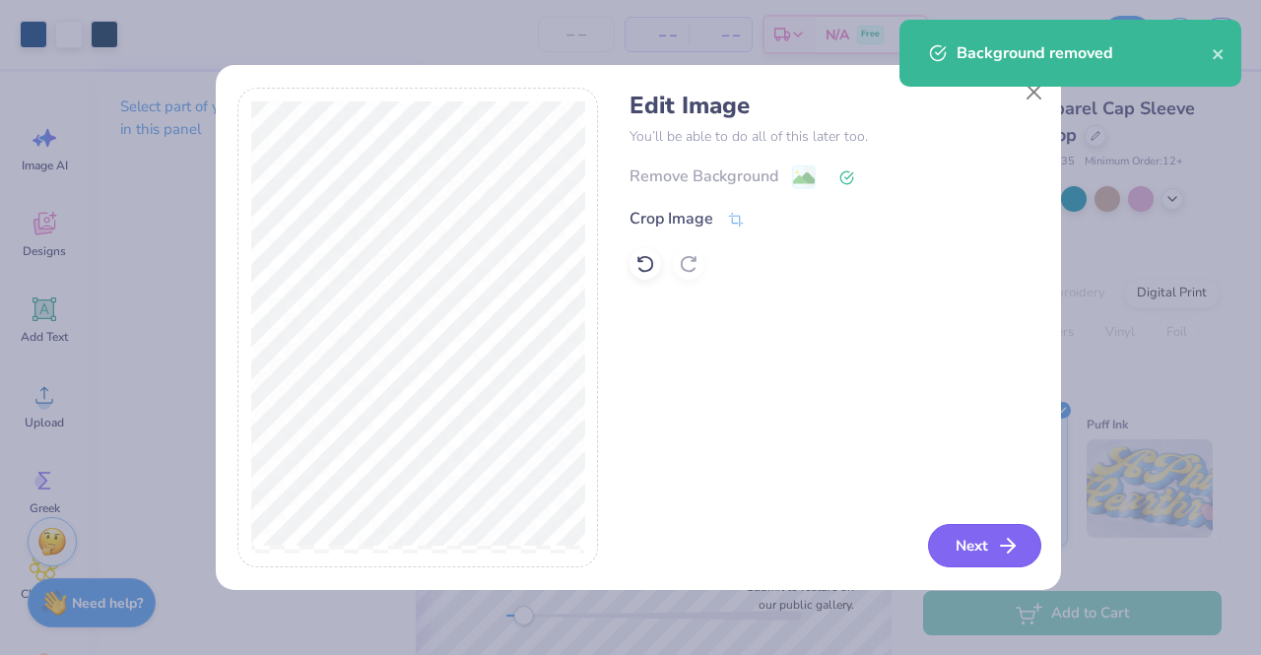
click at [972, 539] on button "Next" at bounding box center [984, 545] width 113 height 43
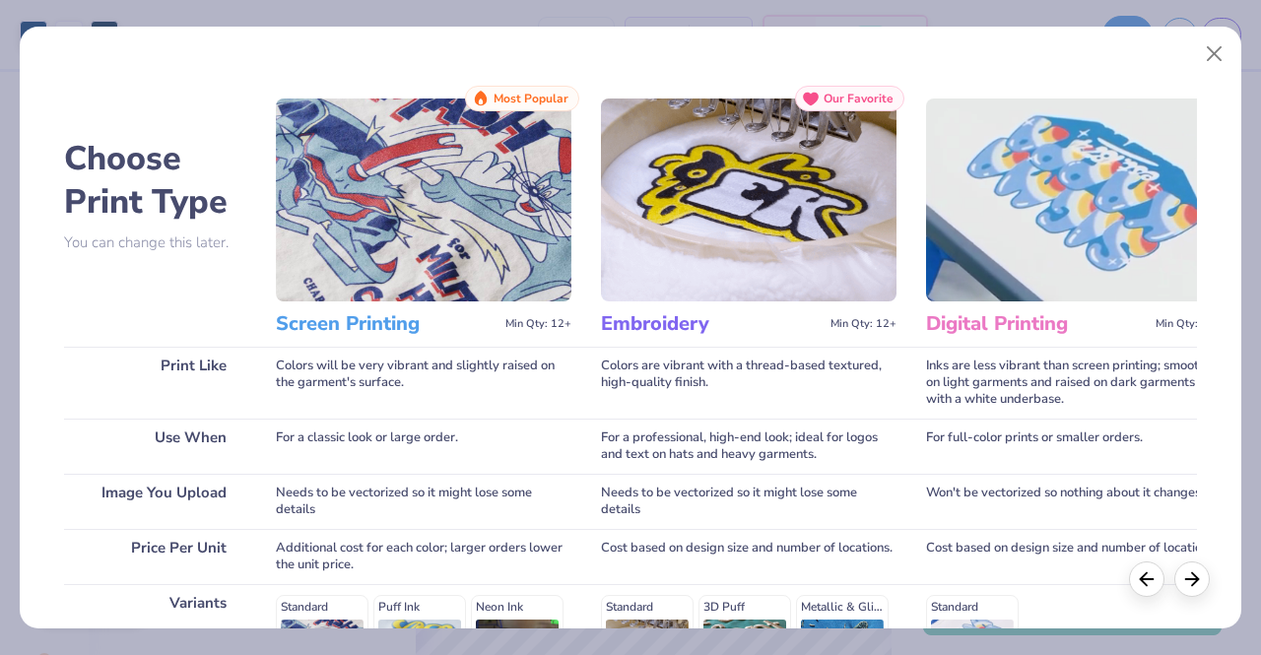
scroll to position [325, 0]
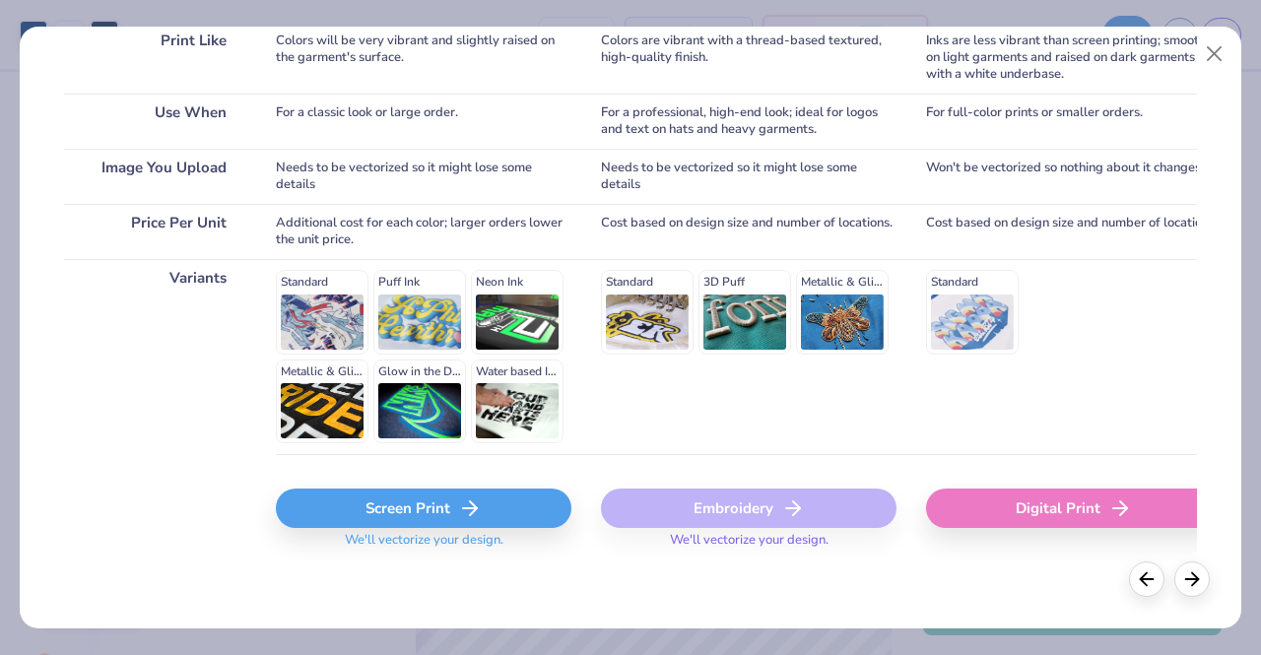
click at [425, 506] on div "Screen Print" at bounding box center [424, 508] width 296 height 39
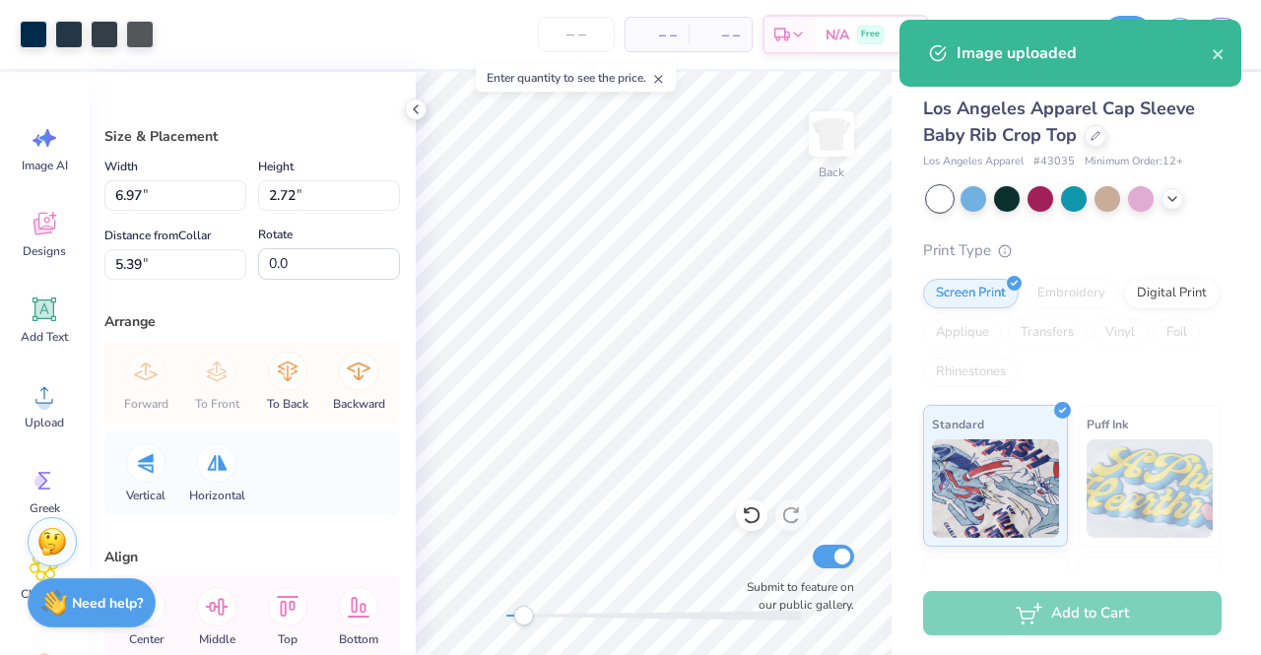
type input "3.23"
type input "2.30"
type input "3.44"
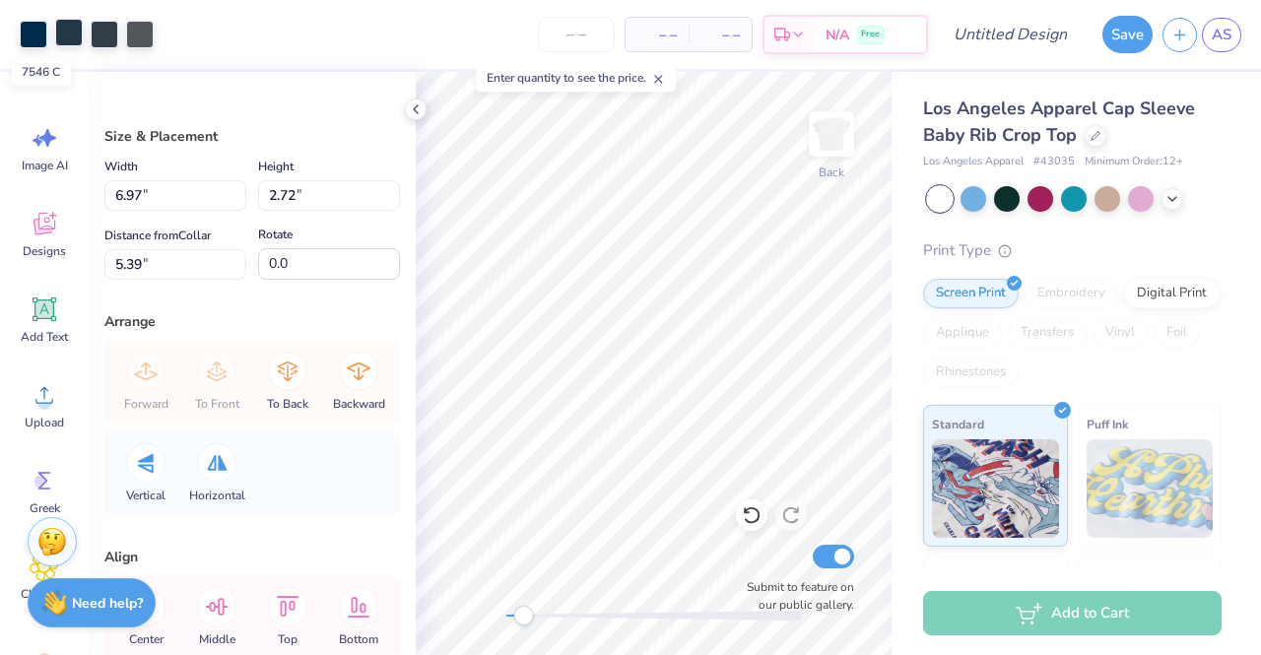
click at [61, 31] on div at bounding box center [69, 33] width 28 height 28
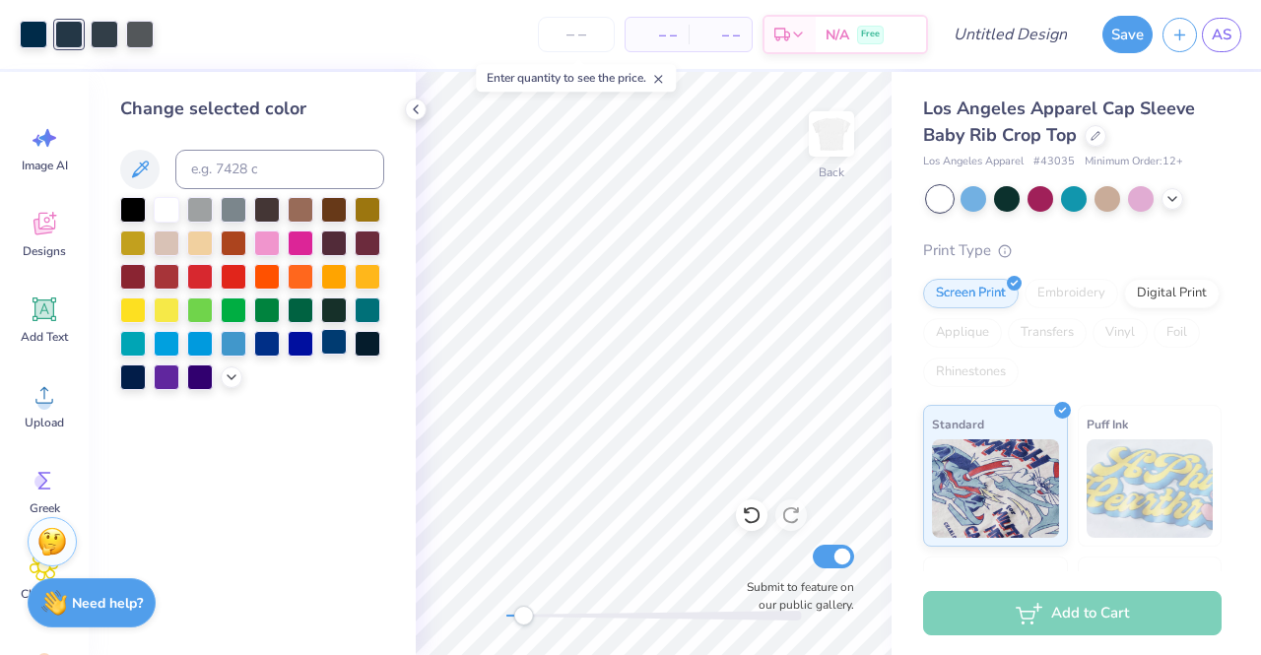
click at [327, 348] on div at bounding box center [334, 342] width 26 height 26
click at [108, 37] on div at bounding box center [105, 33] width 28 height 28
click at [339, 344] on div at bounding box center [334, 342] width 26 height 26
click at [92, 34] on div at bounding box center [105, 33] width 28 height 28
click at [333, 342] on div at bounding box center [334, 342] width 26 height 26
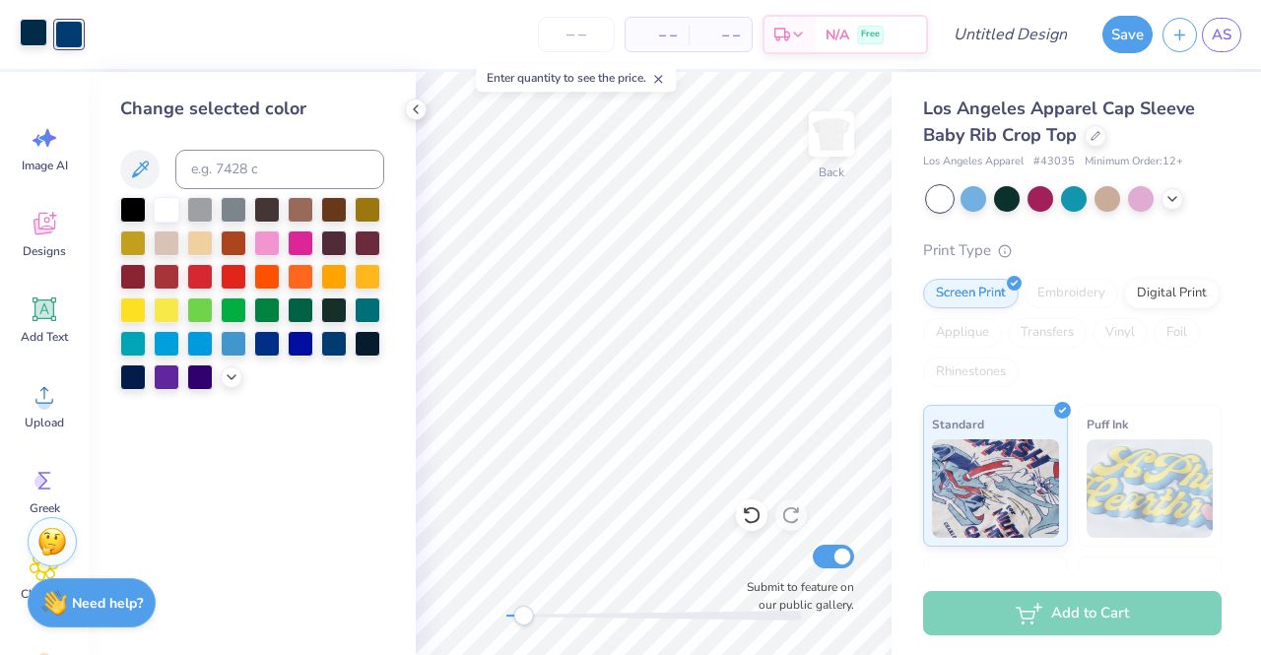
click at [30, 29] on div at bounding box center [34, 33] width 28 height 28
click at [335, 344] on div at bounding box center [334, 342] width 26 height 26
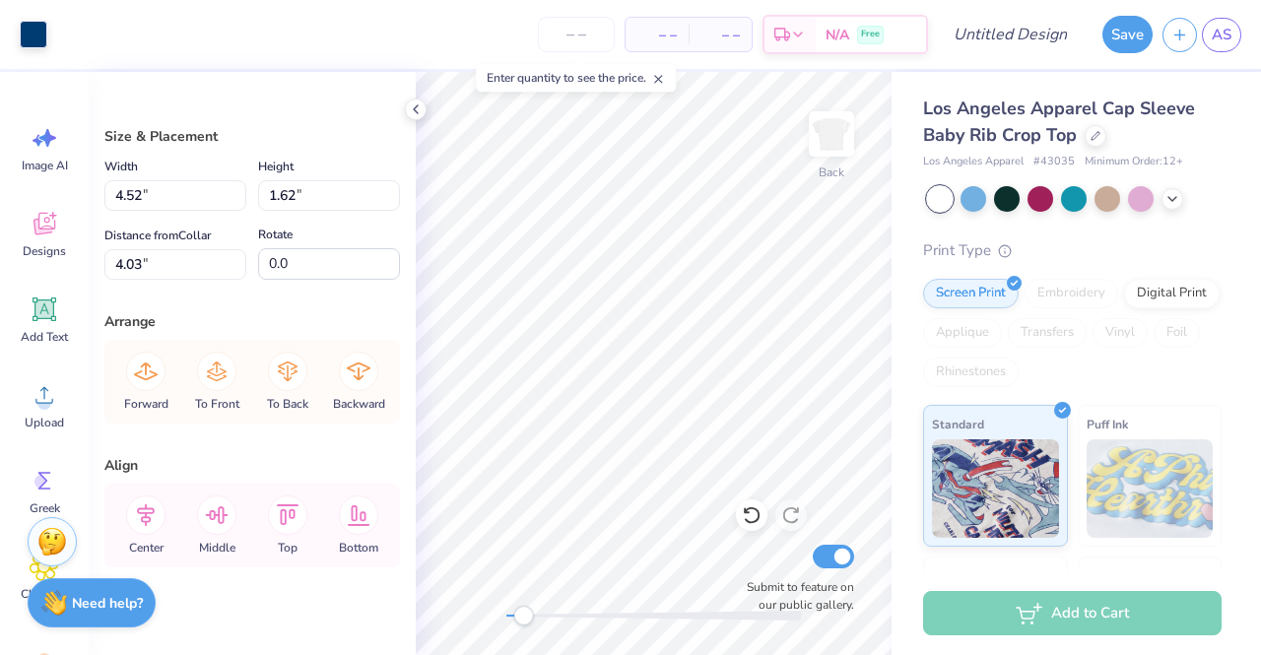
type input "3.54"
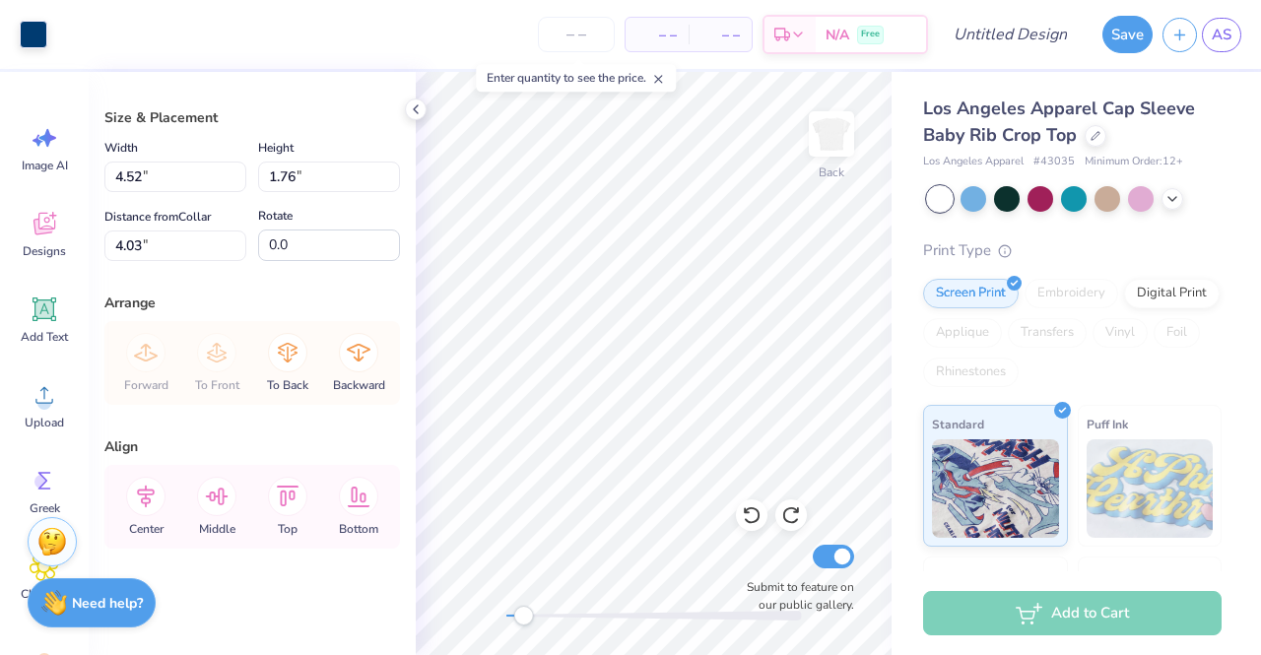
scroll to position [0, 0]
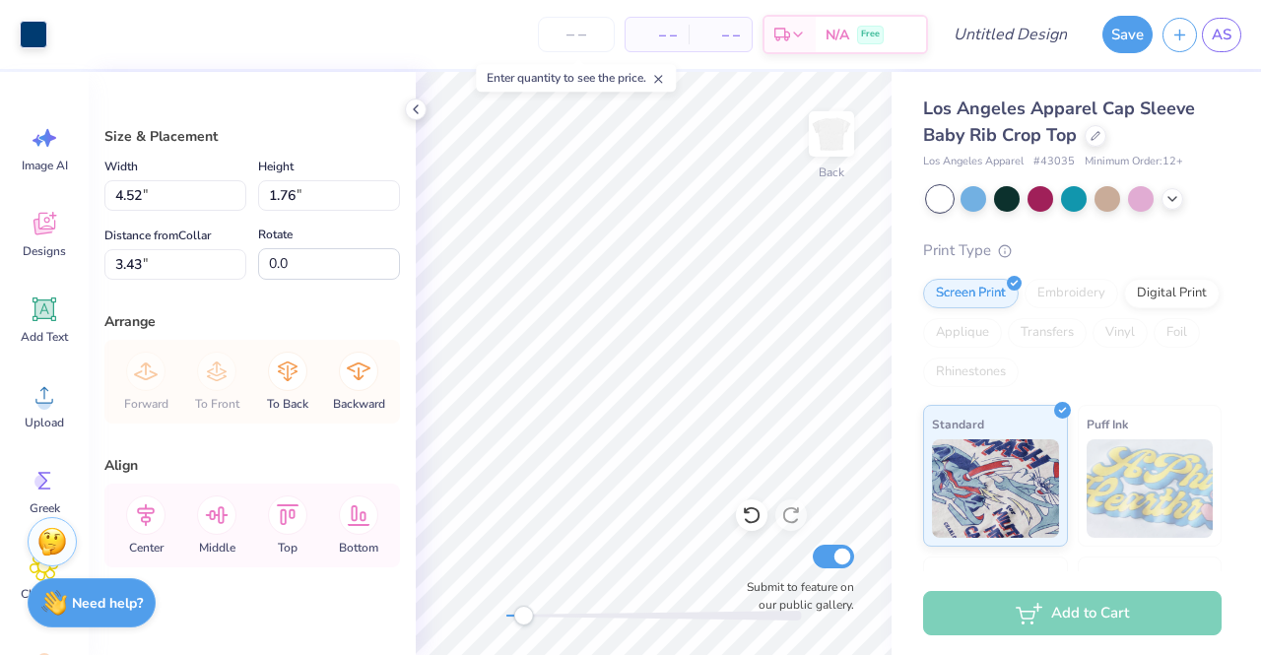
type input "3.43"
type input "3.57"
type input "1.39"
type input "3.40"
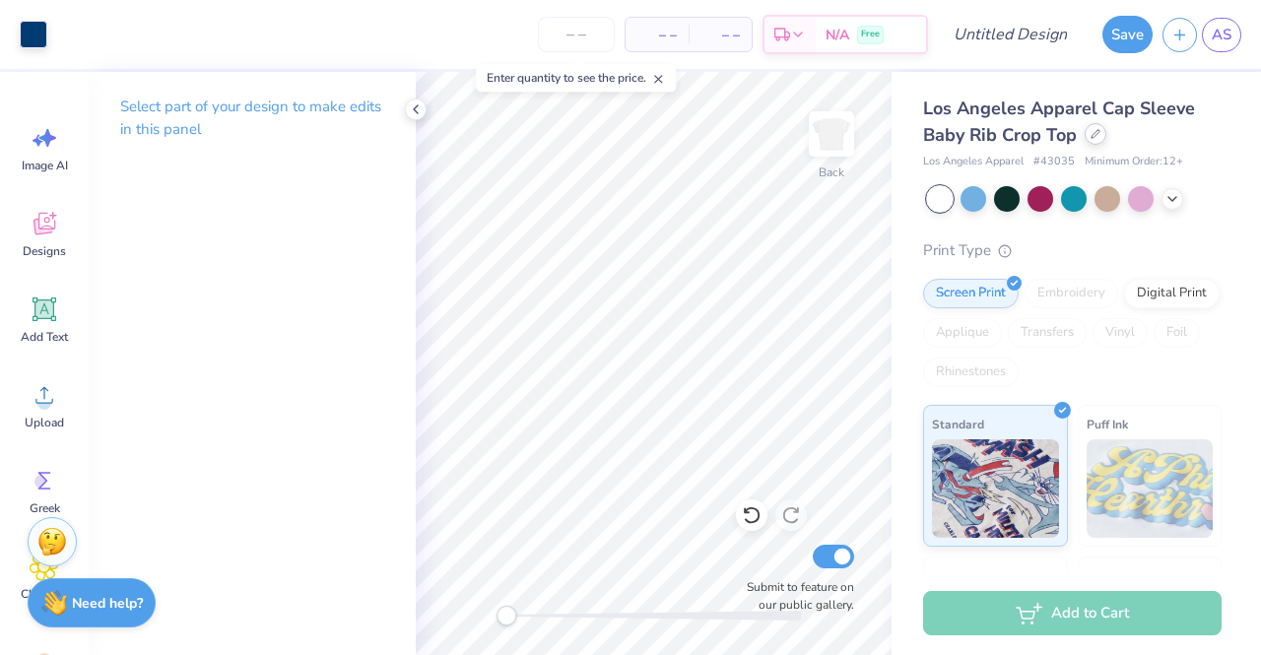
click at [1104, 129] on div at bounding box center [1096, 134] width 22 height 22
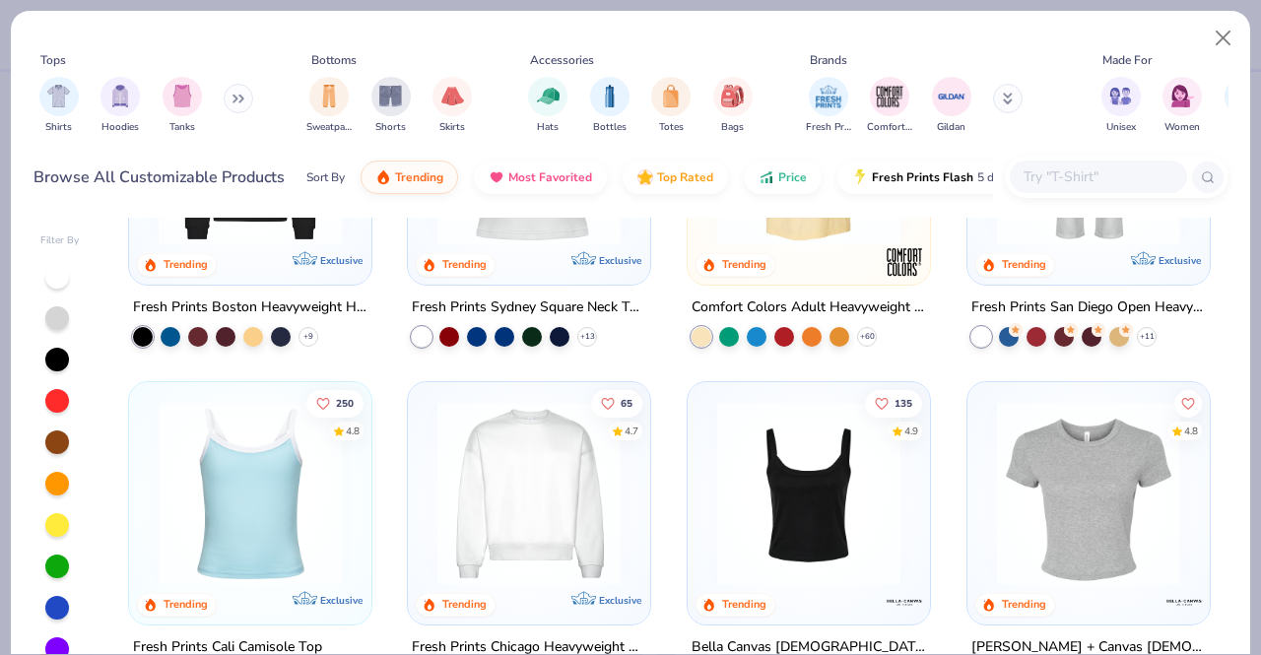
scroll to position [542, 0]
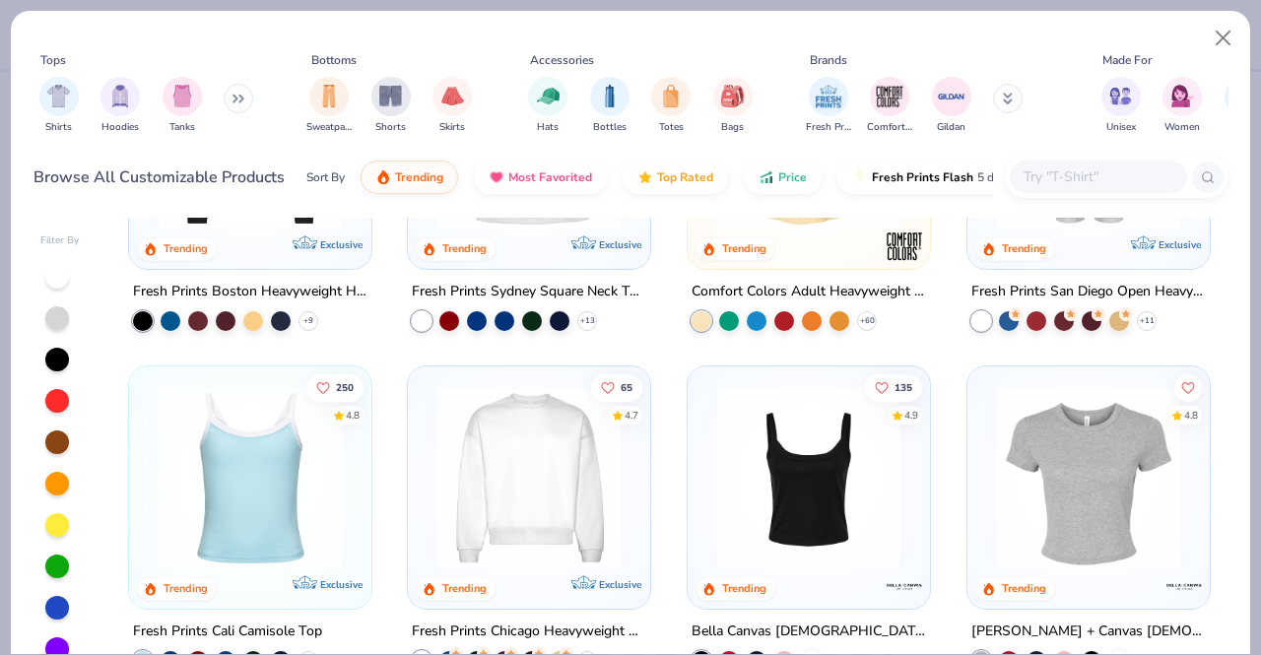
click at [219, 568] on div at bounding box center [250, 481] width 223 height 213
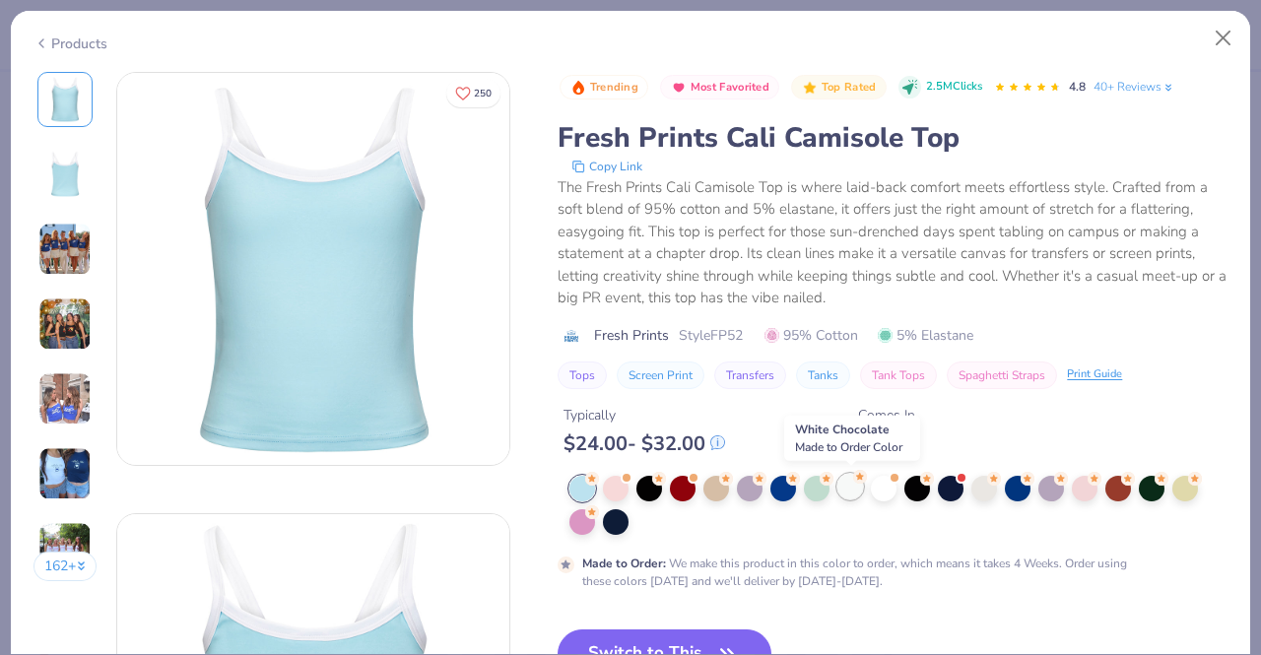
click at [857, 486] on div at bounding box center [851, 487] width 26 height 26
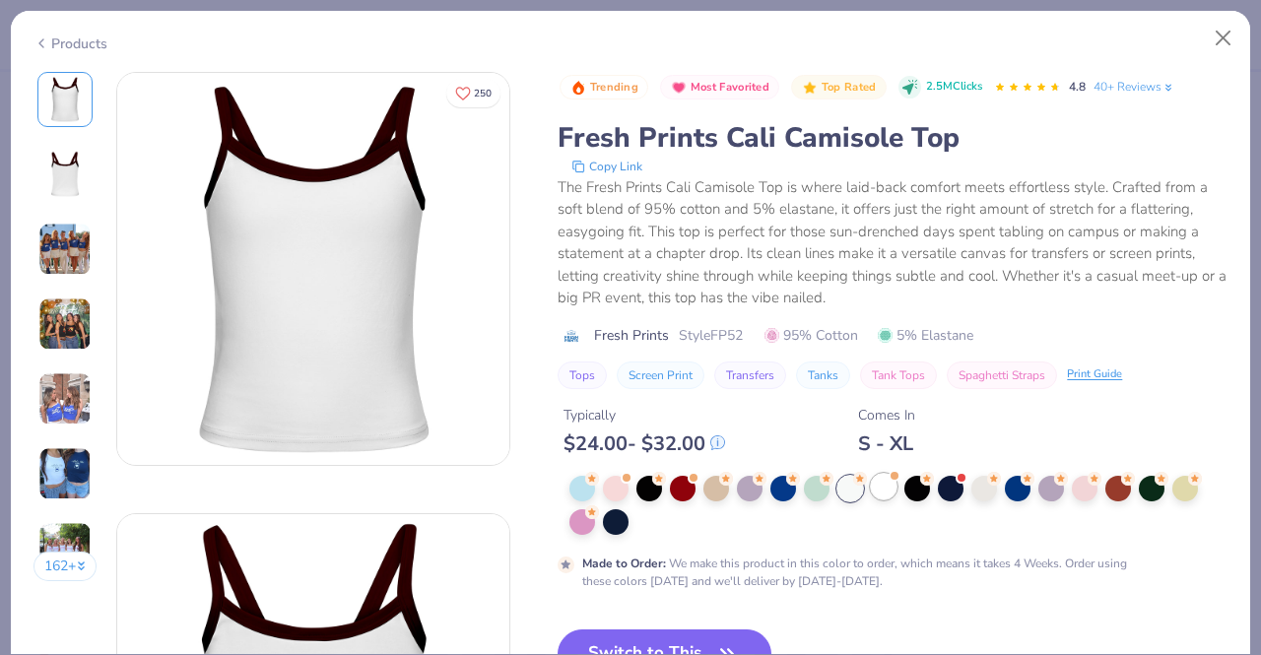
click at [890, 481] on div at bounding box center [884, 487] width 26 height 26
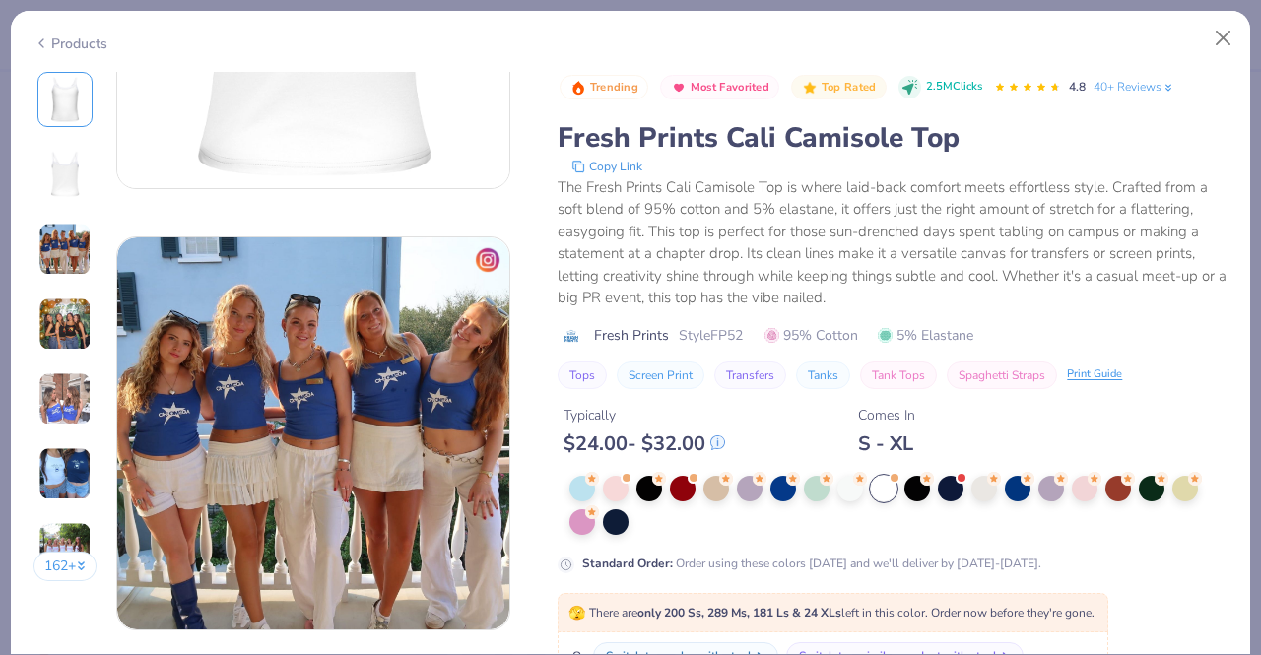
scroll to position [727, 0]
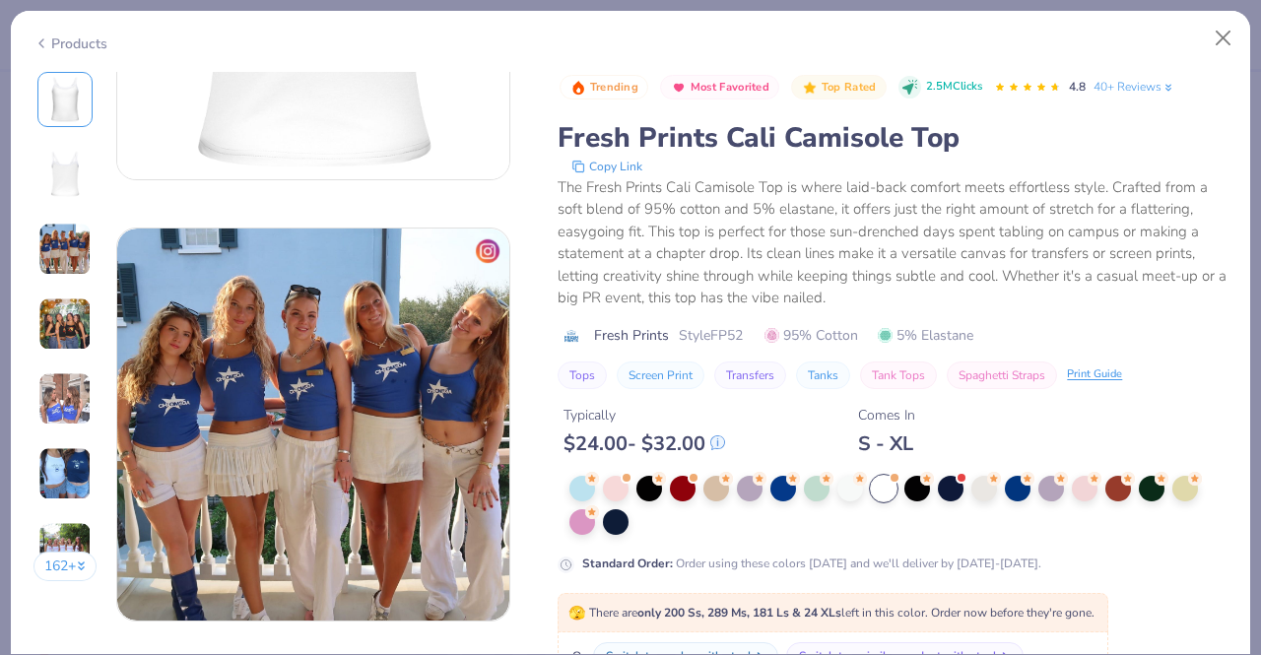
click at [1170, 364] on div "Tops Screen Print Transfers Tanks Tank Tops Spaghetti Straps Print Guide" at bounding box center [893, 376] width 670 height 28
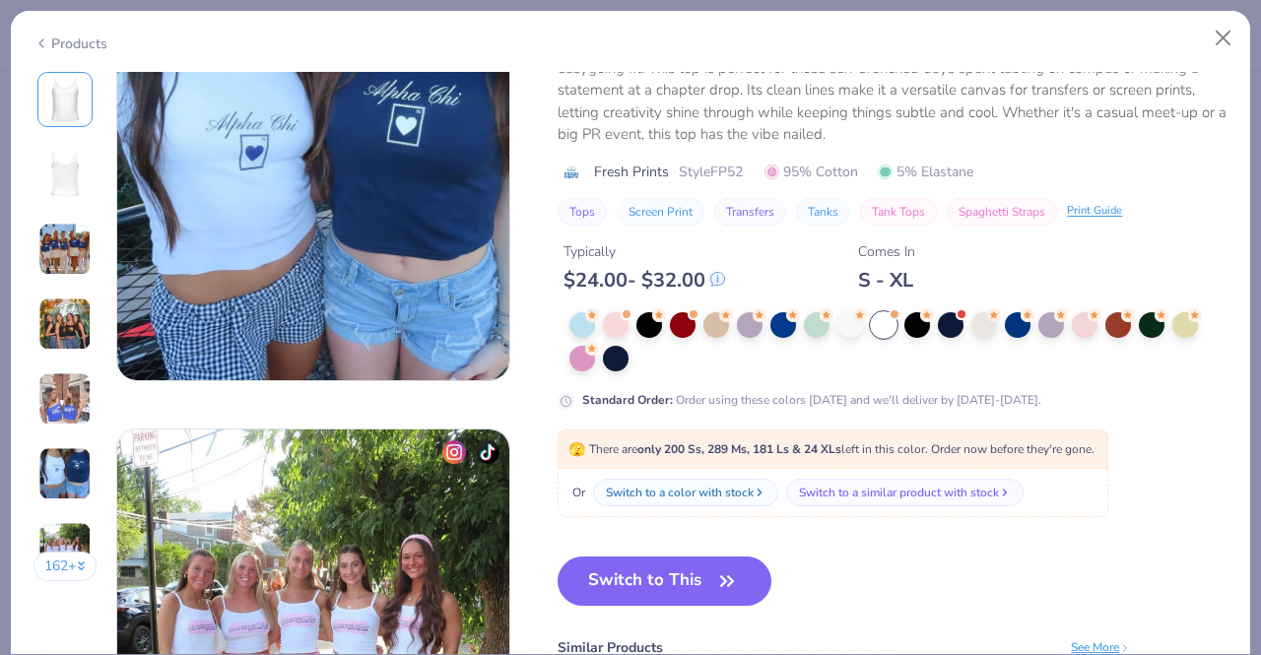
scroll to position [2377, 0]
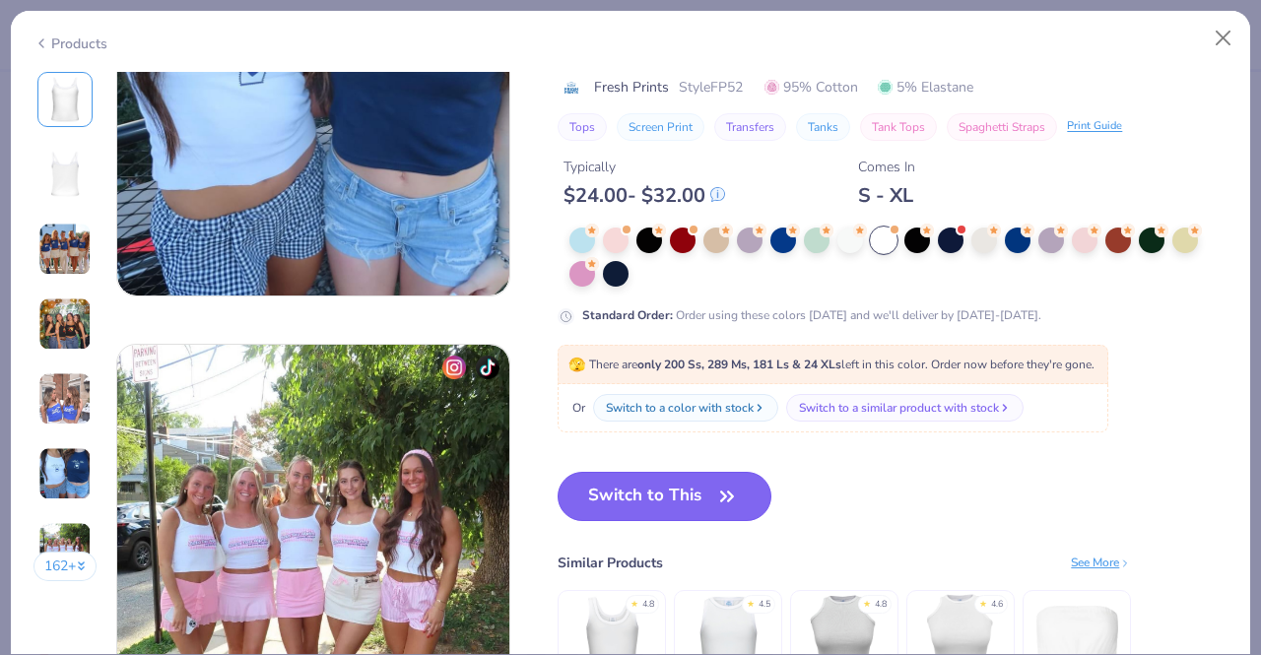
click at [703, 515] on button "Switch to This" at bounding box center [665, 496] width 214 height 49
click at [709, 501] on button "Switch to This" at bounding box center [665, 496] width 214 height 49
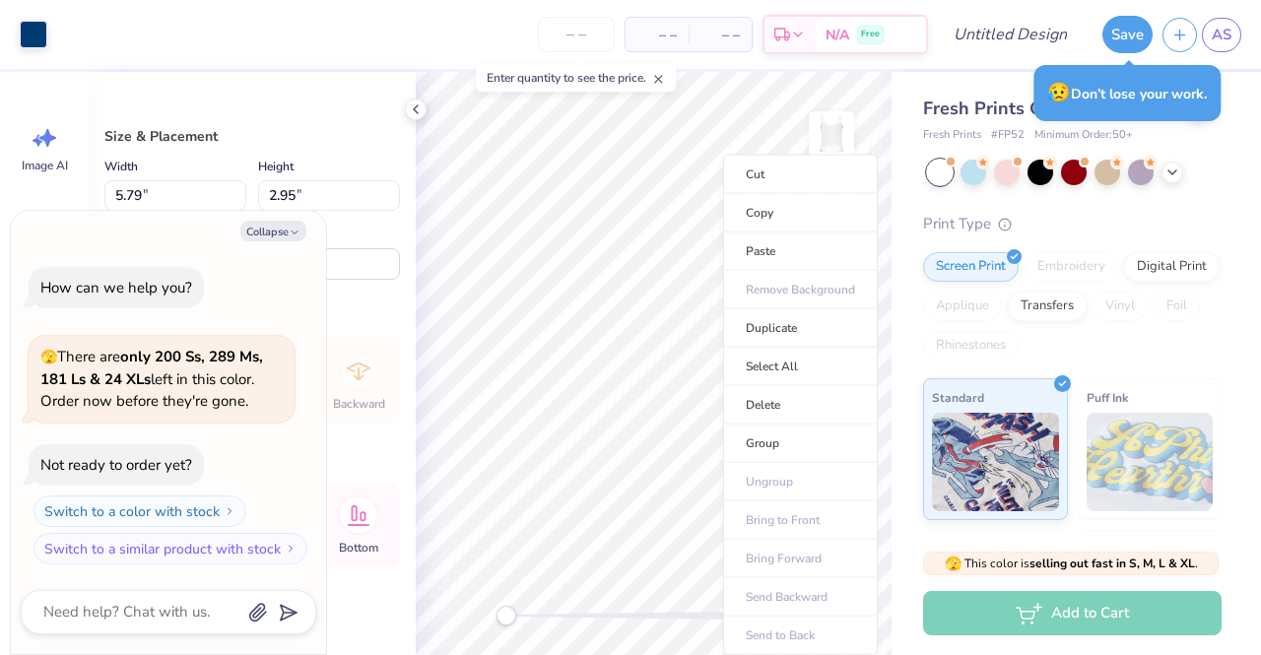
type textarea "x"
type input "1.53"
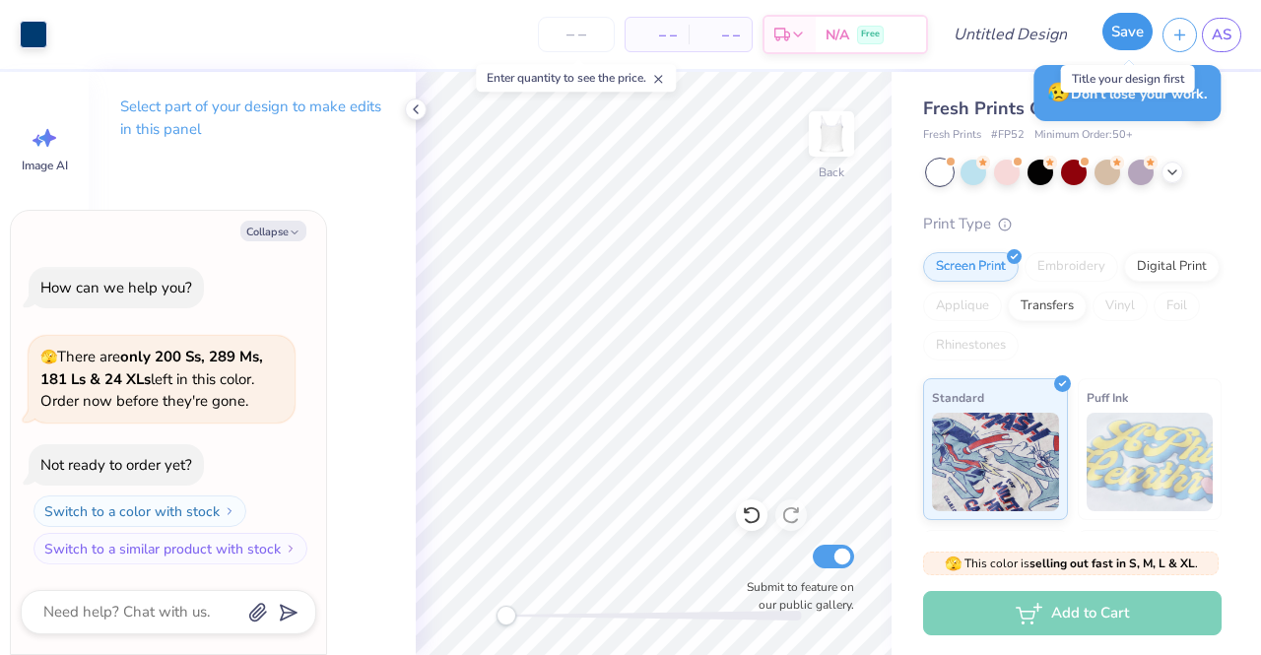
click at [1129, 25] on button "Save" at bounding box center [1128, 31] width 50 height 37
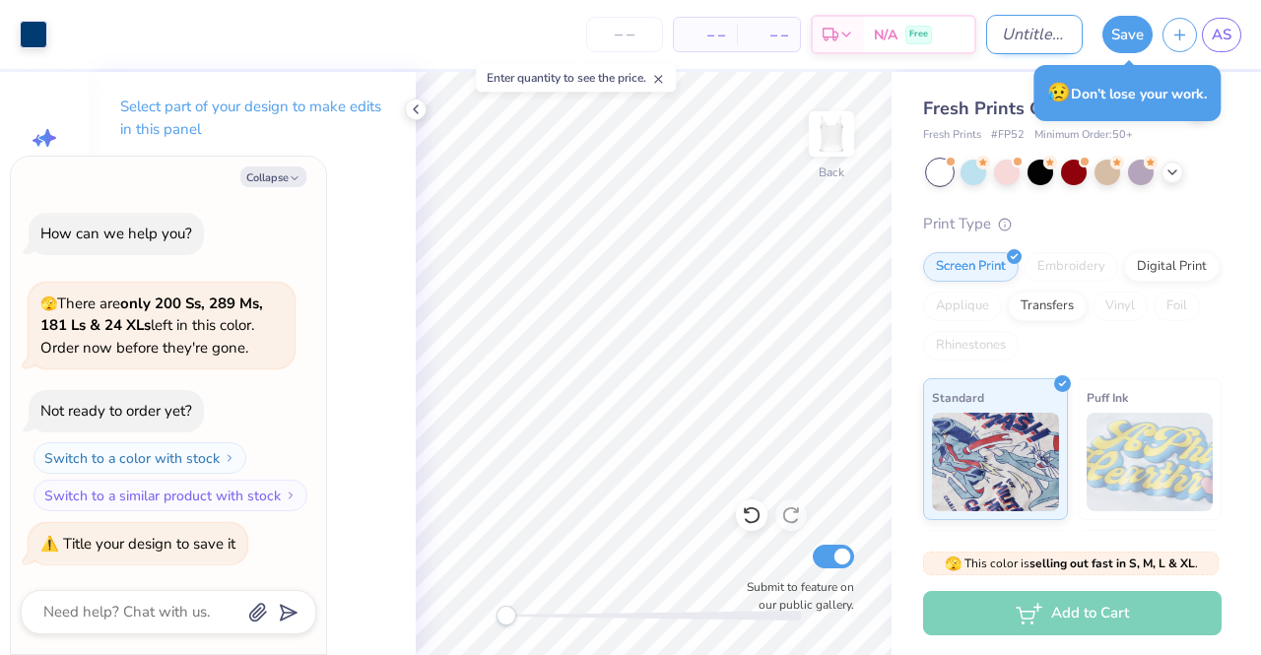
type textarea "x"
click at [987, 30] on input "Design Title" at bounding box center [1035, 34] width 97 height 39
type input "s"
type textarea "x"
type input "sw"
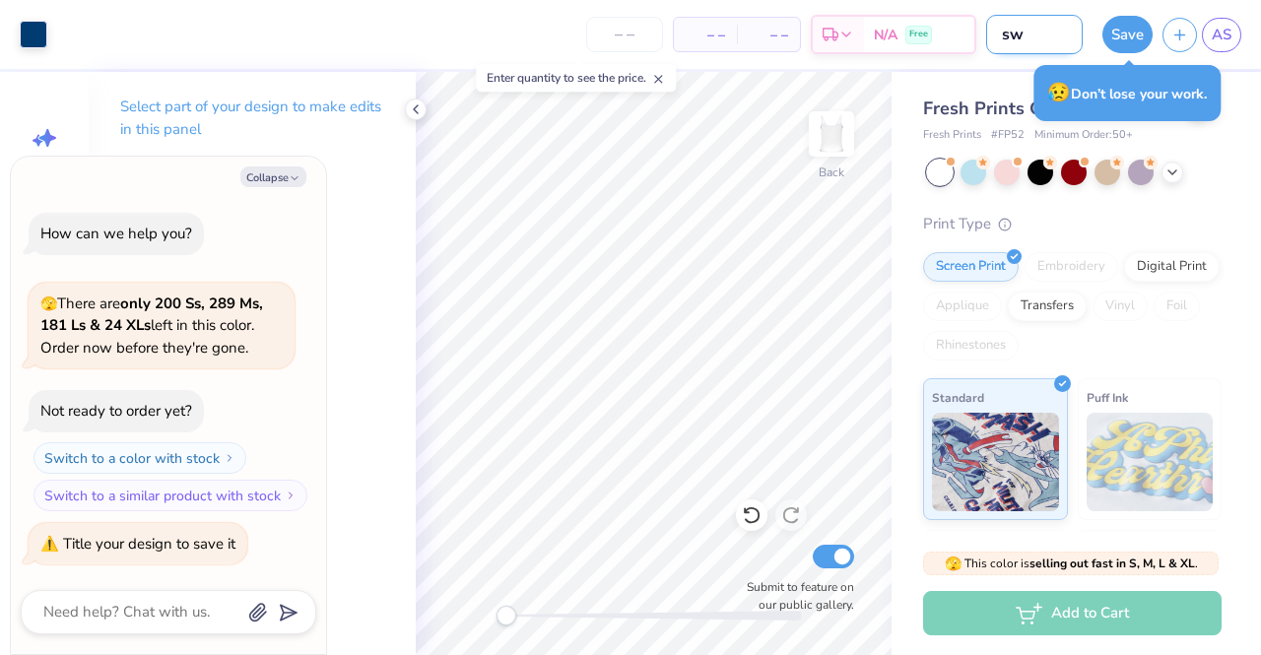
type textarea "x"
type input "swa"
type textarea "x"
type input "swan"
type textarea "x"
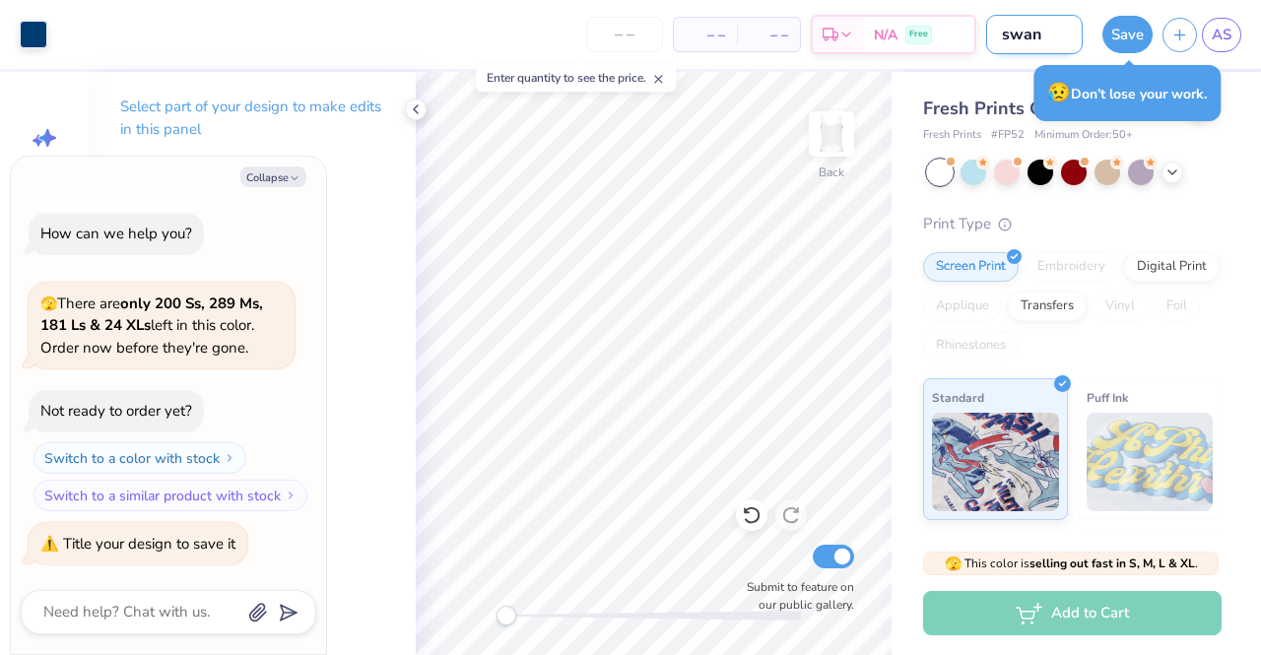
type input "swan"
type textarea "x"
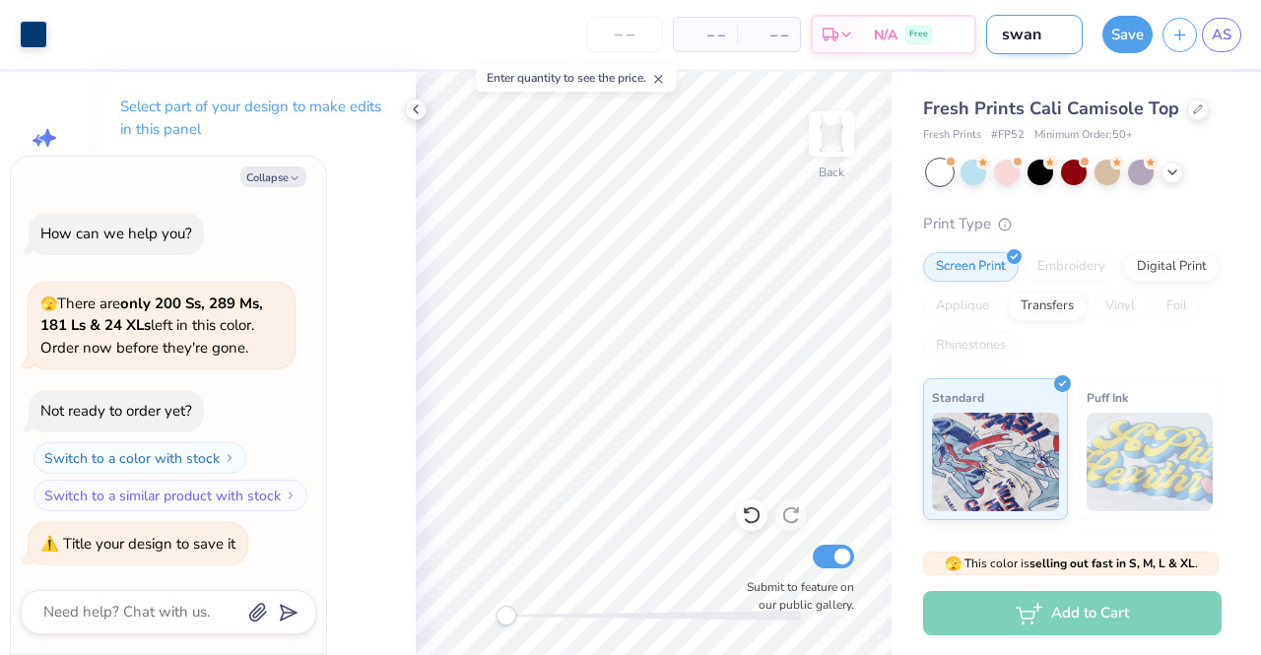
type input "swan b"
type textarea "x"
type input "swan ba"
type textarea "x"
type input "swan bas"
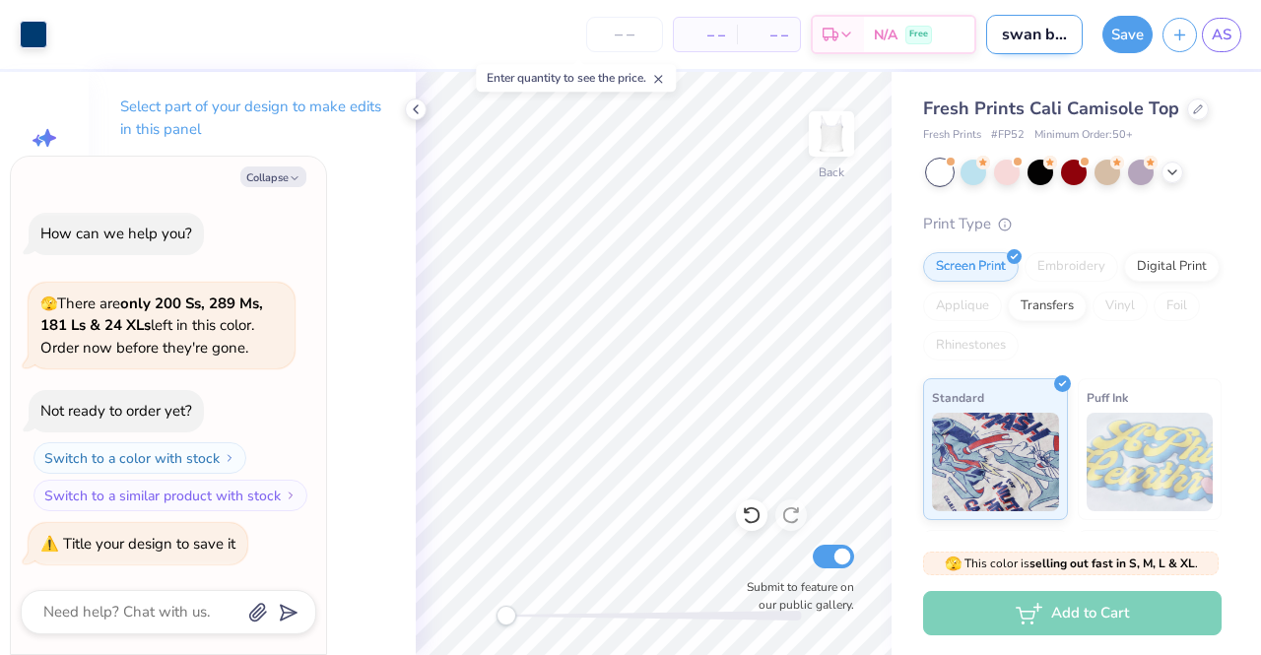
type textarea "x"
type input "swan basi"
type textarea "x"
type input "swan basic"
type textarea "x"
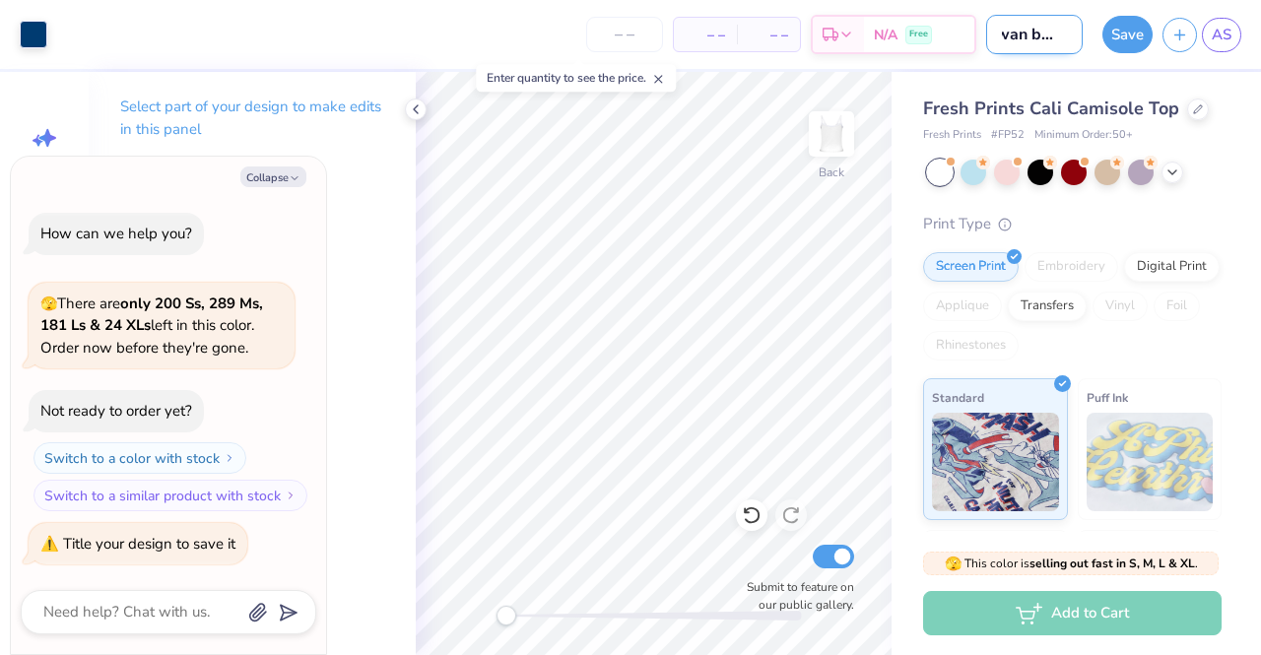
type input "swan basic"
type textarea "x"
type input "swan basic t"
type textarea "x"
type input "swan basic ta"
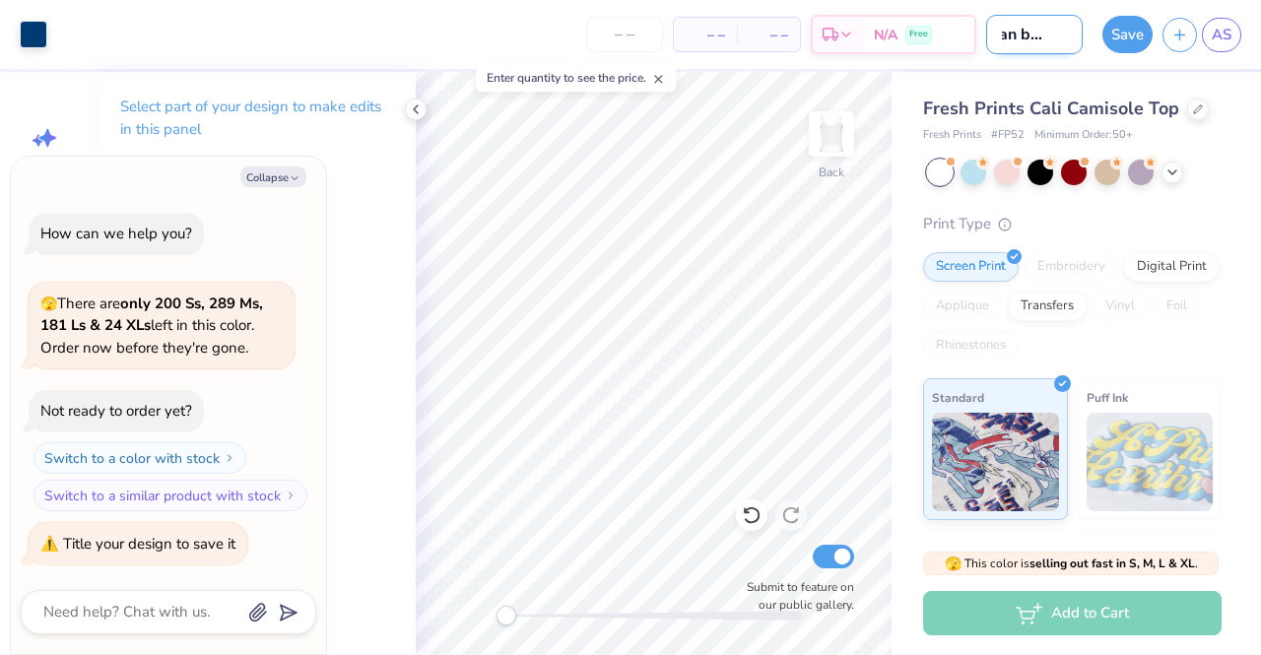
type textarea "x"
type input "swan basic tan"
type textarea "x"
type input "swan basic tank"
type textarea "x"
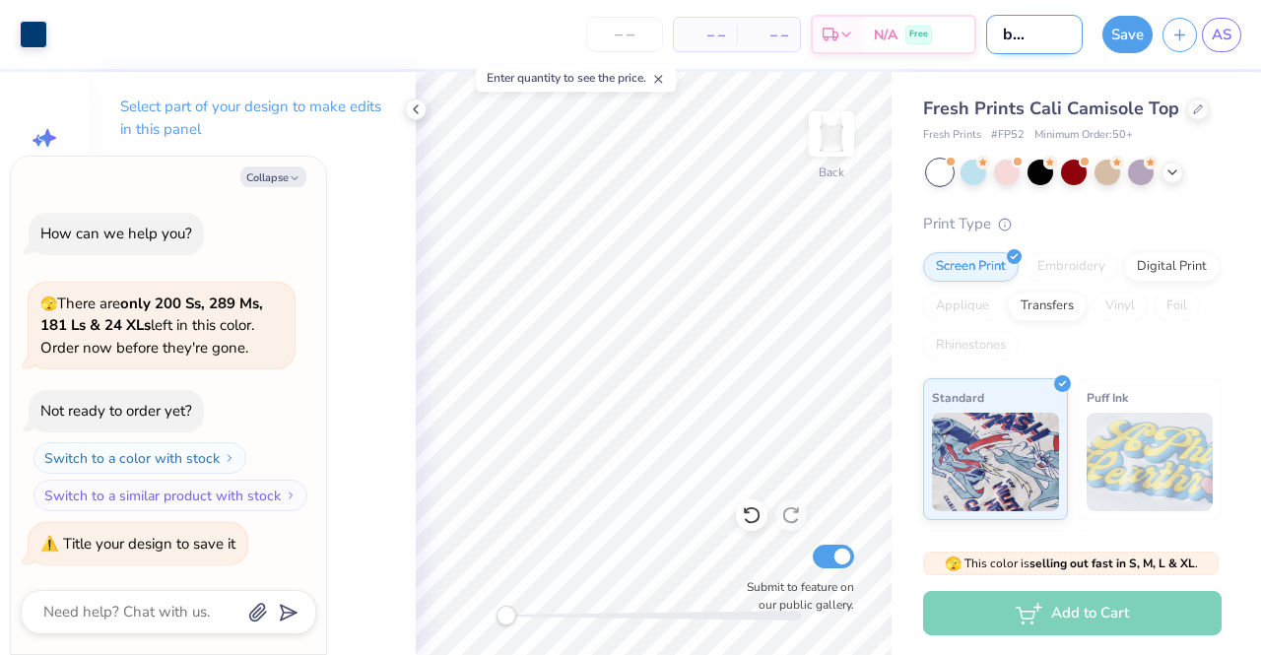
scroll to position [0, 51]
type input "swan basic tank"
click at [1135, 40] on button "Save" at bounding box center [1128, 31] width 50 height 37
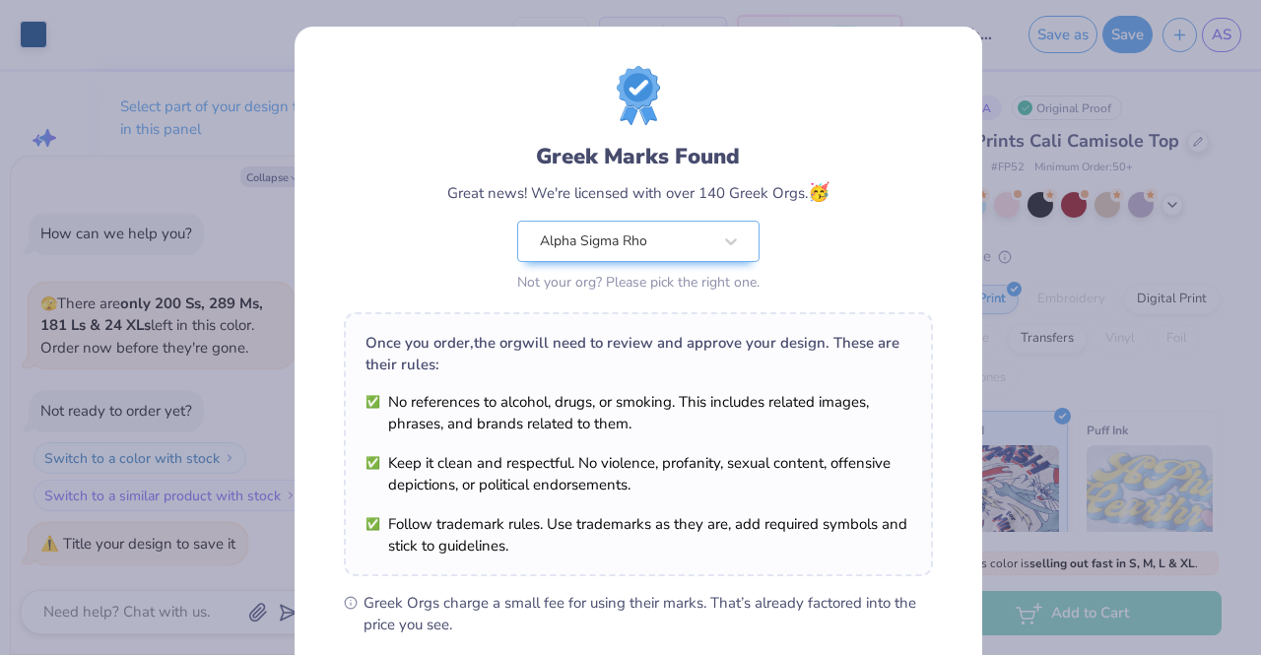
click at [1087, 115] on div "Greek Marks Found Great news! We're licensed with over 140 Greek Orgs. 🥳 Alpha …" at bounding box center [630, 327] width 1261 height 655
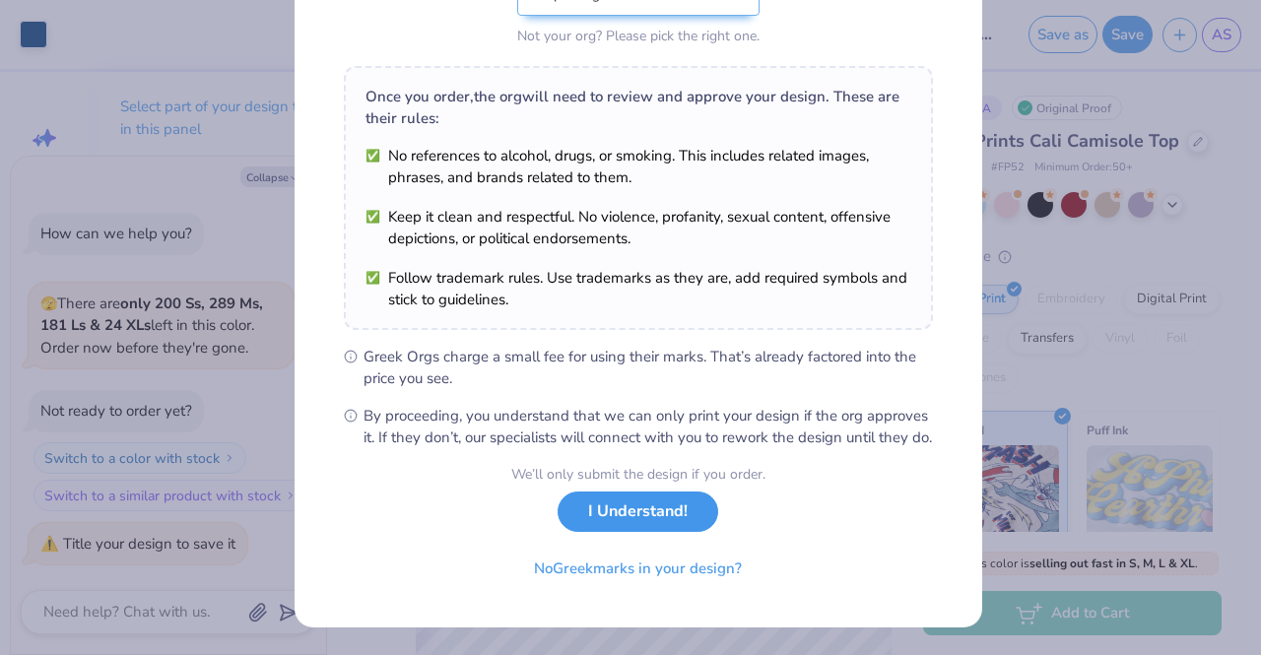
click at [655, 531] on button "I Understand!" at bounding box center [638, 512] width 161 height 40
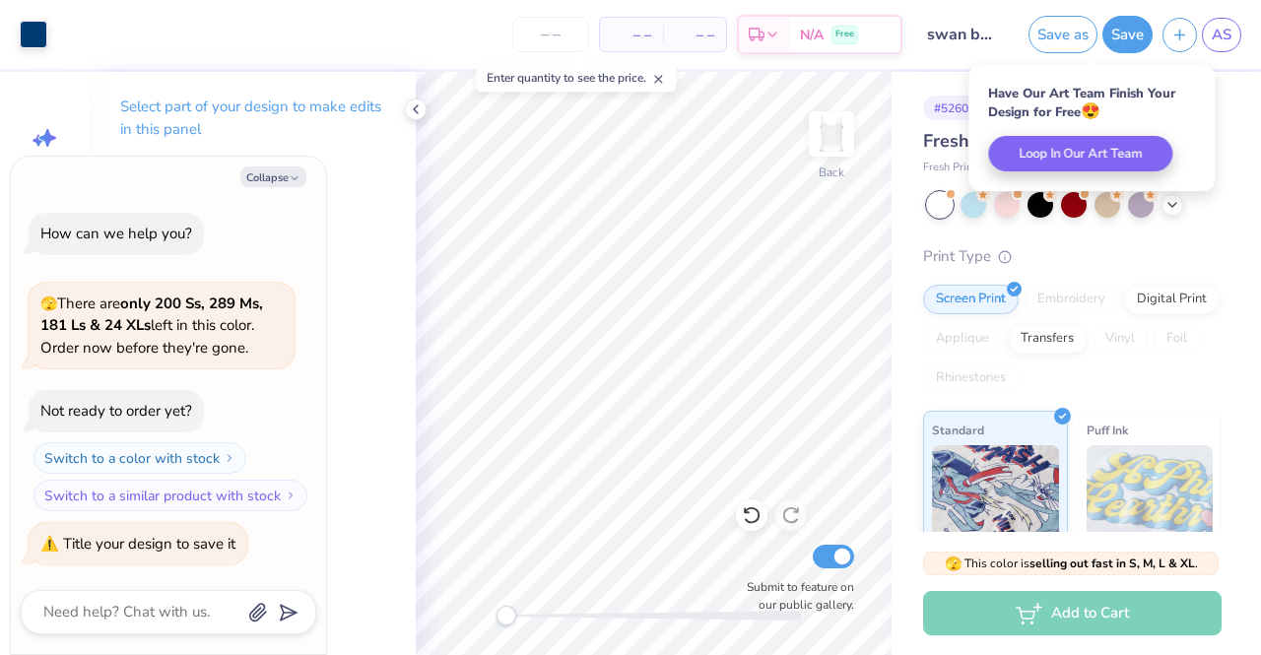
scroll to position [0, 0]
click at [1140, 44] on button "Save" at bounding box center [1128, 34] width 50 height 37
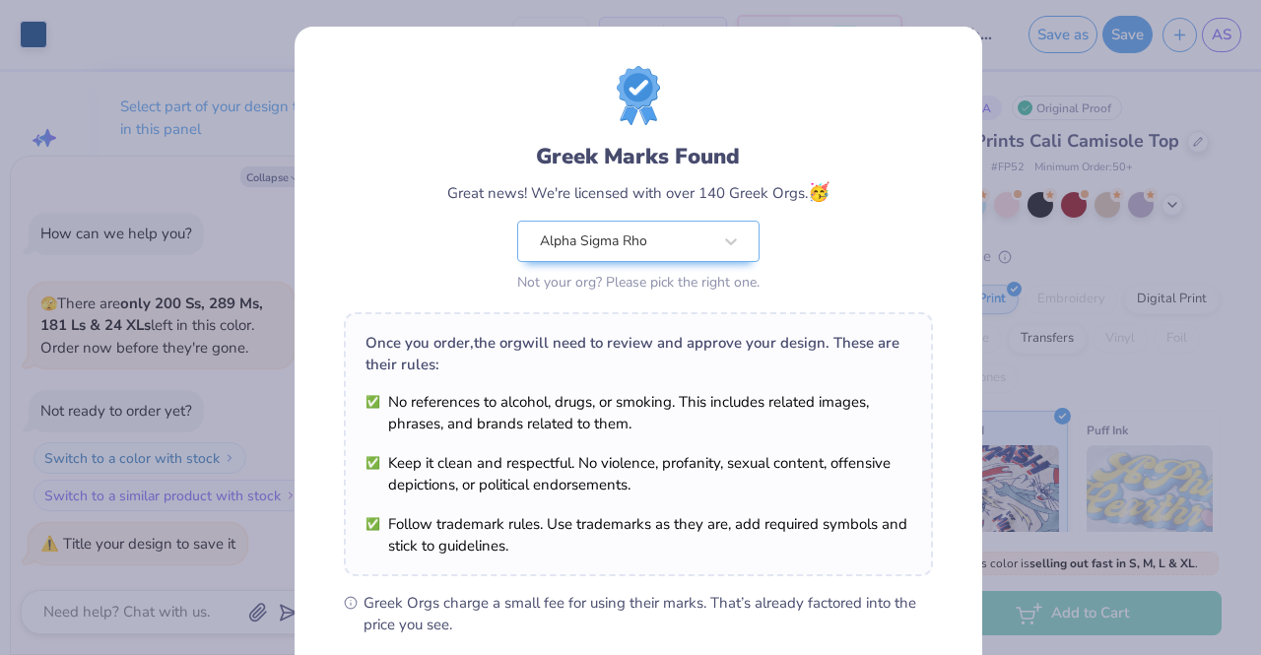
click at [1053, 139] on div "Greek Marks Found Great news! We're licensed with over 140 Greek Orgs. 🥳 Alpha …" at bounding box center [630, 327] width 1261 height 655
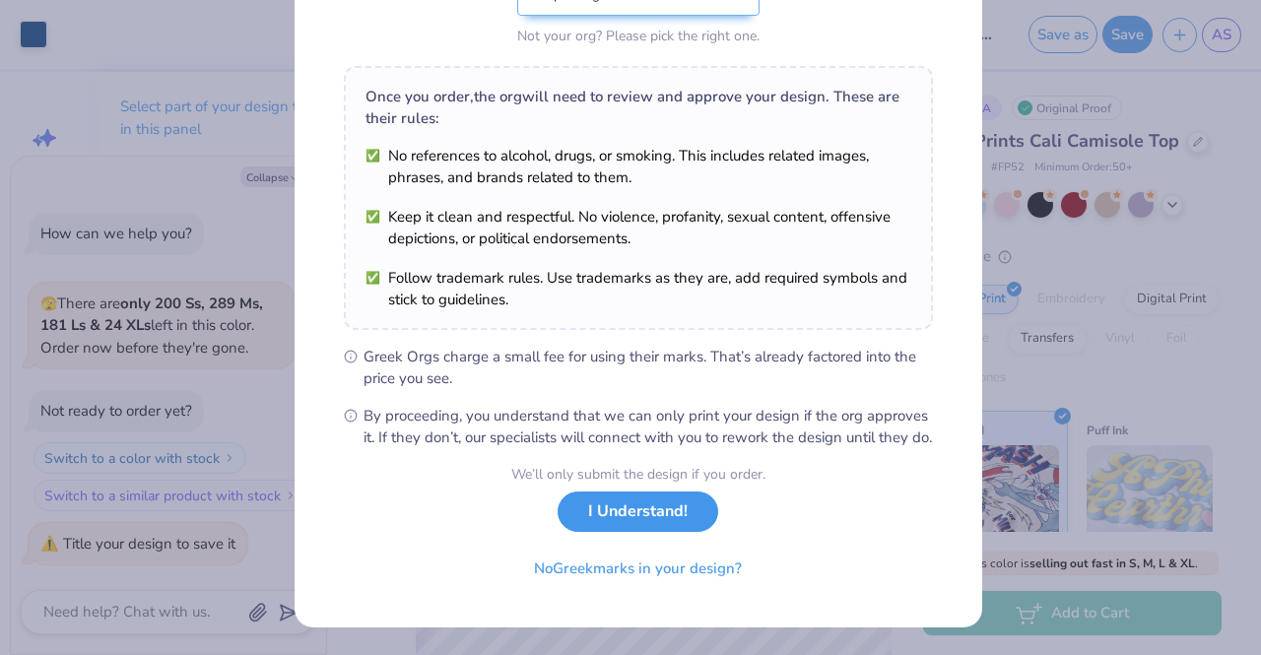
click at [672, 512] on button "I Understand!" at bounding box center [638, 512] width 161 height 40
type textarea "x"
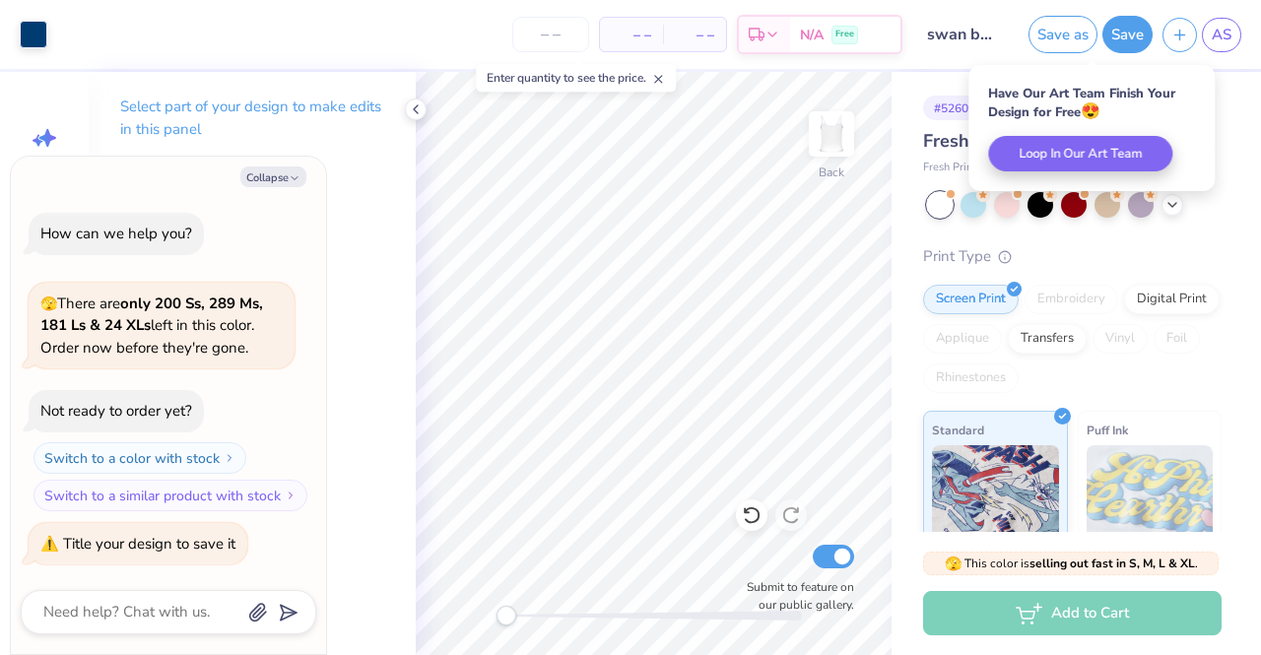
scroll to position [0, 0]
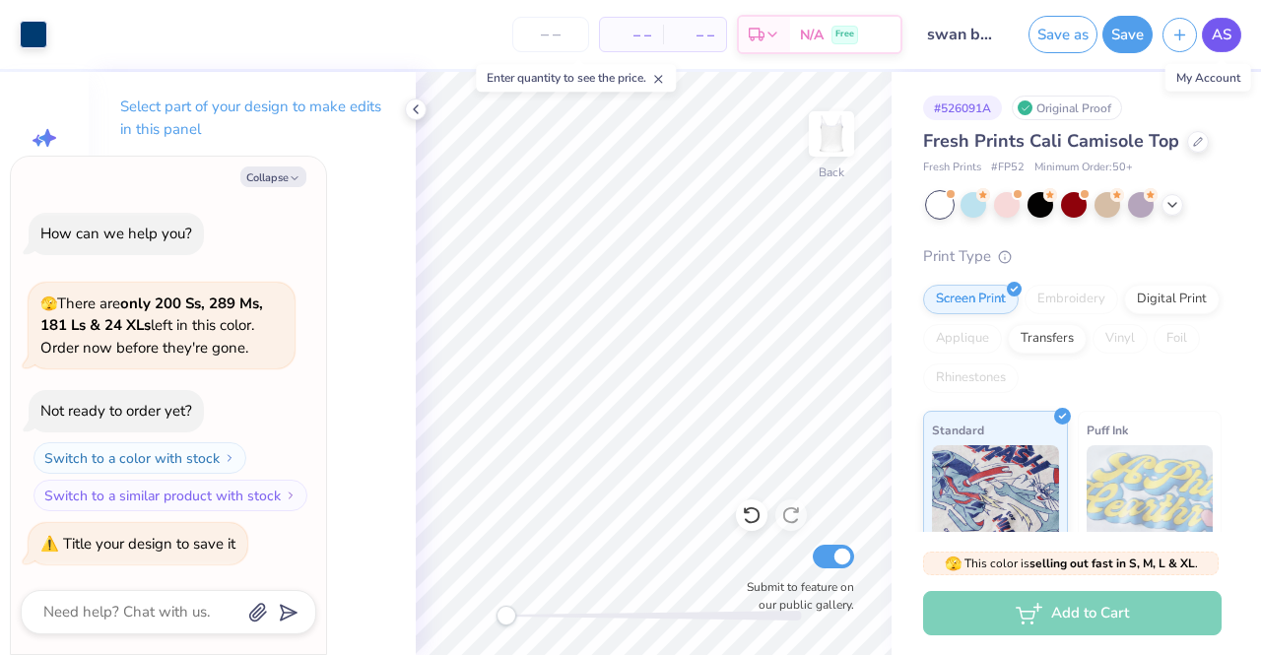
click at [1216, 40] on span "AS" at bounding box center [1222, 35] width 20 height 23
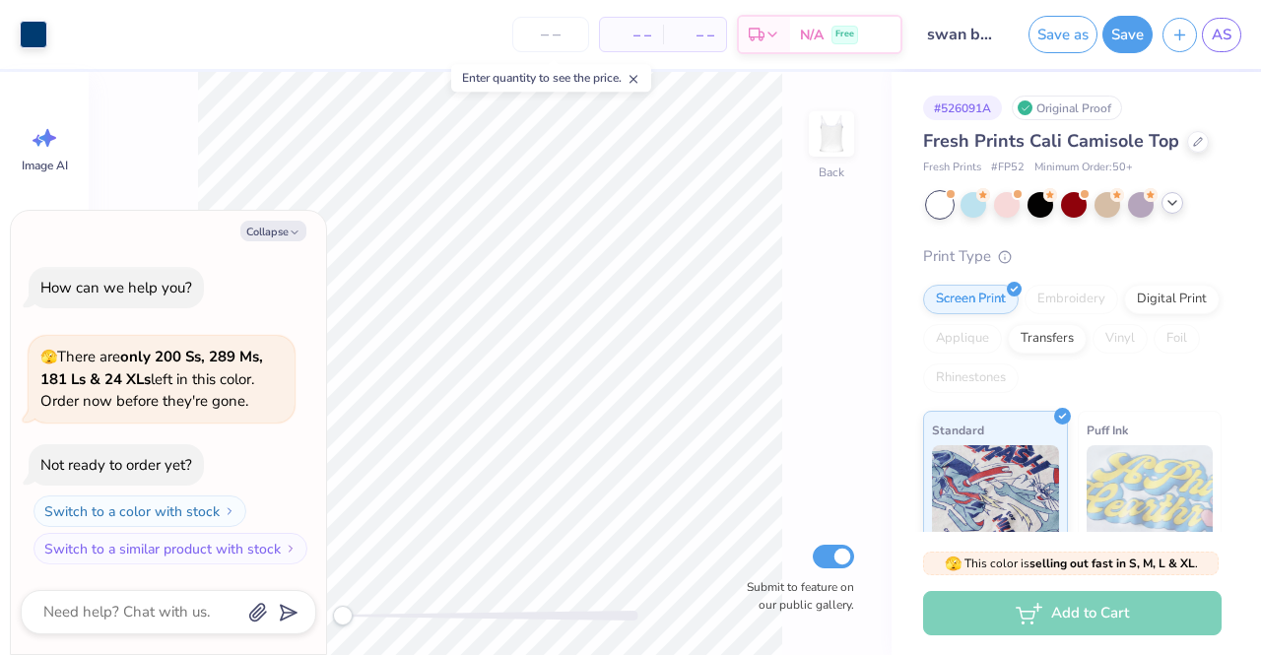
click at [1169, 206] on icon at bounding box center [1173, 203] width 16 height 16
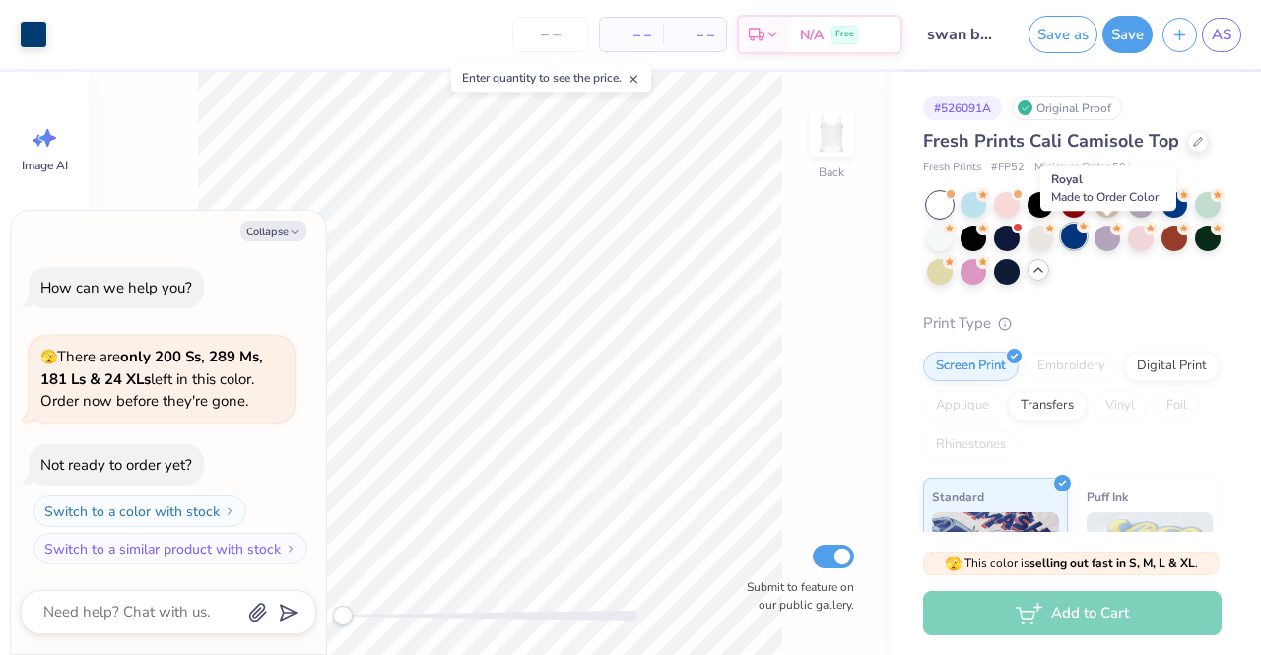
click at [1087, 238] on div at bounding box center [1074, 237] width 26 height 26
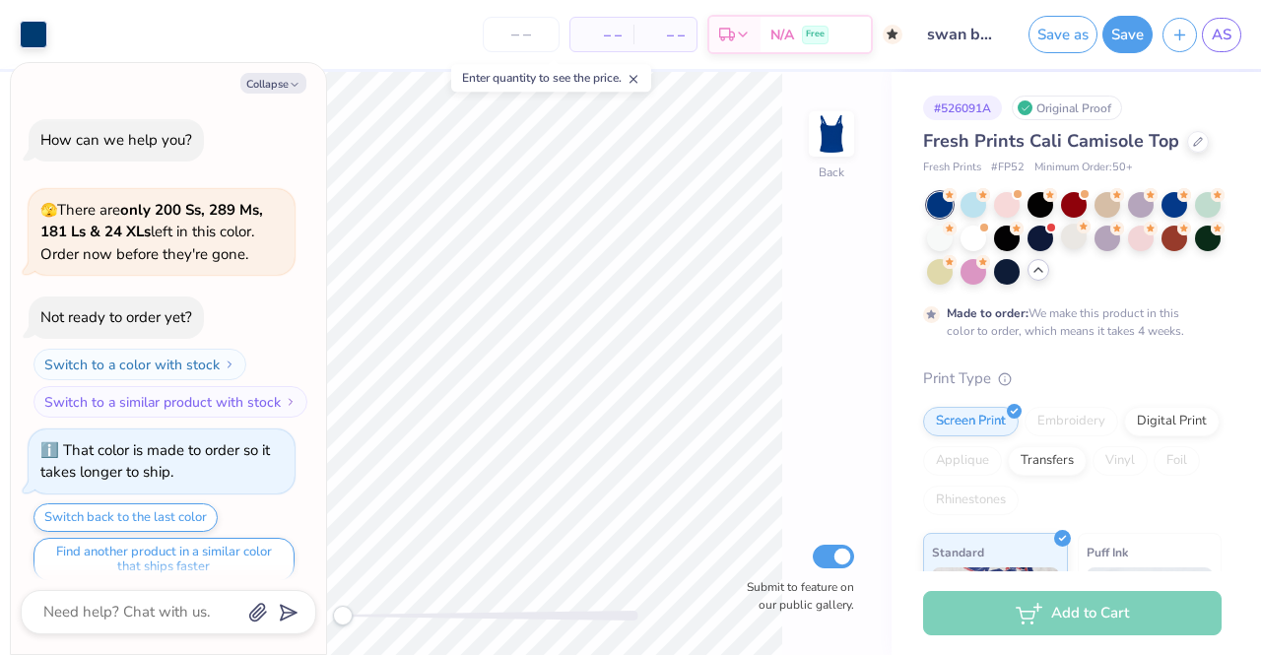
scroll to position [14, 0]
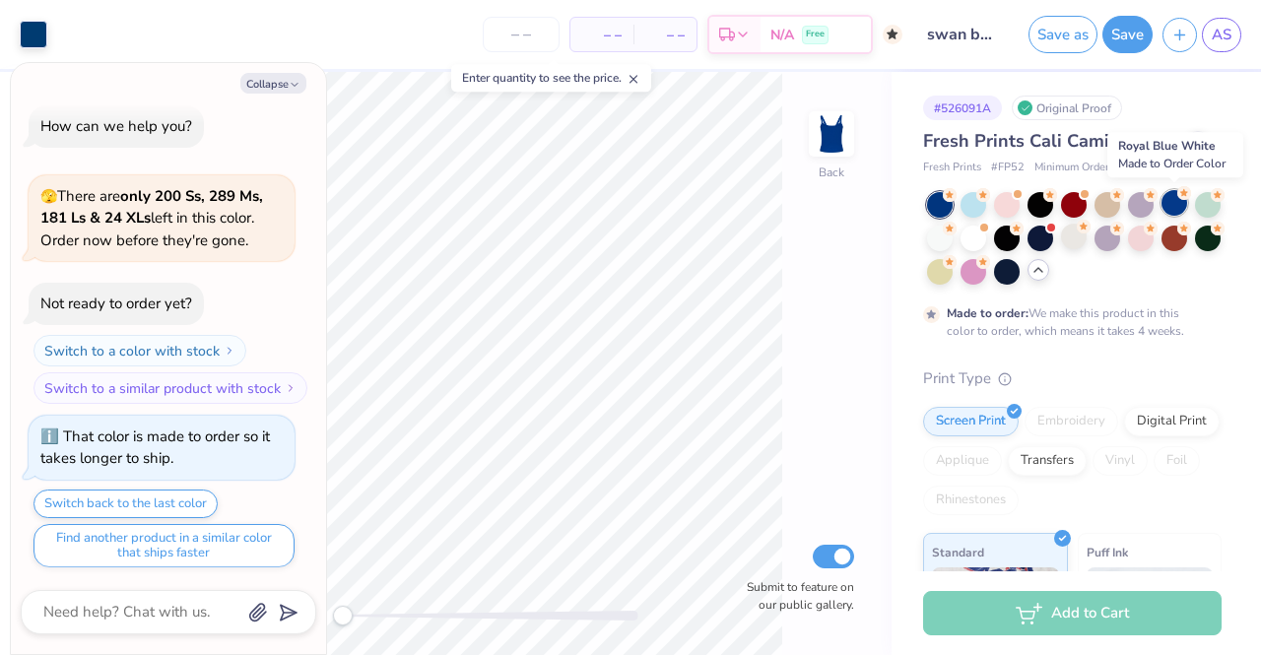
click at [1181, 200] on div at bounding box center [1175, 203] width 26 height 26
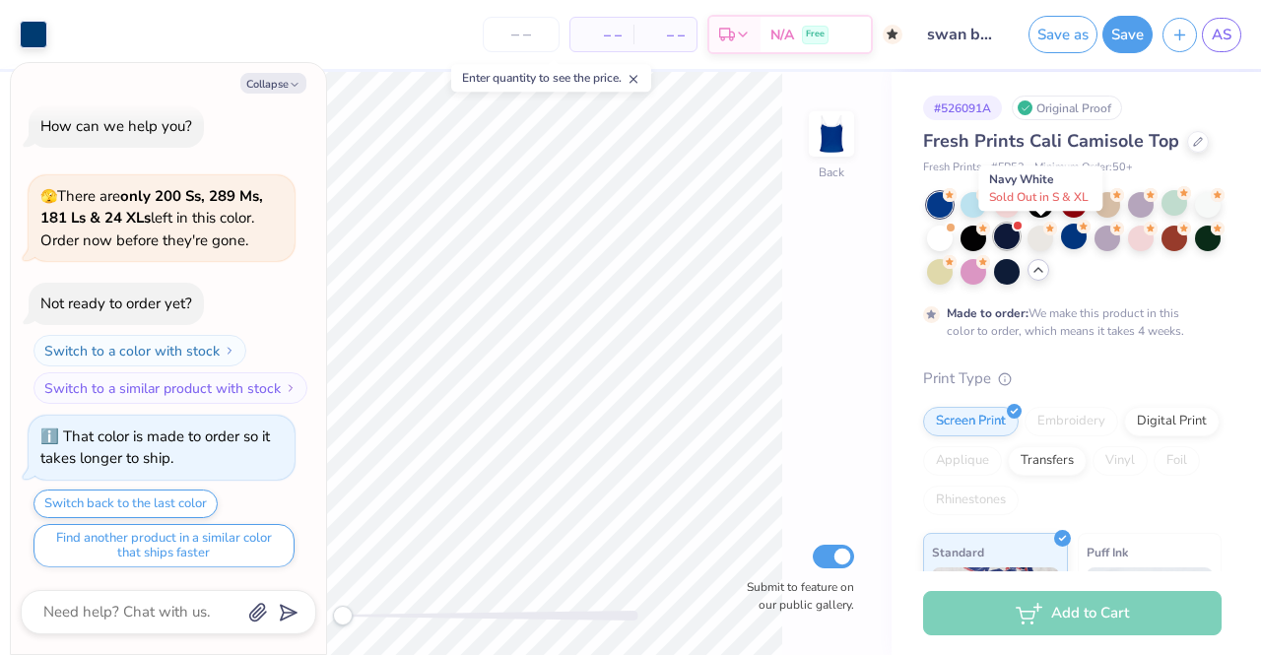
click at [1020, 238] on div at bounding box center [1007, 237] width 26 height 26
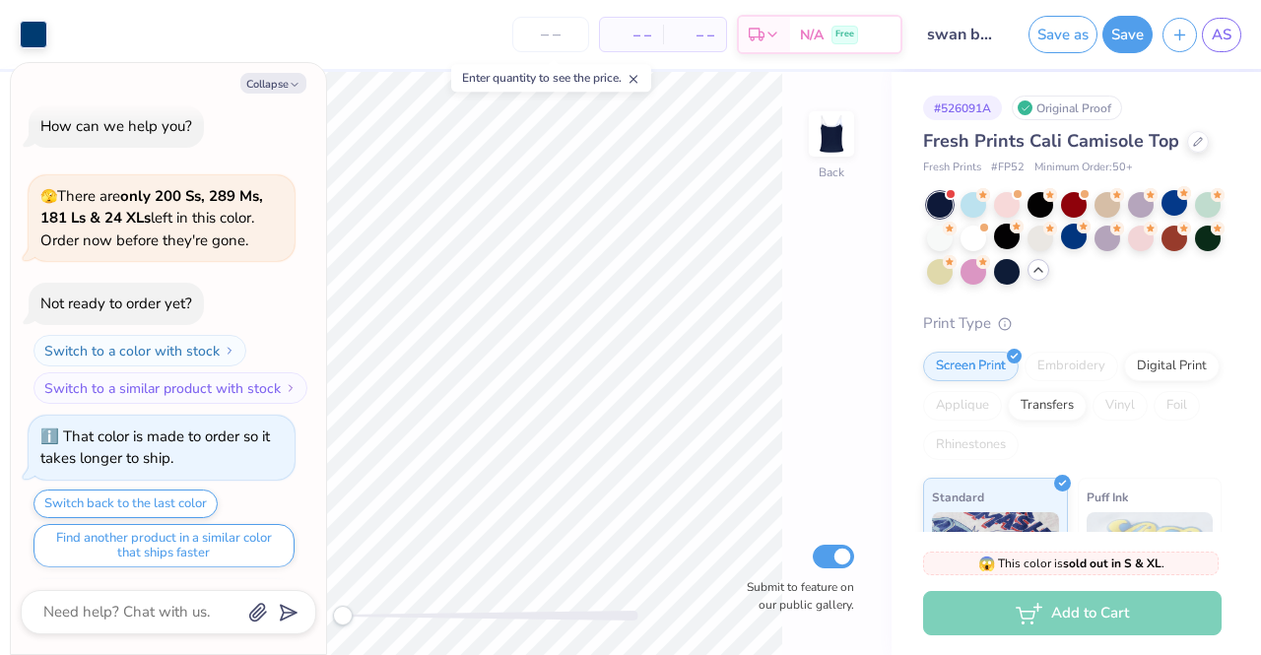
scroll to position [413, 0]
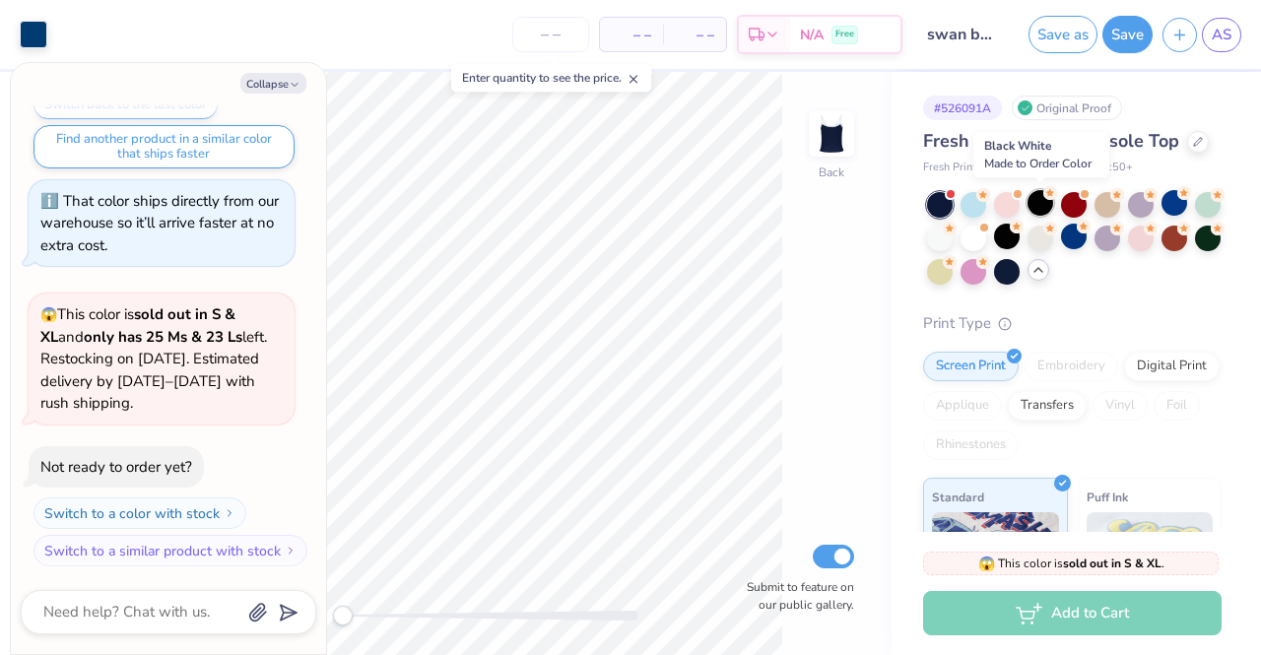
click at [1044, 208] on div at bounding box center [1041, 203] width 26 height 26
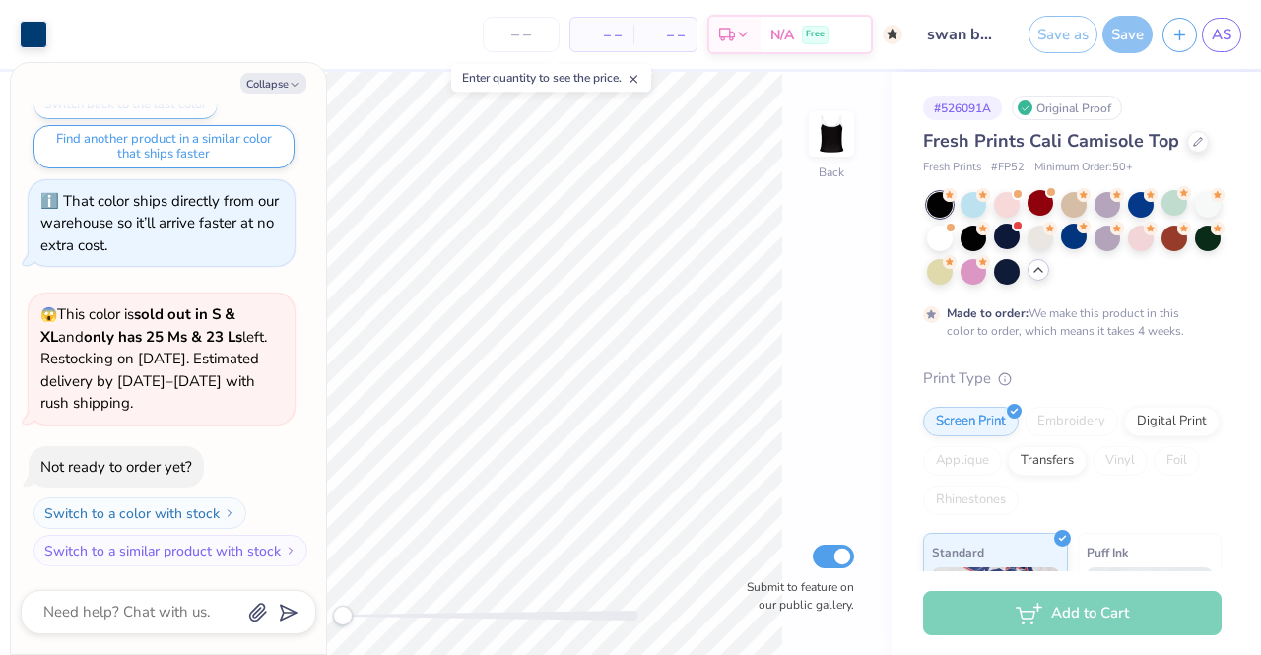
scroll to position [576, 0]
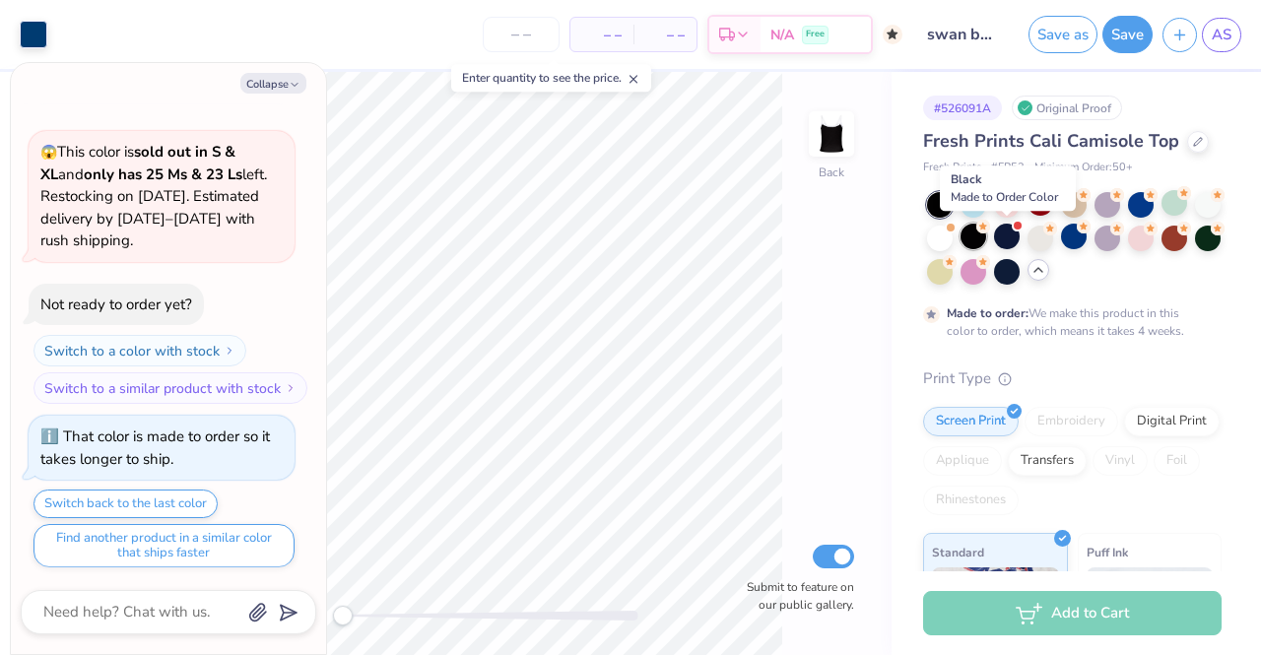
click at [987, 237] on div at bounding box center [974, 237] width 26 height 26
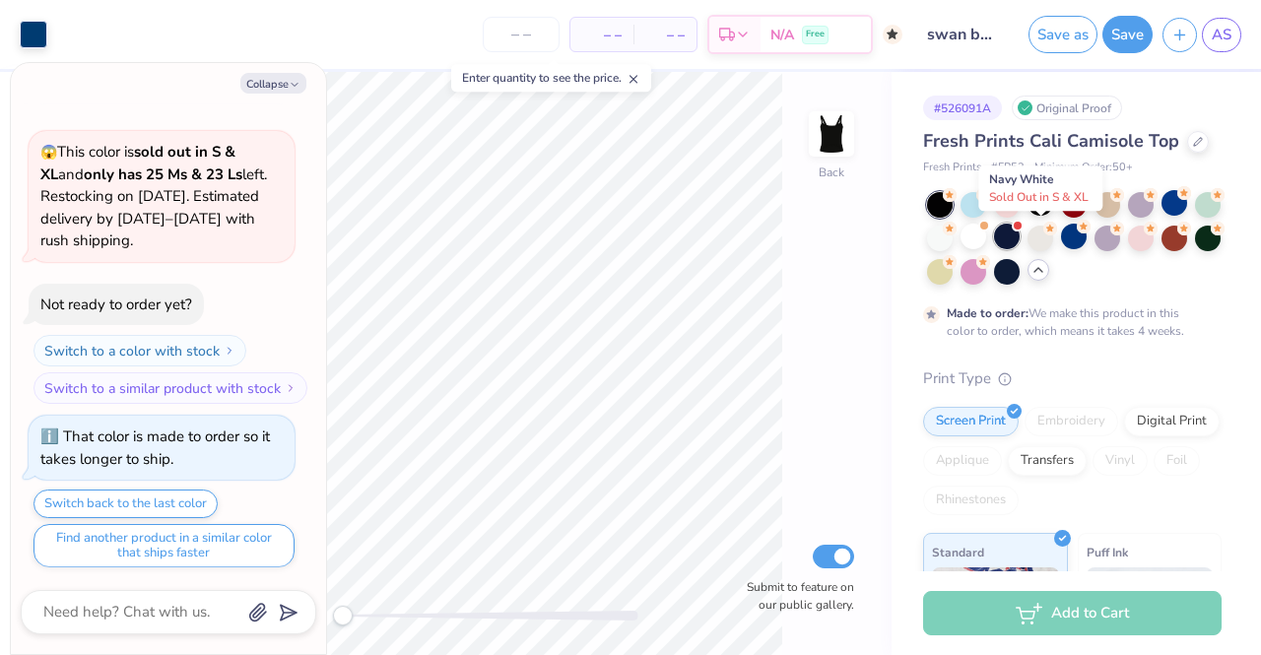
click at [1020, 239] on div at bounding box center [1007, 237] width 26 height 26
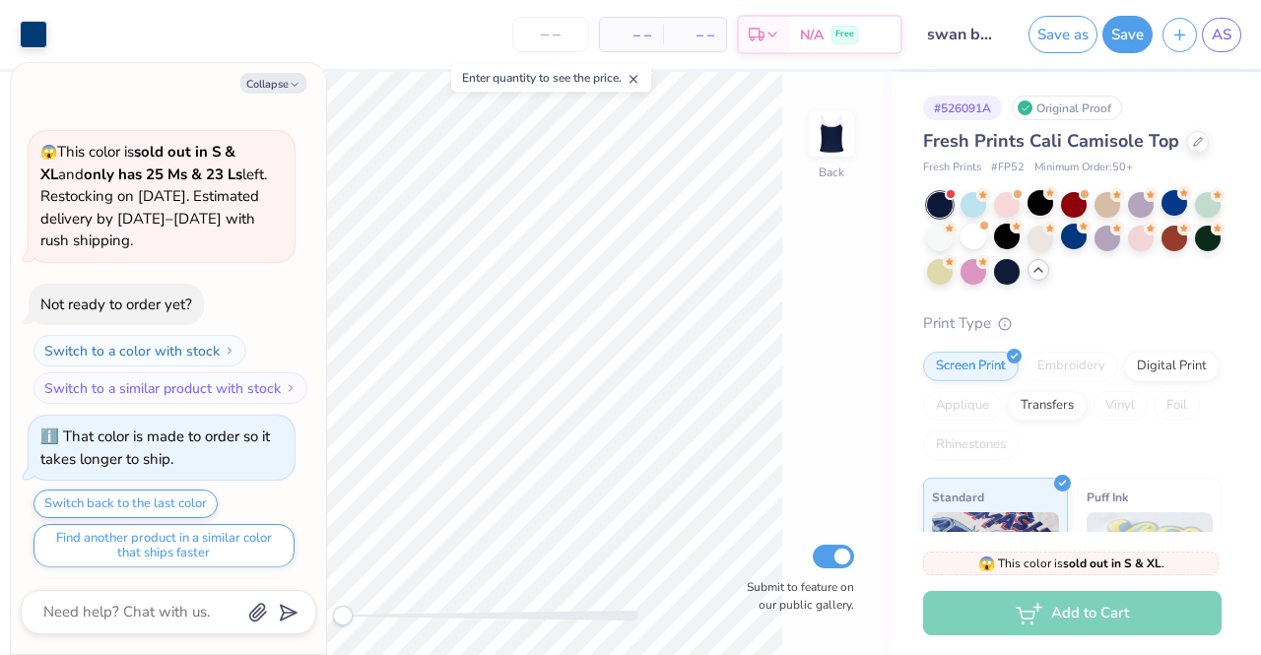
scroll to position [974, 0]
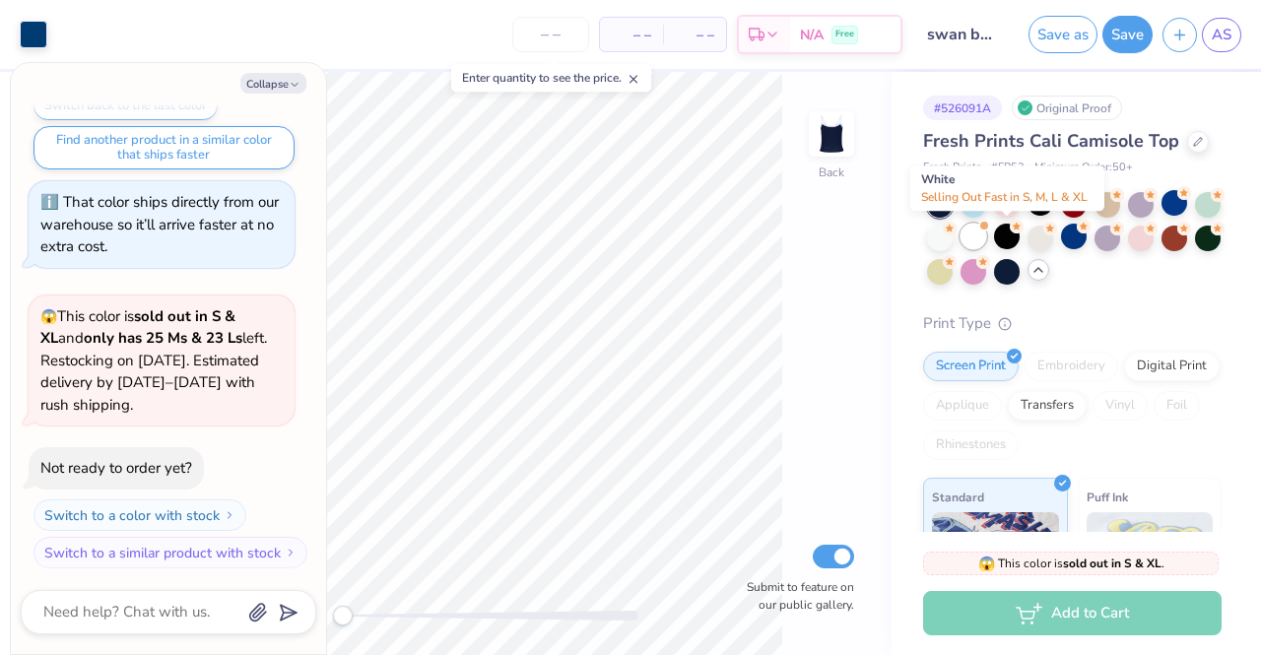
click at [987, 239] on div at bounding box center [974, 237] width 26 height 26
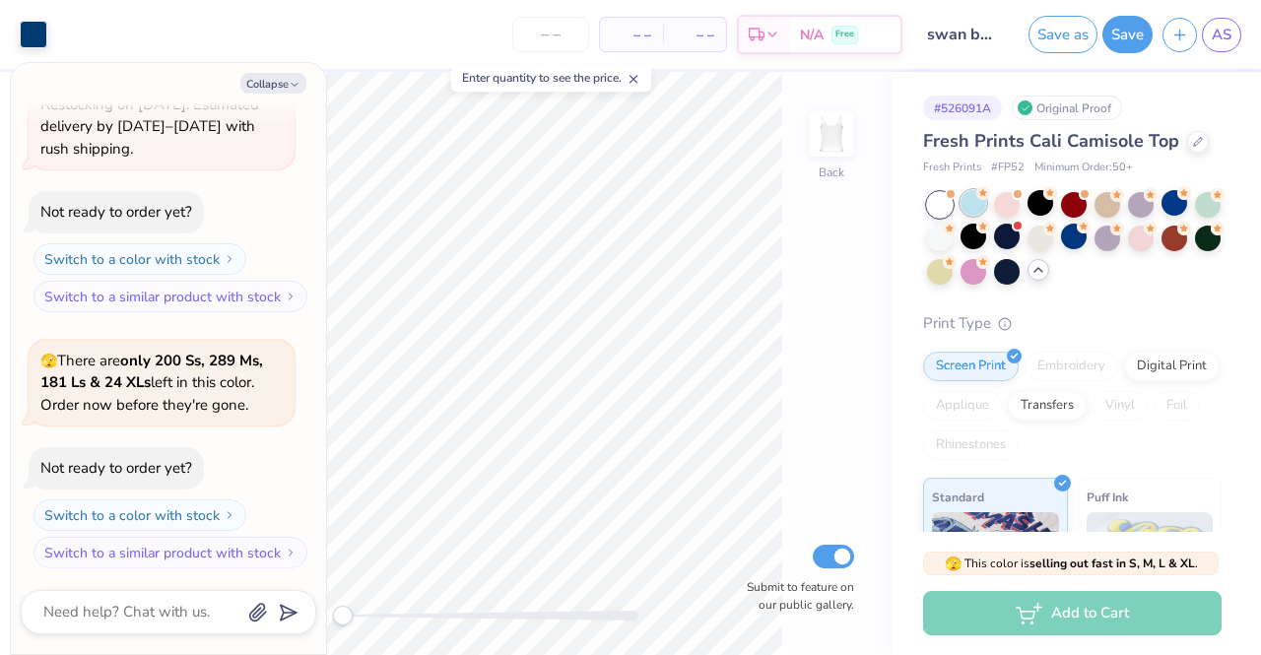
click at [975, 206] on div at bounding box center [974, 203] width 26 height 26
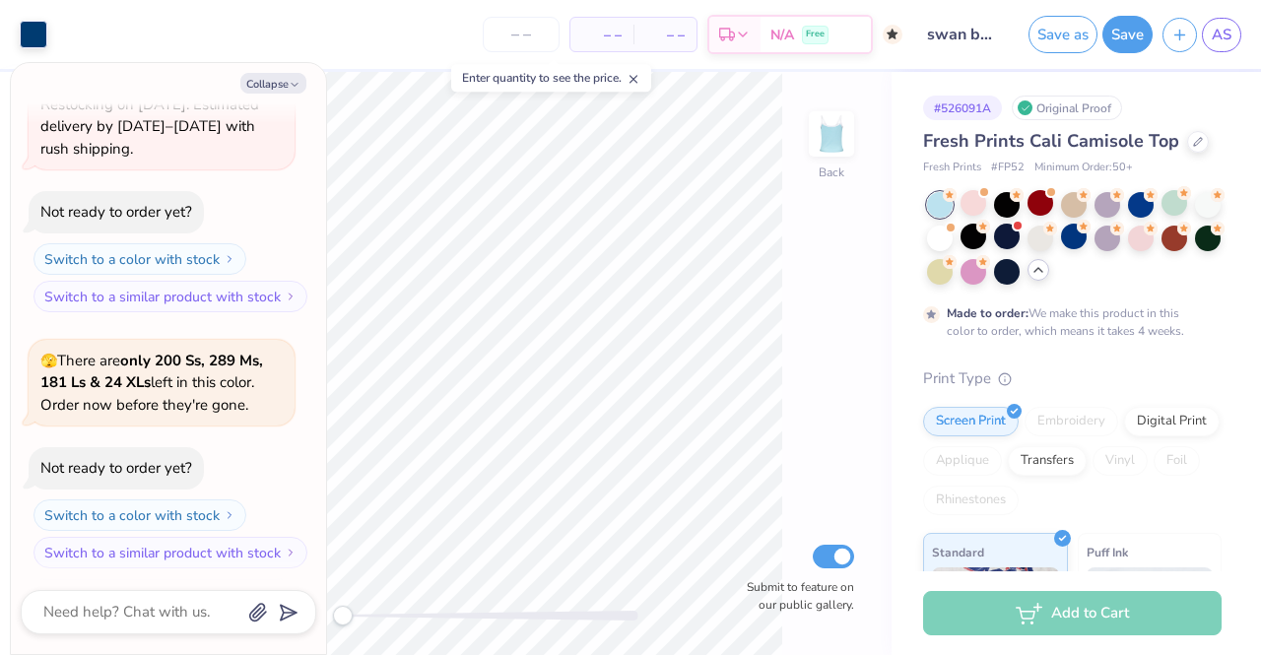
scroll to position [1392, 0]
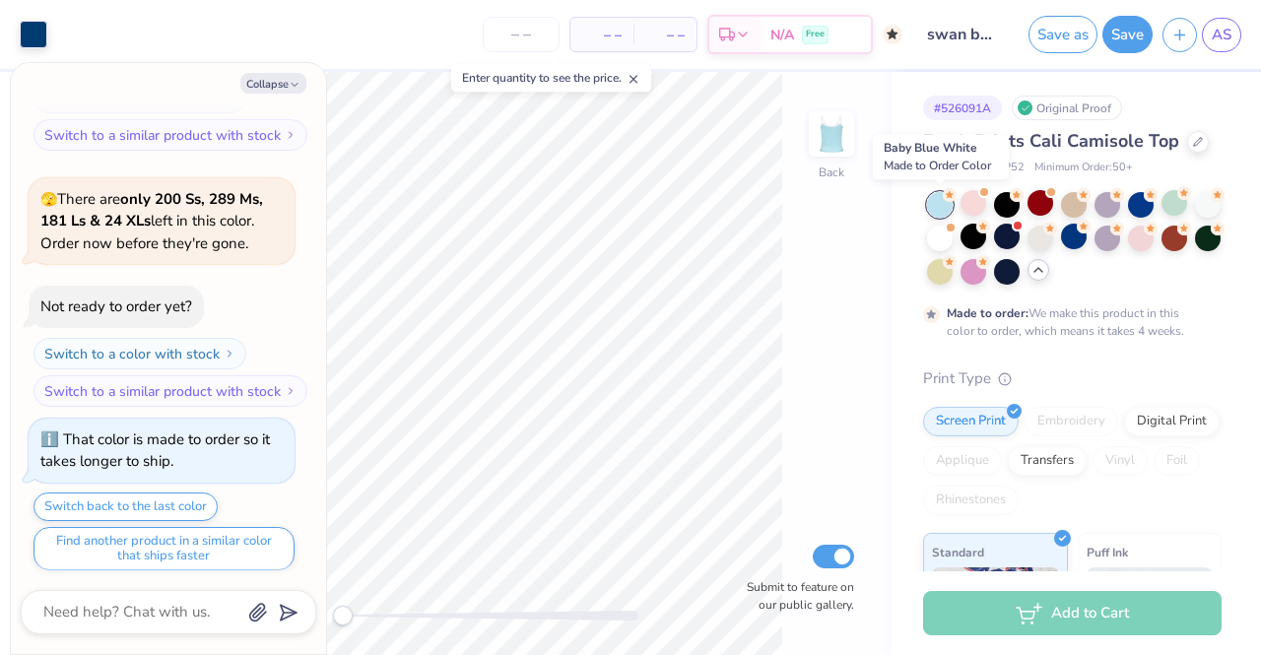
click at [940, 204] on div at bounding box center [940, 205] width 26 height 26
click at [981, 212] on div at bounding box center [974, 203] width 26 height 26
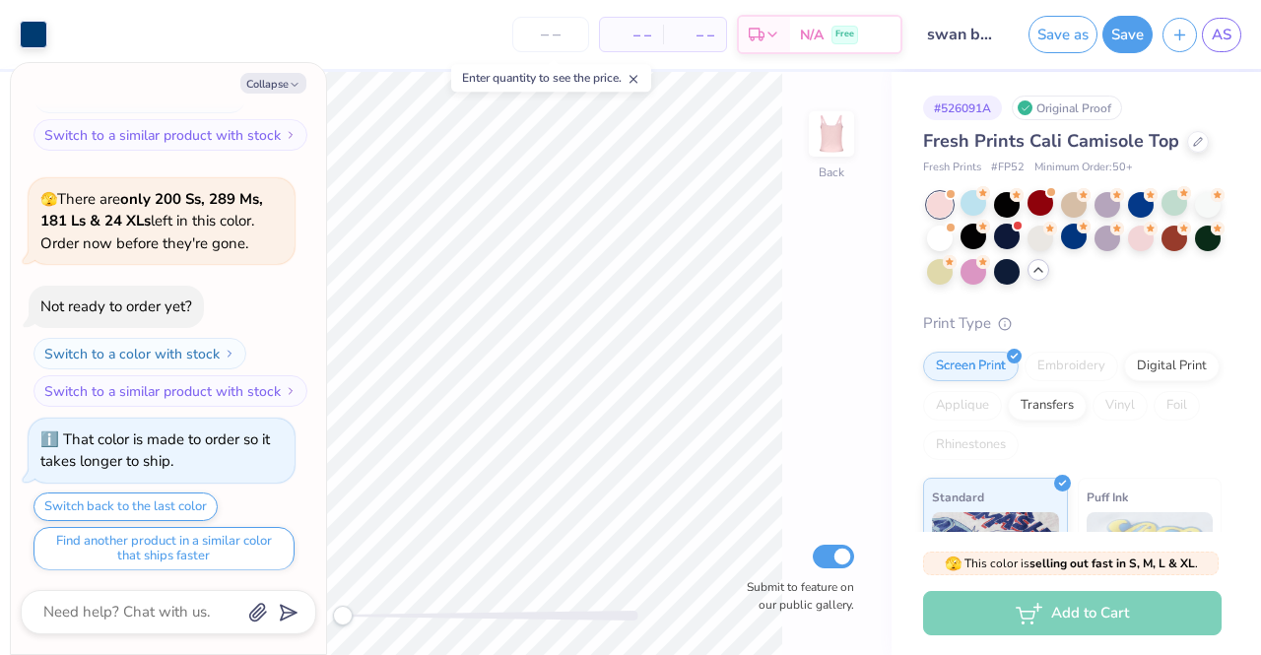
scroll to position [1746, 0]
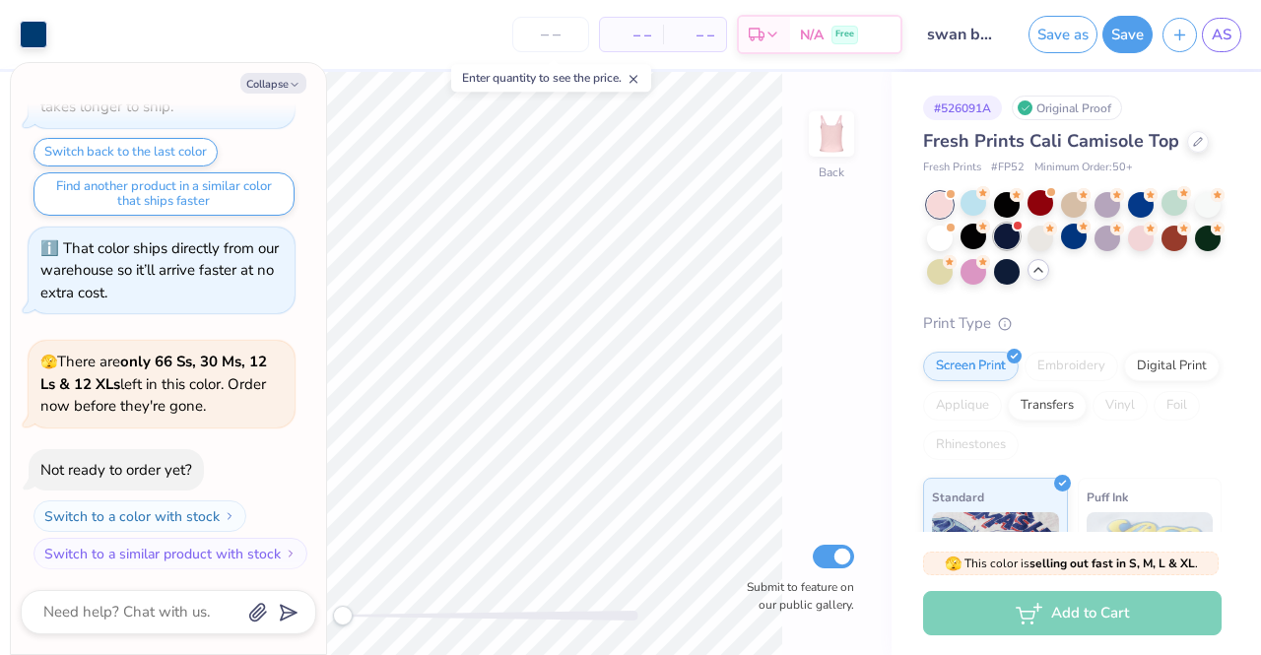
click at [1020, 240] on div at bounding box center [1007, 237] width 26 height 26
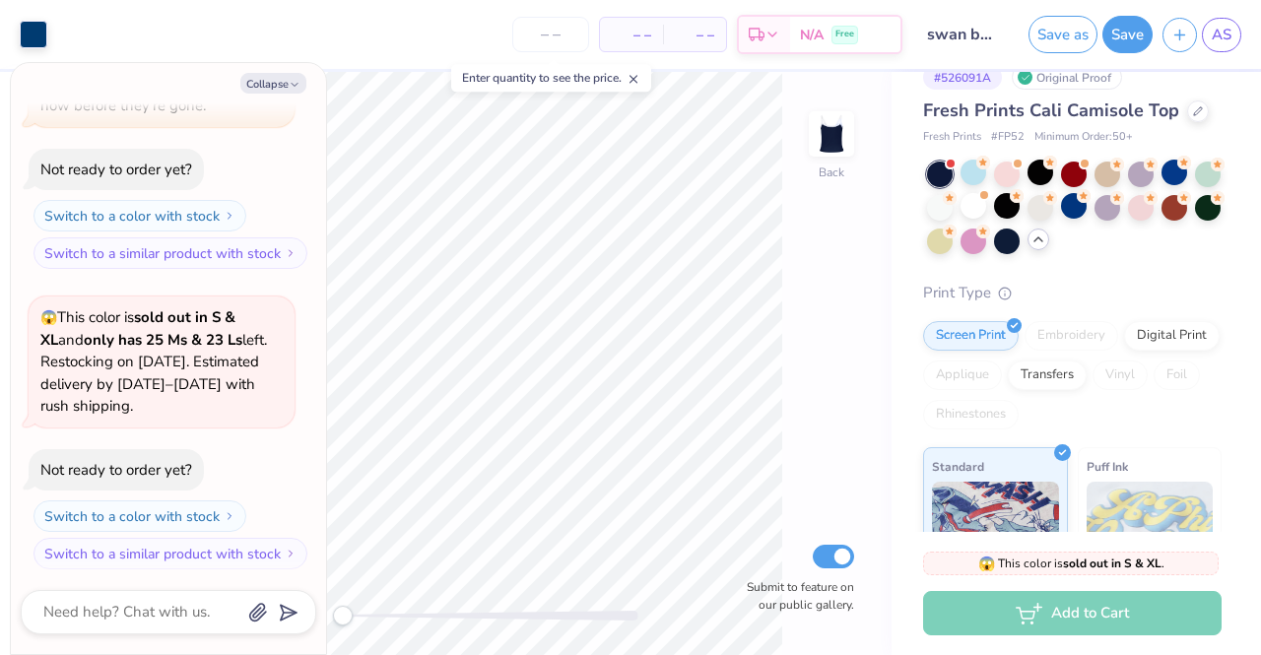
scroll to position [33, 0]
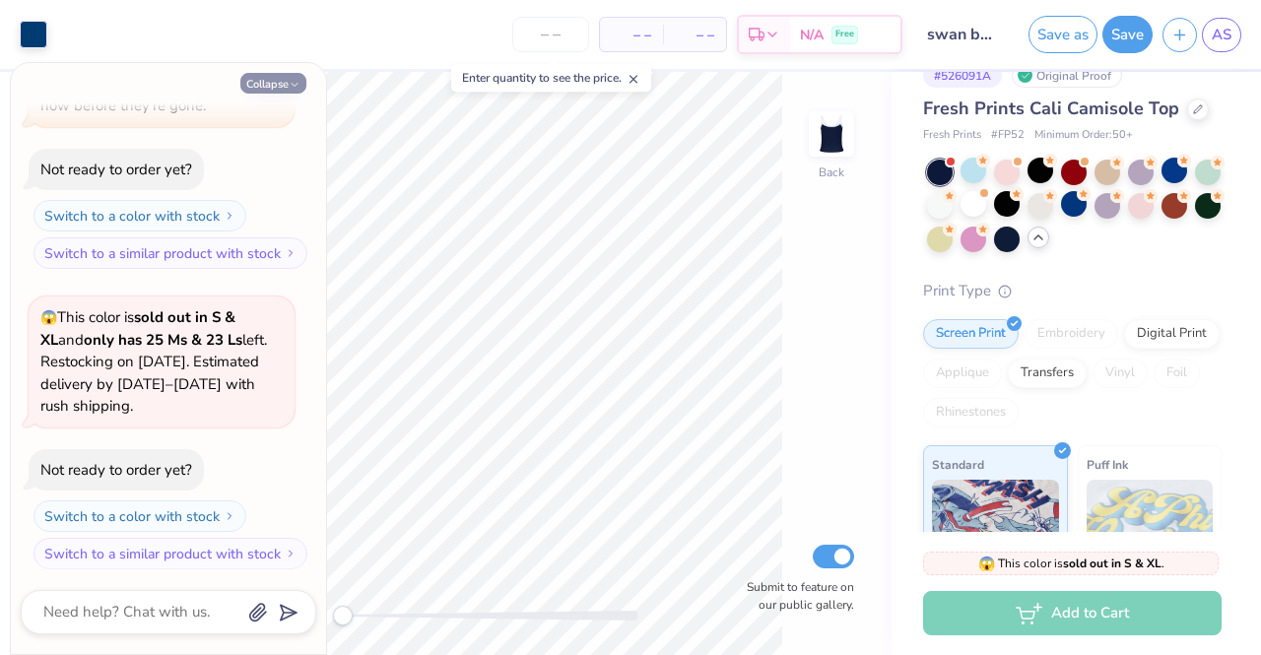
click at [299, 85] on icon "button" at bounding box center [295, 85] width 12 height 12
type textarea "x"
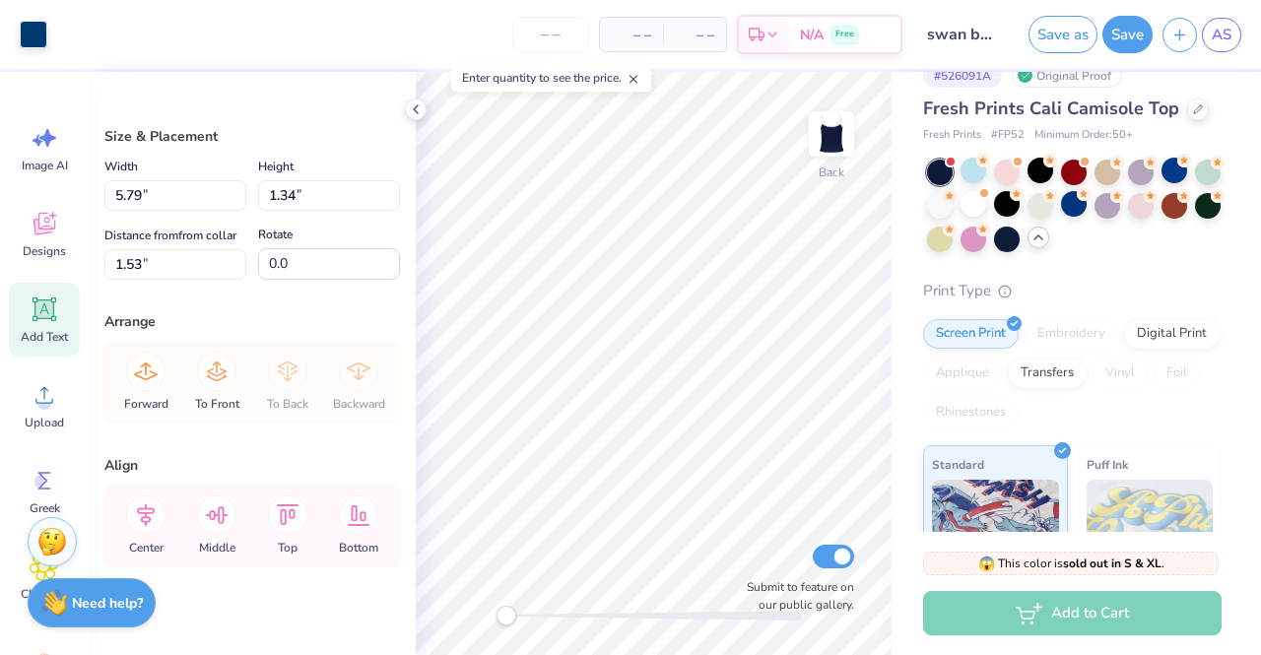
click at [35, 304] on icon at bounding box center [44, 310] width 19 height 19
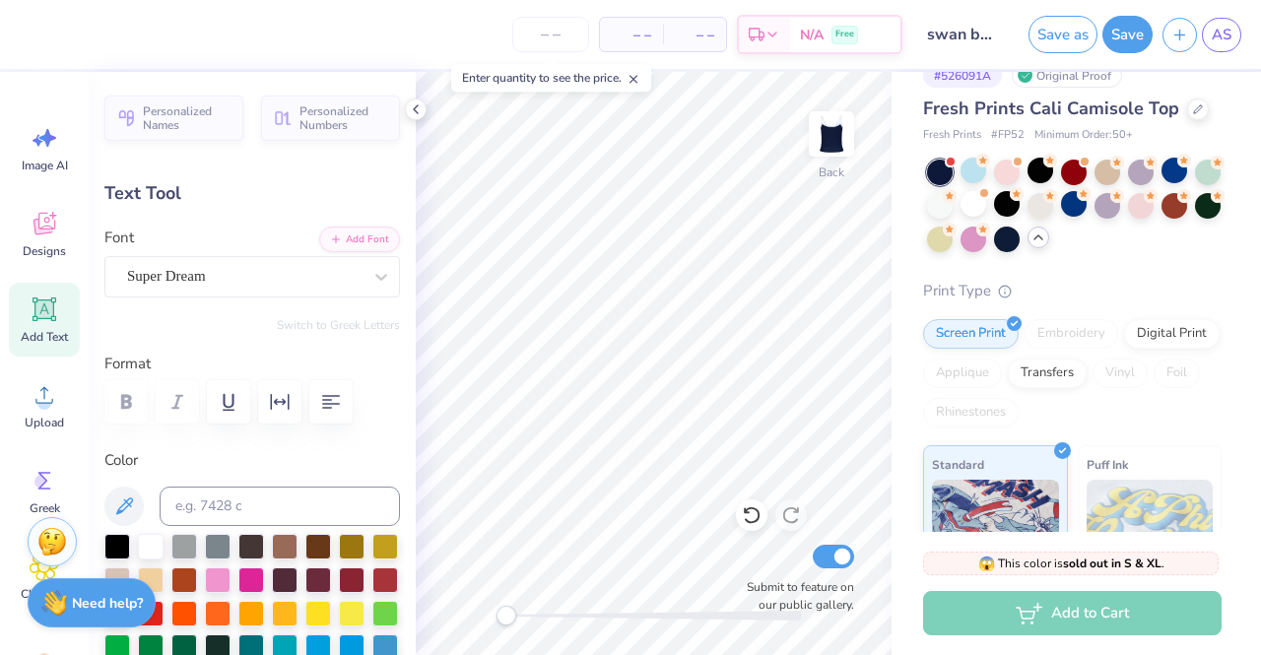
scroll to position [16, 2]
type textarea "T"
click at [153, 537] on div at bounding box center [151, 545] width 26 height 26
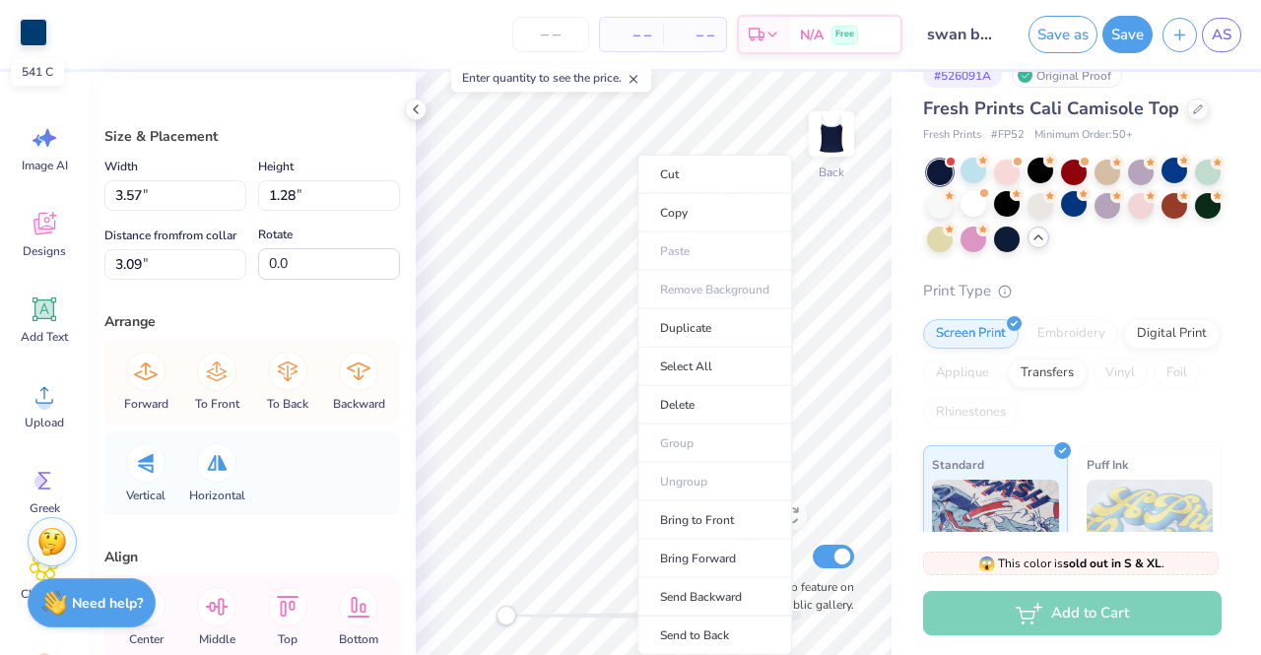
click at [28, 33] on div at bounding box center [34, 33] width 28 height 28
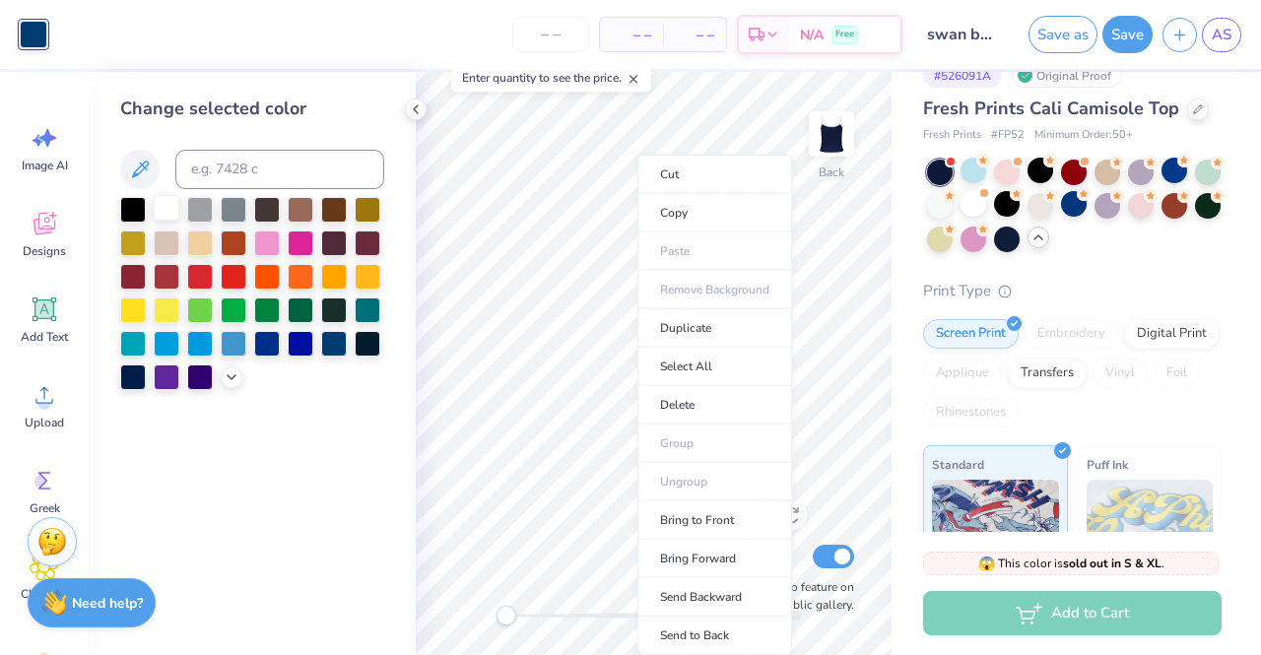
click at [173, 208] on div at bounding box center [167, 208] width 26 height 26
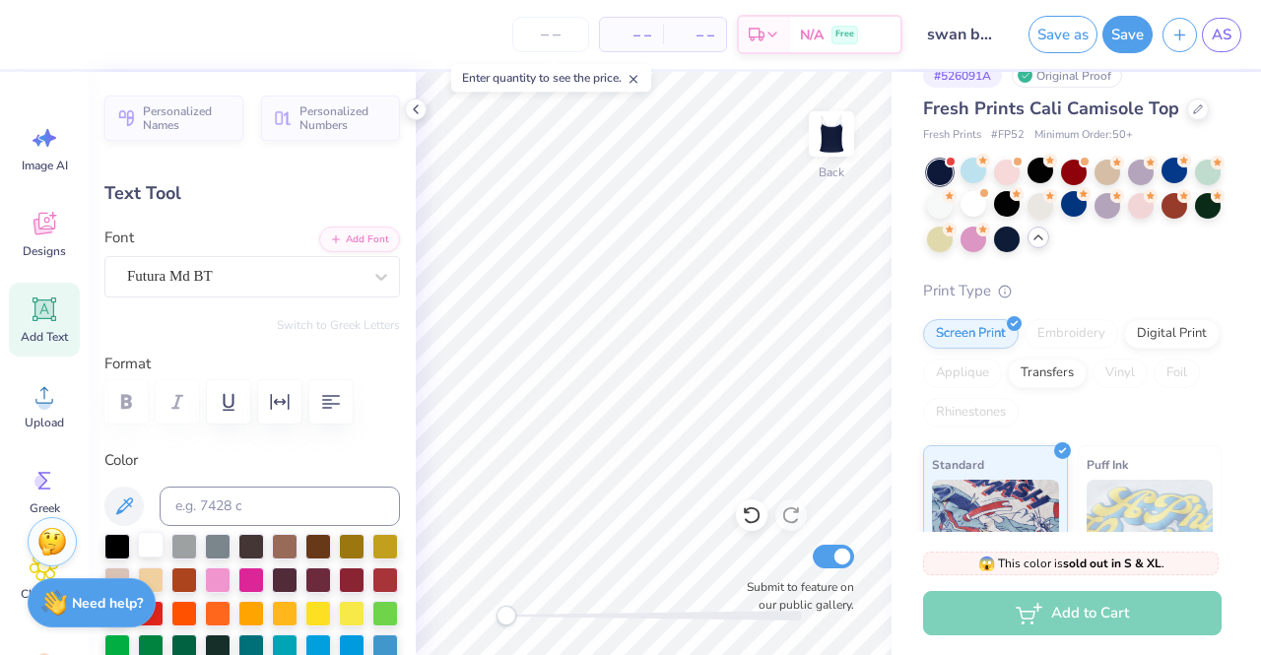
click at [157, 541] on div at bounding box center [151, 545] width 26 height 26
click at [1091, 198] on circle at bounding box center [1084, 194] width 14 height 14
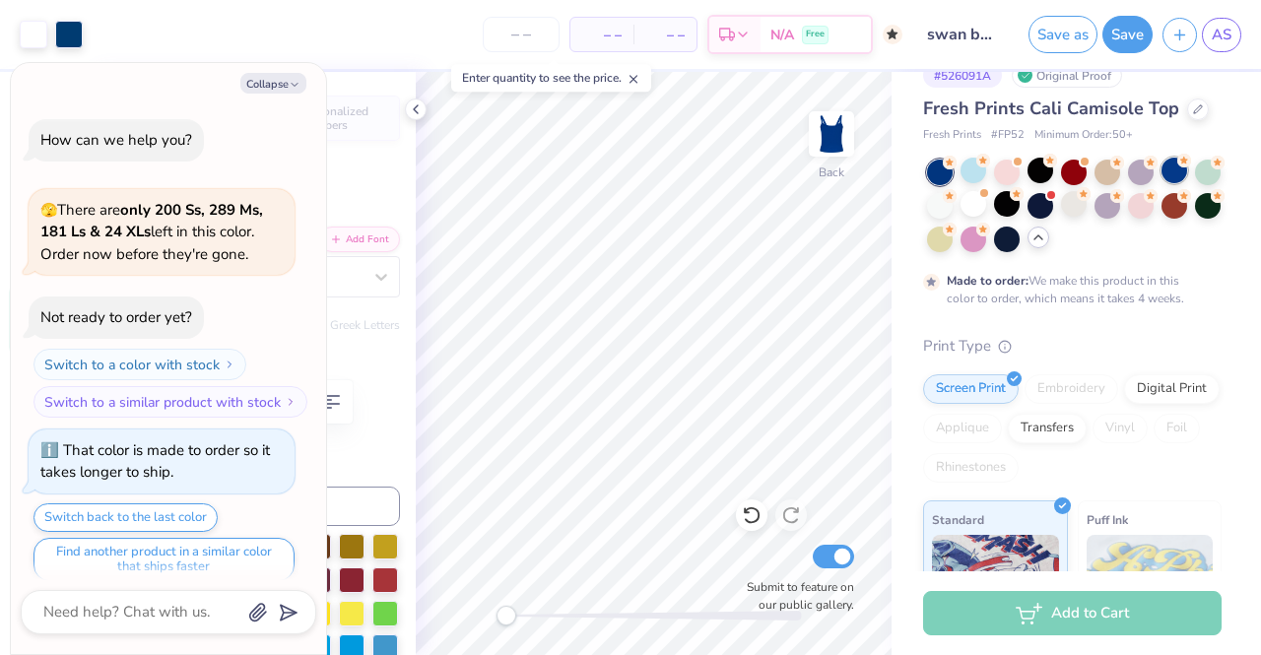
scroll to position [2210, 0]
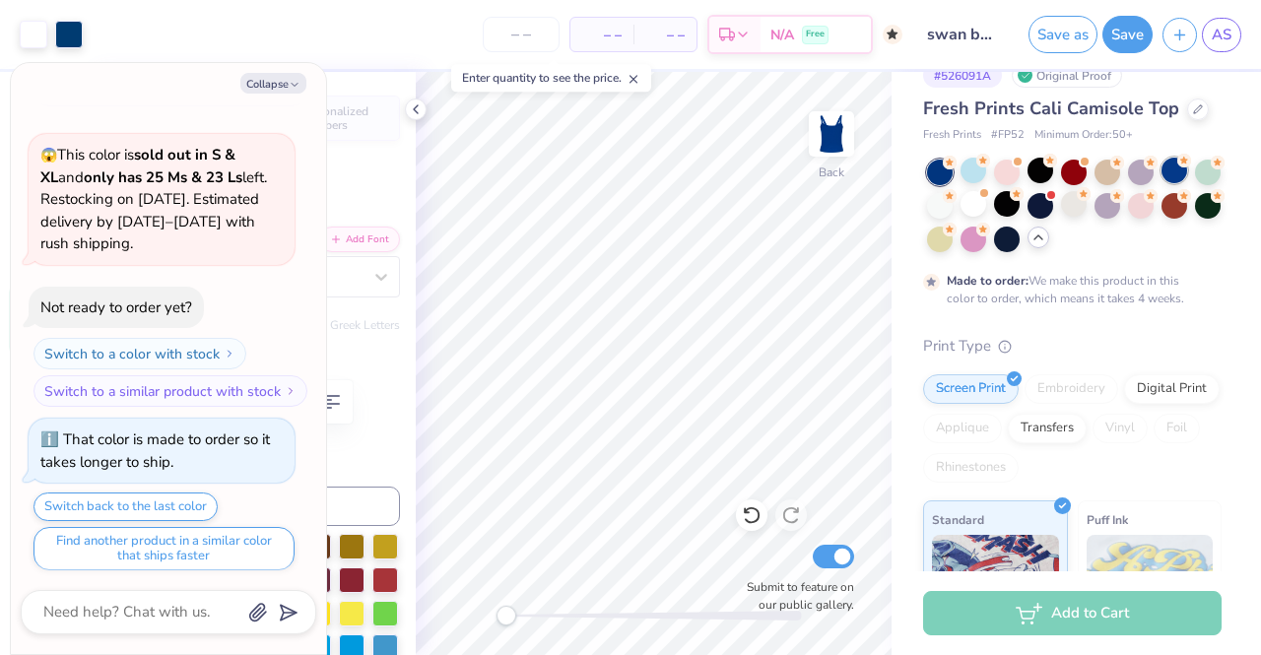
click at [1181, 168] on div at bounding box center [1175, 171] width 26 height 26
click at [1020, 238] on div at bounding box center [1007, 238] width 26 height 26
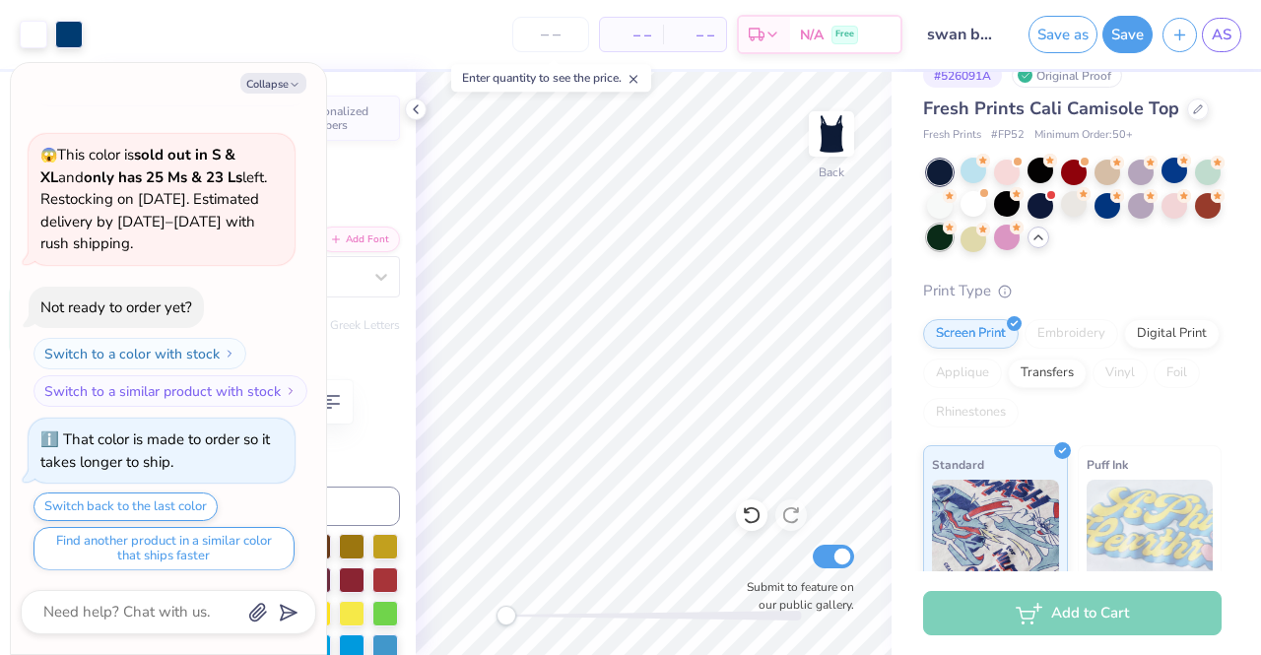
scroll to position [2307, 0]
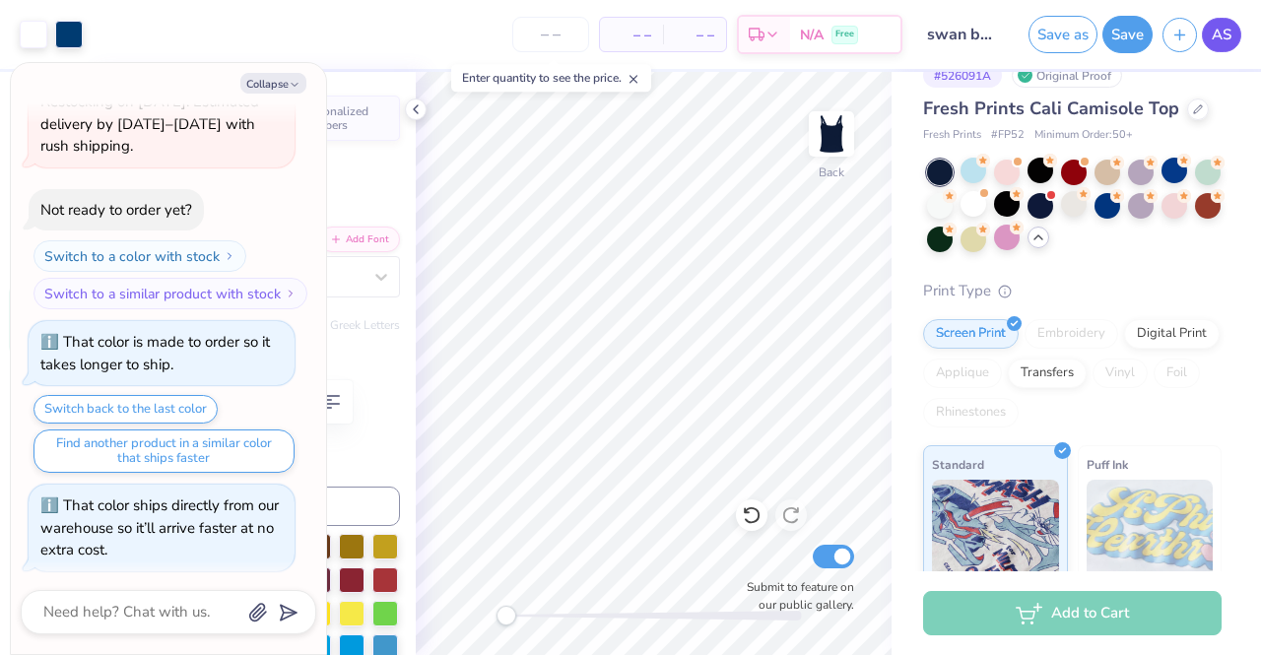
click at [1212, 43] on span "AS" at bounding box center [1222, 35] width 20 height 23
type textarea "x"
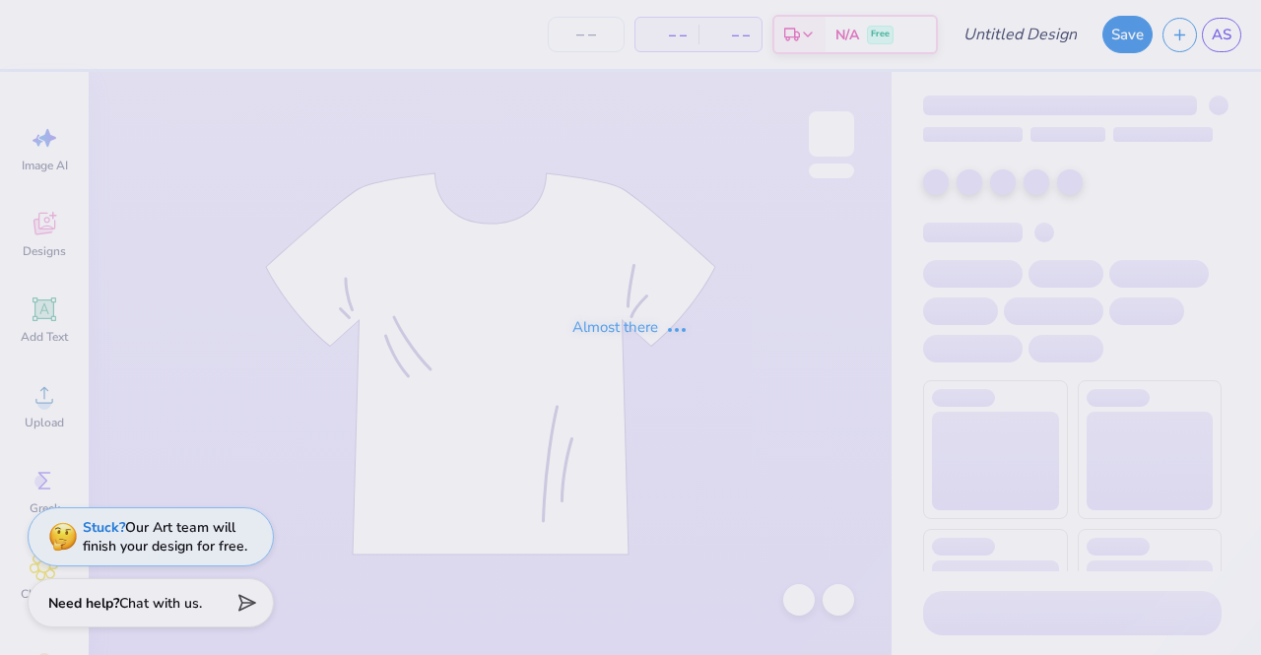
type input "swan basic tank"
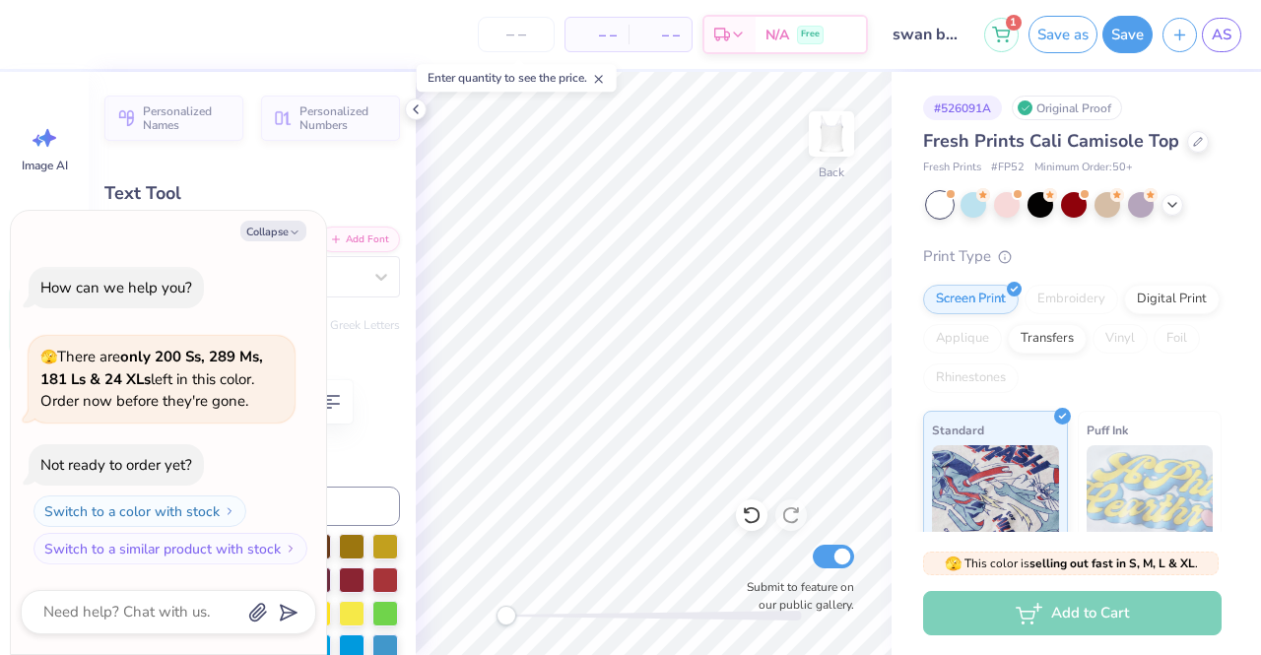
scroll to position [16, 2]
type textarea "x"
type textarea "SISTERHOOD SINCE 020"
type textarea "x"
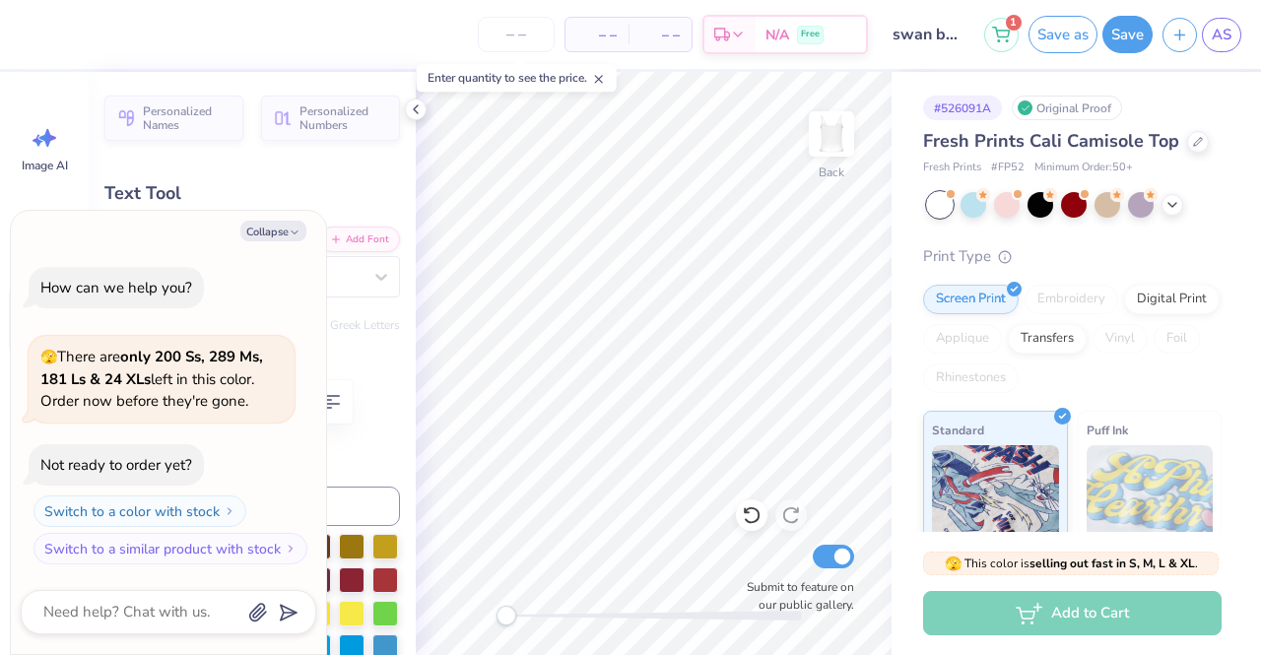
type textarea "SISTERHOOD SINCE 20"
type textarea "x"
type textarea "SISTERHOOD SINCE 0"
type textarea "x"
type textarea "SISTERHOOD SINCE"
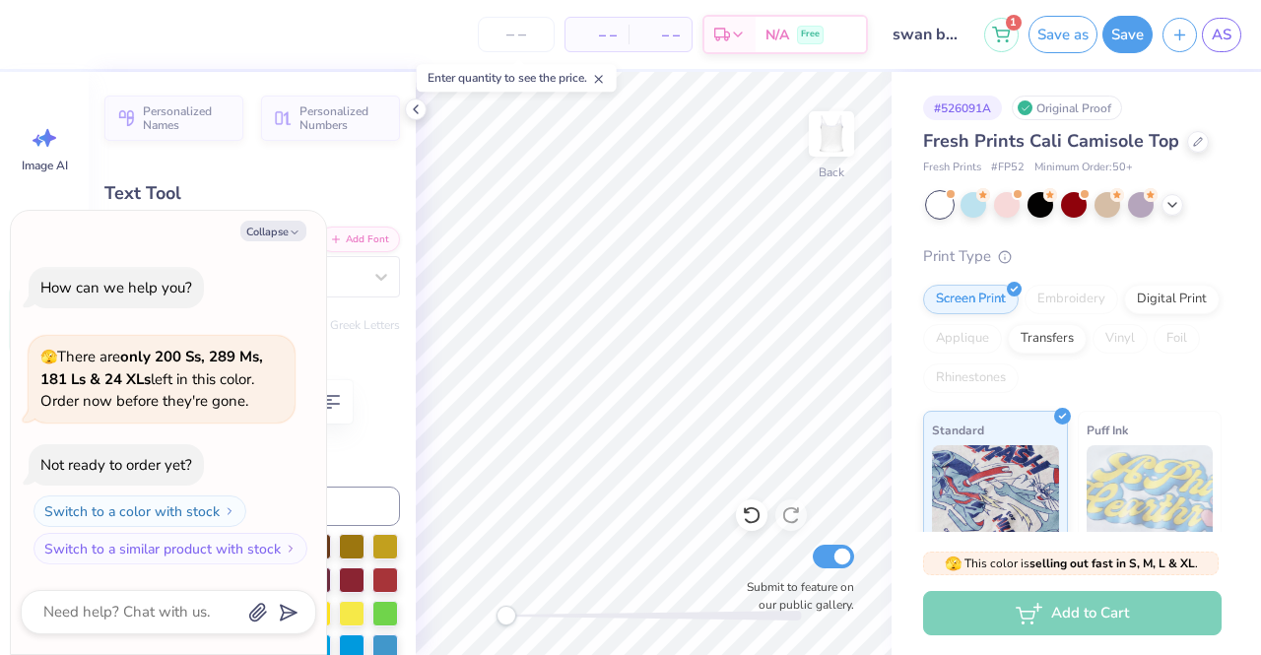
type textarea "x"
type textarea "SISTERHOOD SINCE 19"
type textarea "x"
type textarea "SISTERHOOD SINCE 199"
type textarea "x"
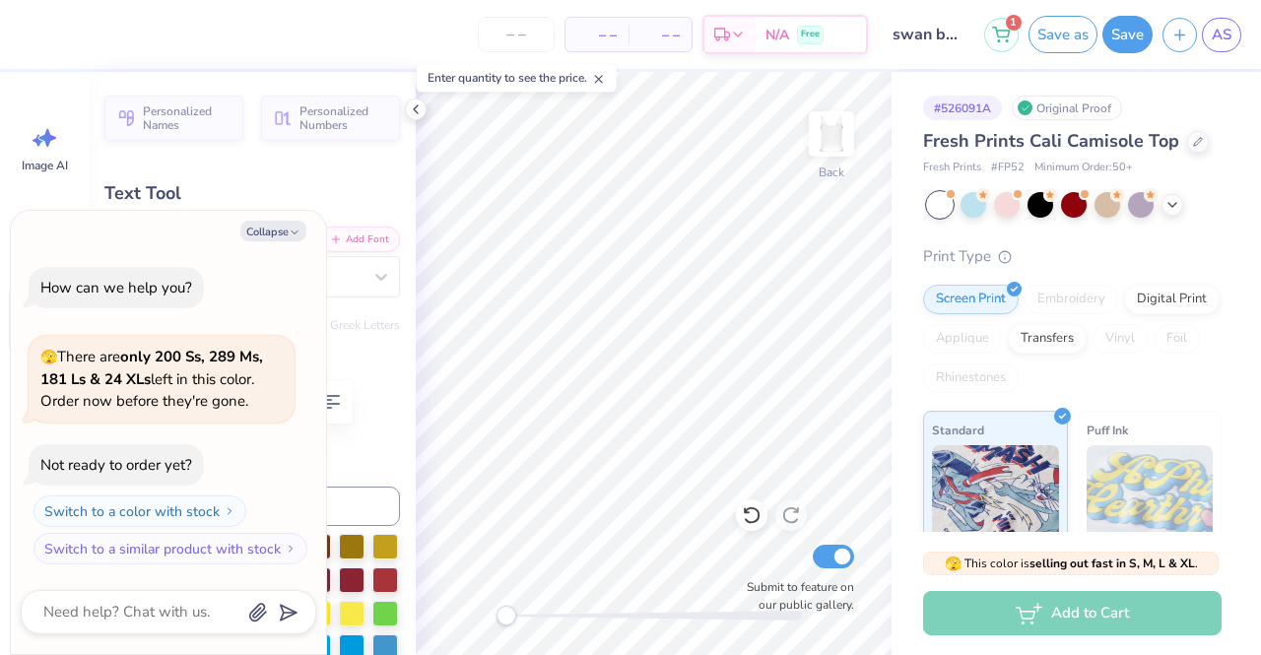
type textarea "SISTERHOOD SINCE 1998"
click at [1128, 42] on button "Save" at bounding box center [1128, 31] width 50 height 37
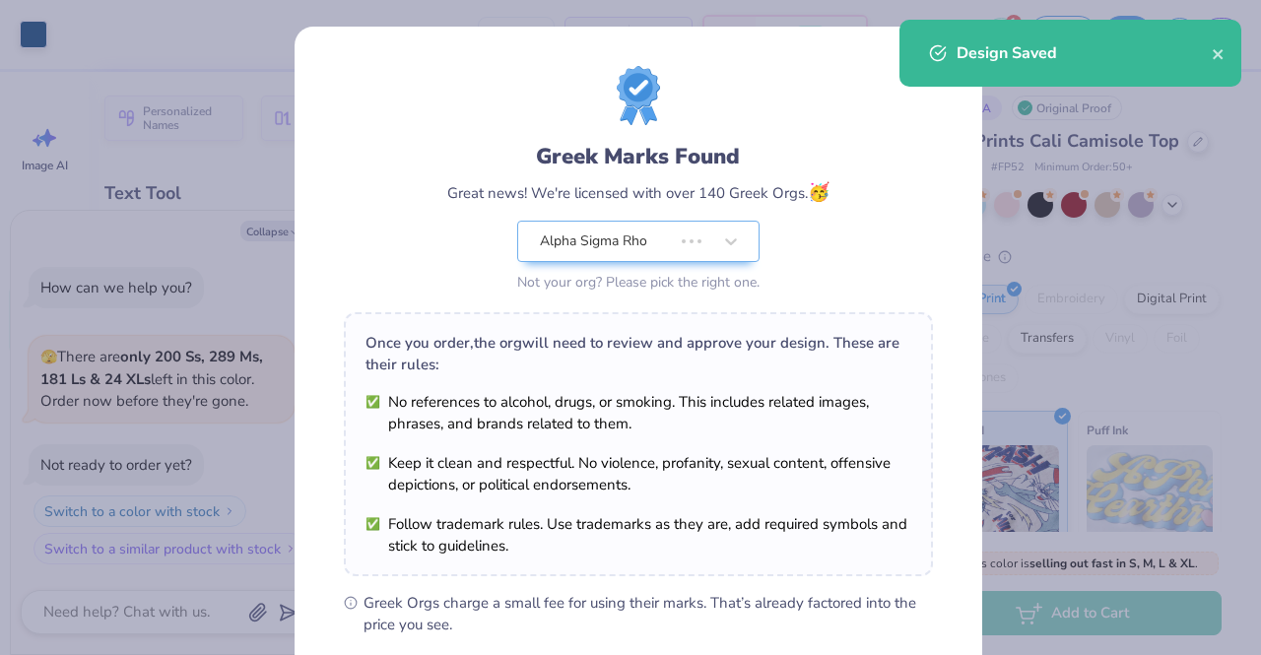
type textarea "x"
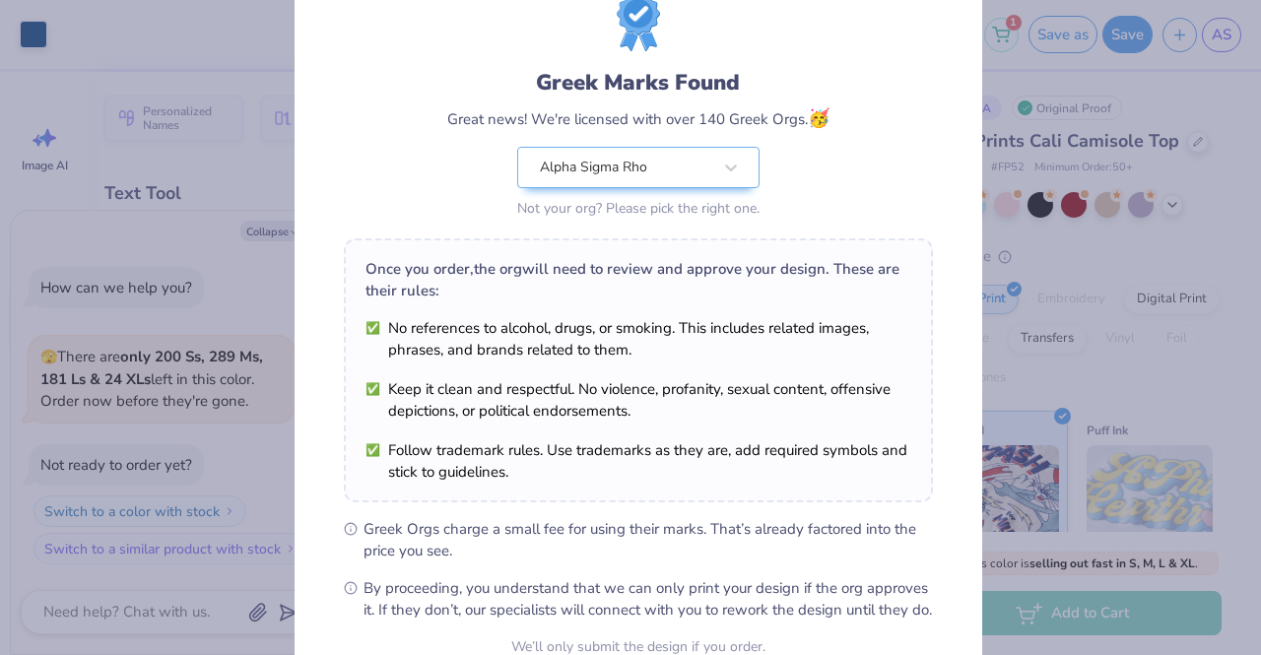
scroll to position [75, 0]
